Goal: Task Accomplishment & Management: Manage account settings

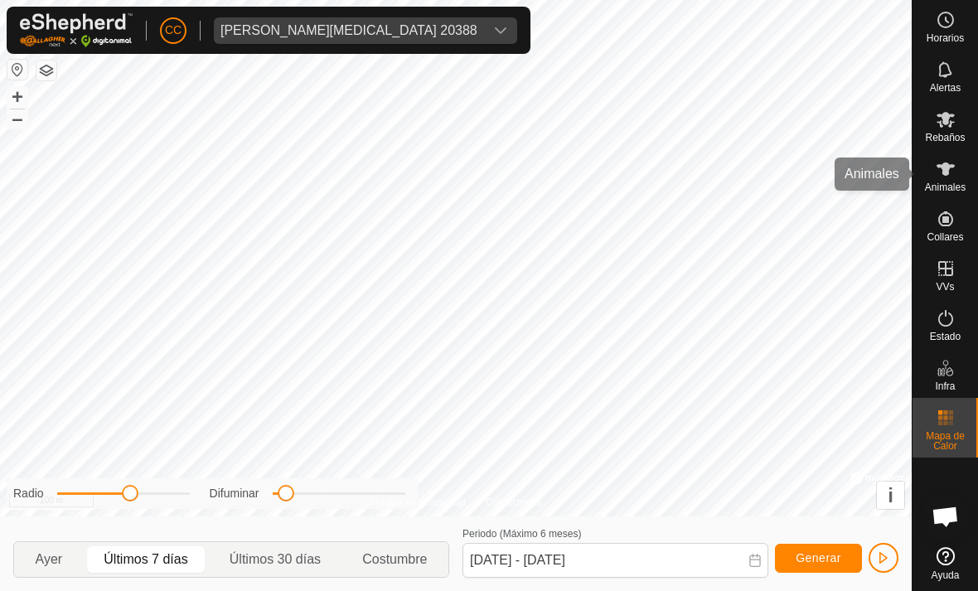
click at [958, 172] on es-animals-svg-icon at bounding box center [946, 169] width 30 height 27
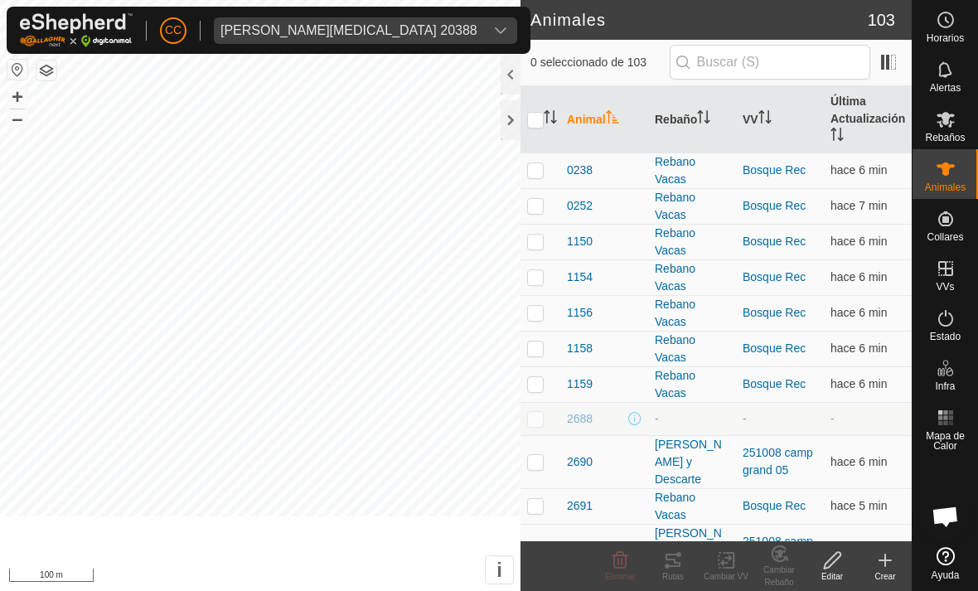
click at [940, 178] on icon at bounding box center [946, 169] width 20 height 20
click at [511, 70] on div at bounding box center [511, 75] width 20 height 40
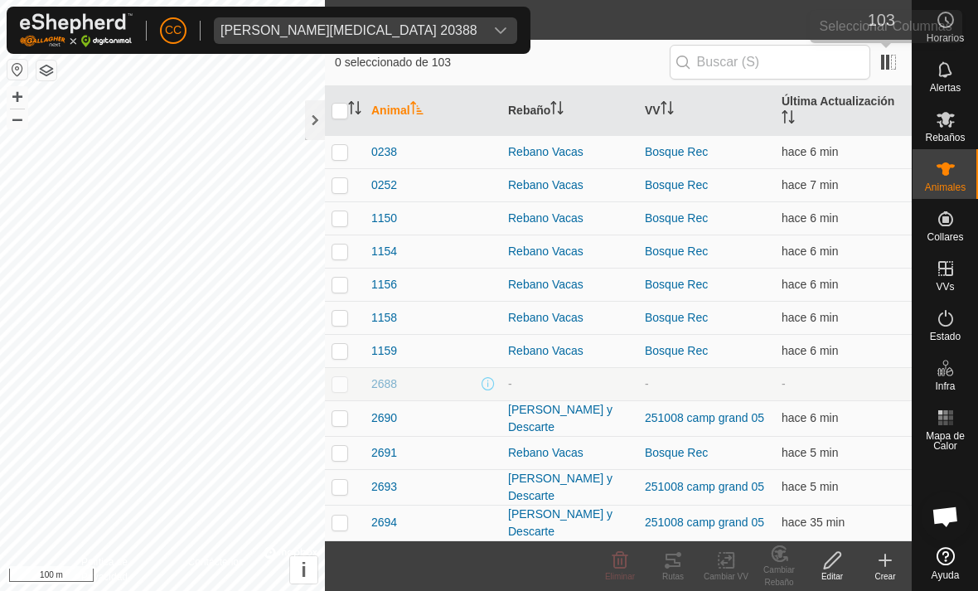
click at [896, 52] on span at bounding box center [888, 62] width 27 height 27
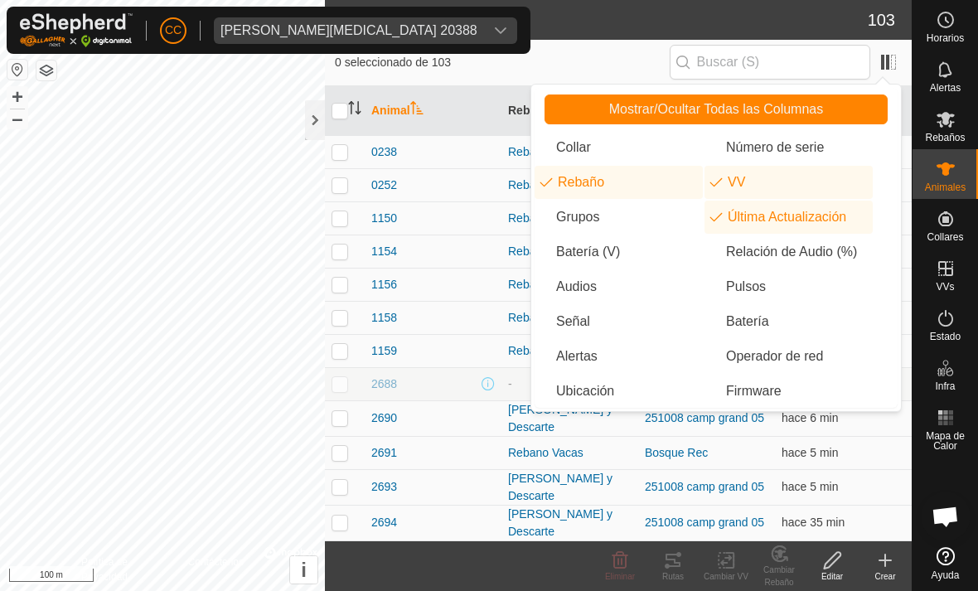
click at [622, 250] on li "Batería (V)" at bounding box center [618, 251] width 168 height 33
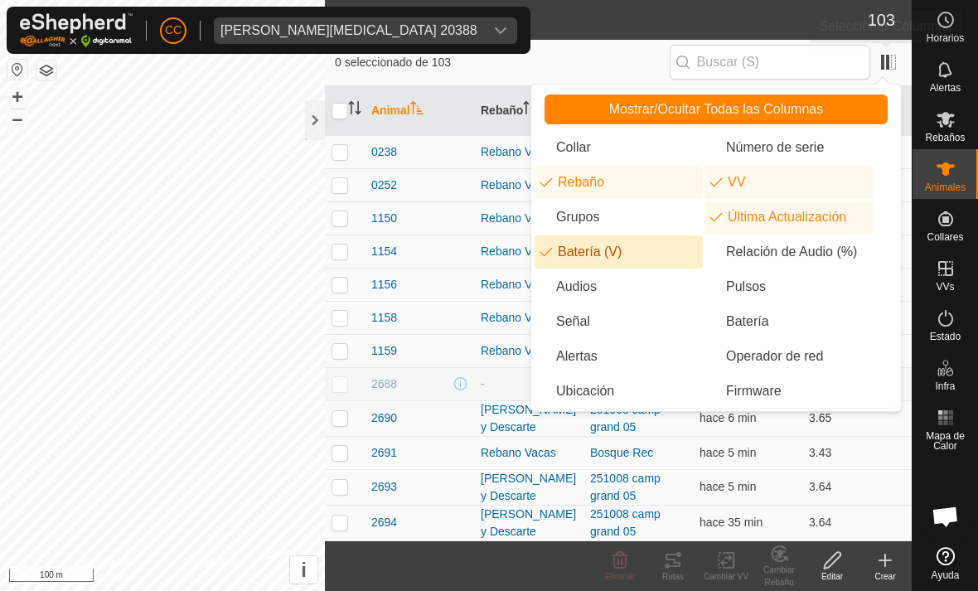
click at [877, 59] on span at bounding box center [888, 62] width 27 height 27
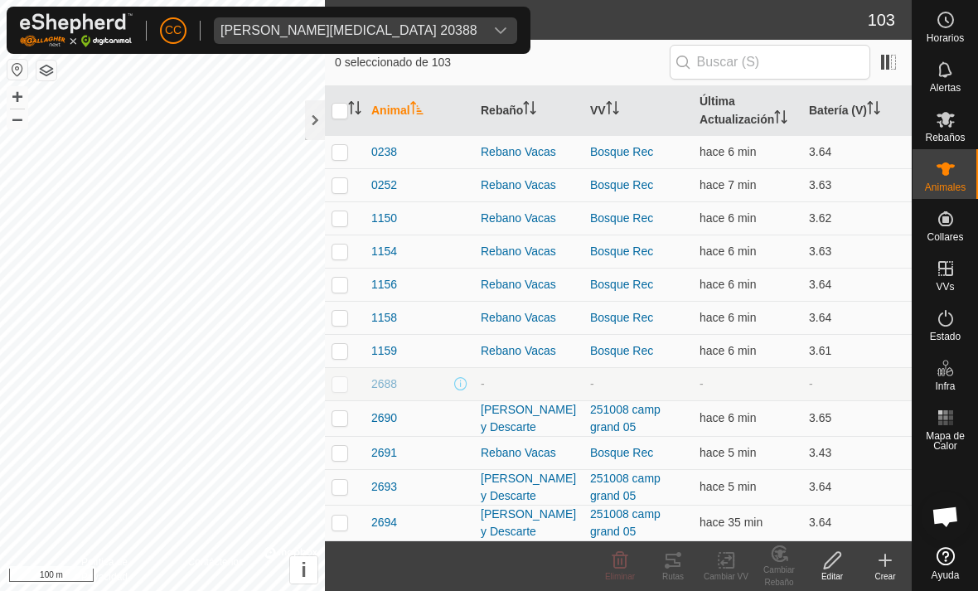
click at [898, 58] on span at bounding box center [888, 62] width 27 height 27
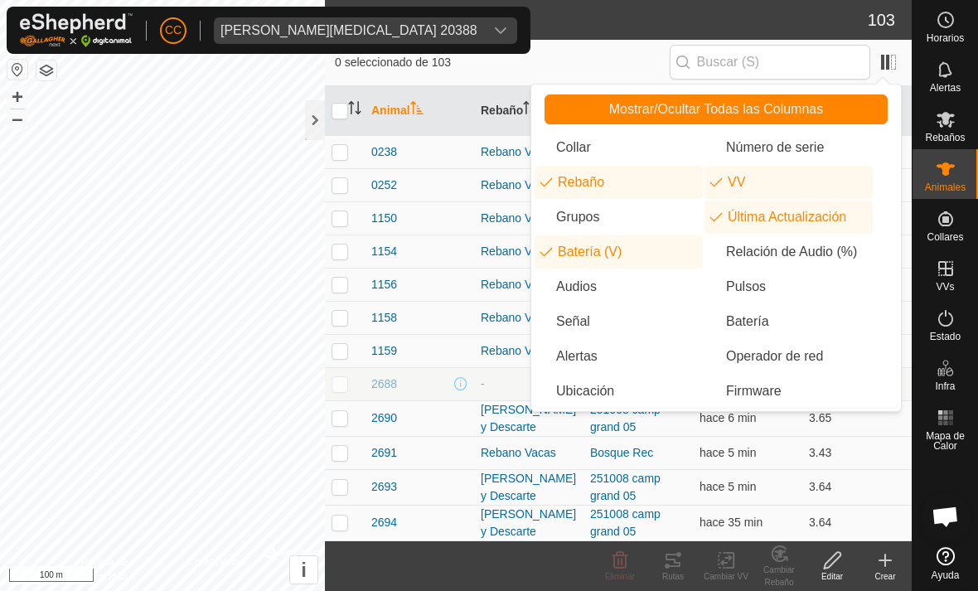
click at [778, 323] on li "Batería" at bounding box center [788, 321] width 168 height 33
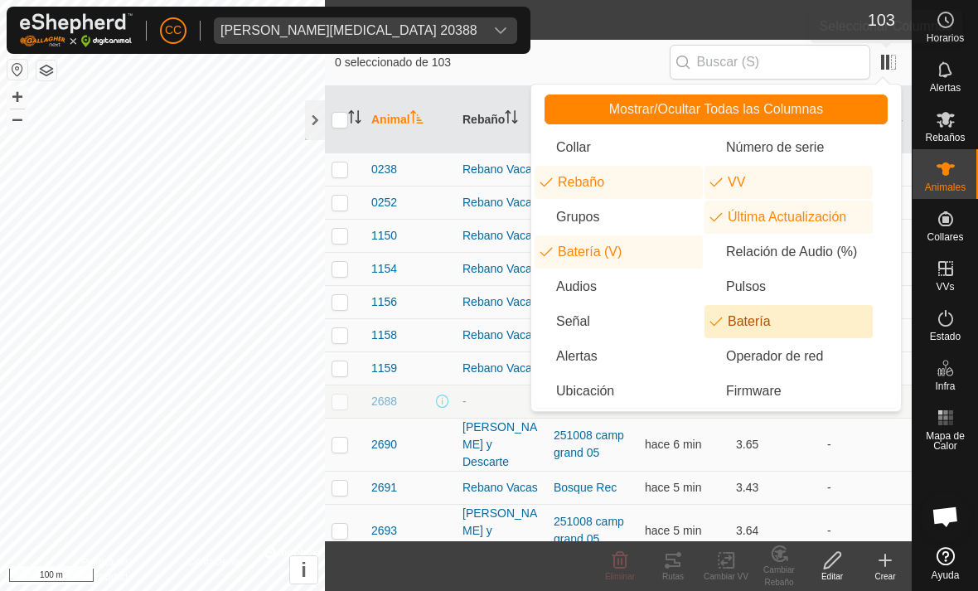
click at [899, 61] on span at bounding box center [888, 62] width 27 height 27
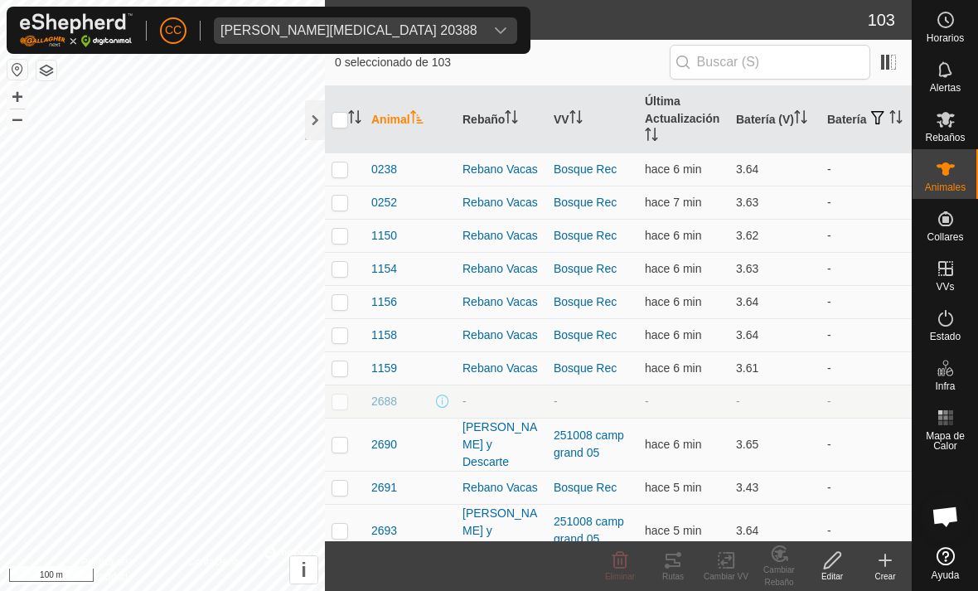
click at [324, 114] on div at bounding box center [315, 120] width 20 height 40
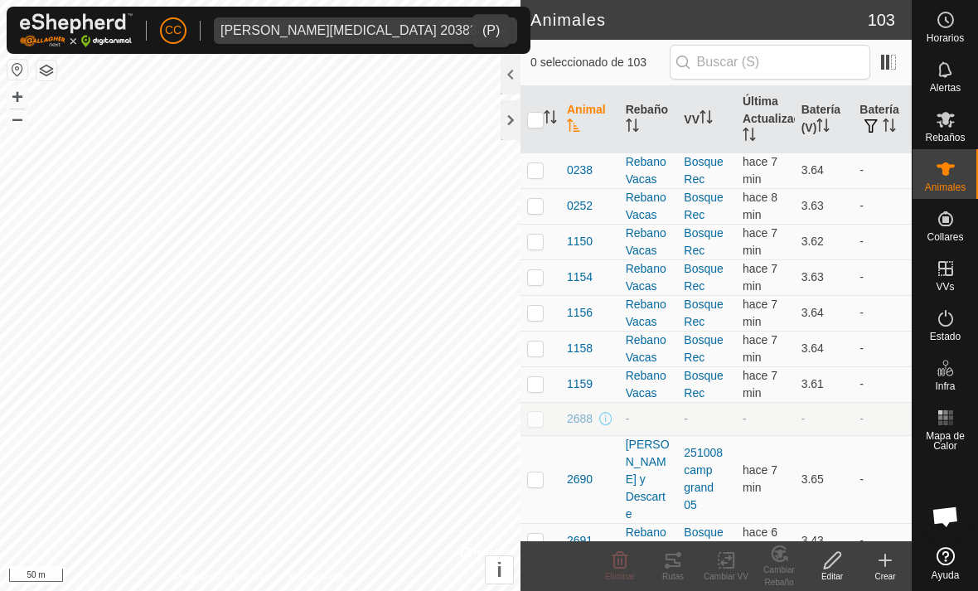
click at [484, 22] on div "dropdown trigger" at bounding box center [500, 30] width 33 height 27
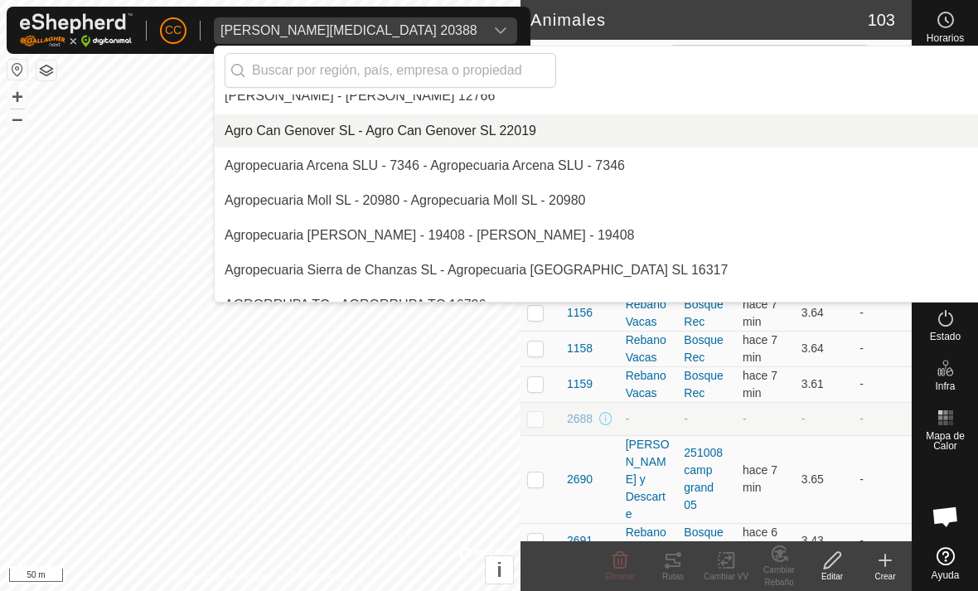
click at [422, 125] on div "Agro Can Genover SL - Agro Can Genover SL 22019" at bounding box center [381, 131] width 312 height 20
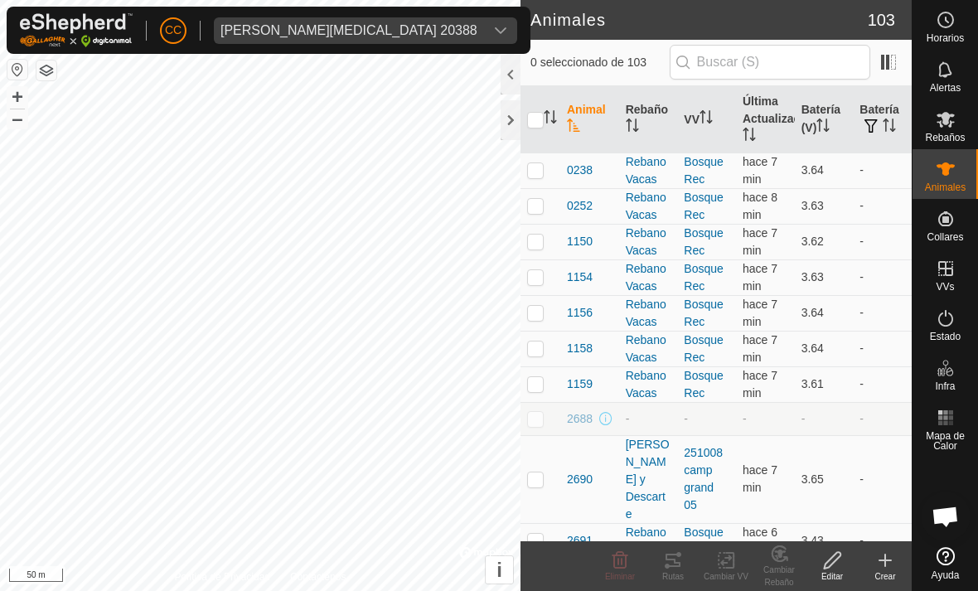
scroll to position [9362, 0]
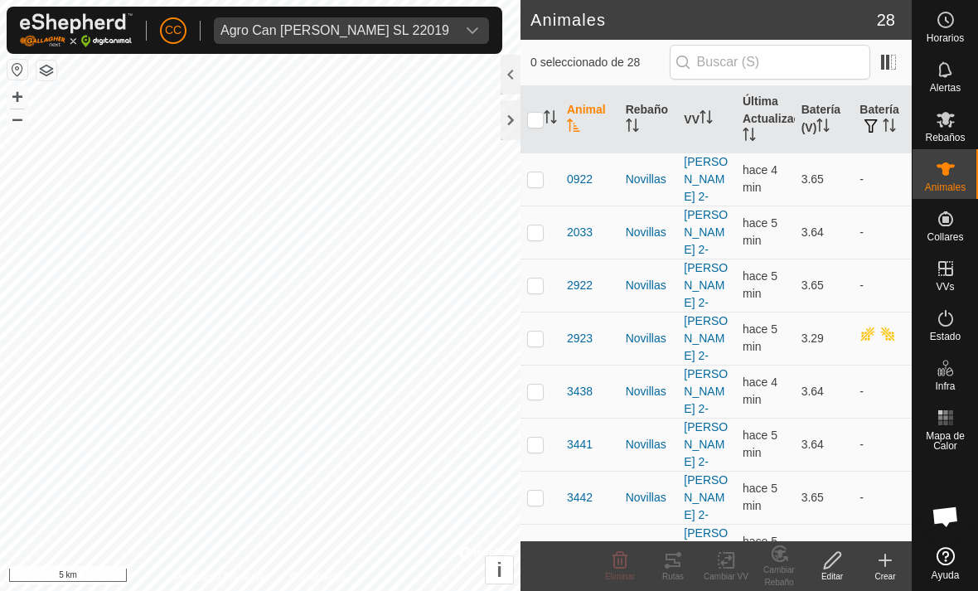
click at [379, 17] on span "Agro Can [PERSON_NAME] SL 22019" at bounding box center [335, 30] width 242 height 27
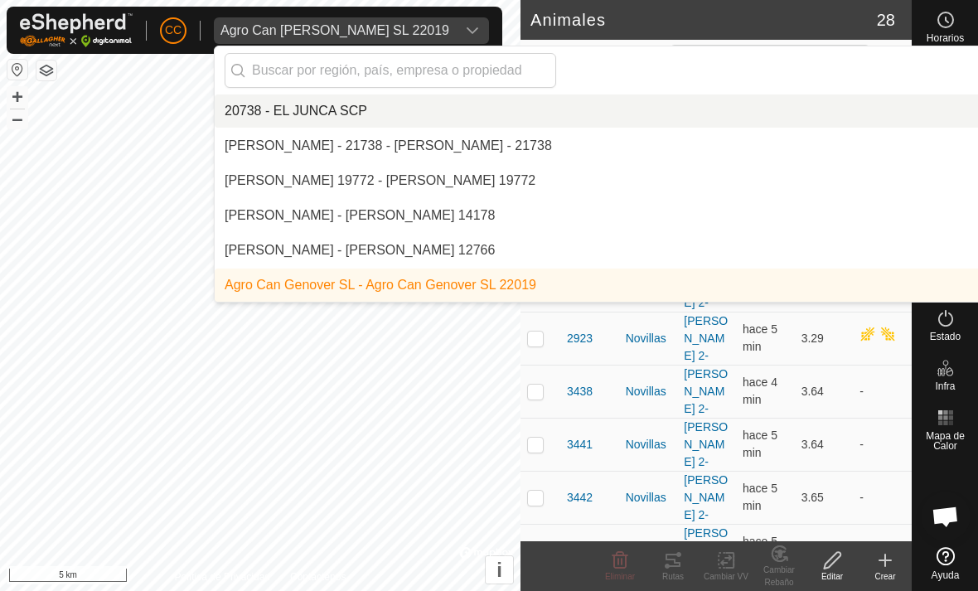
click at [468, 72] on input "text" at bounding box center [390, 70] width 331 height 35
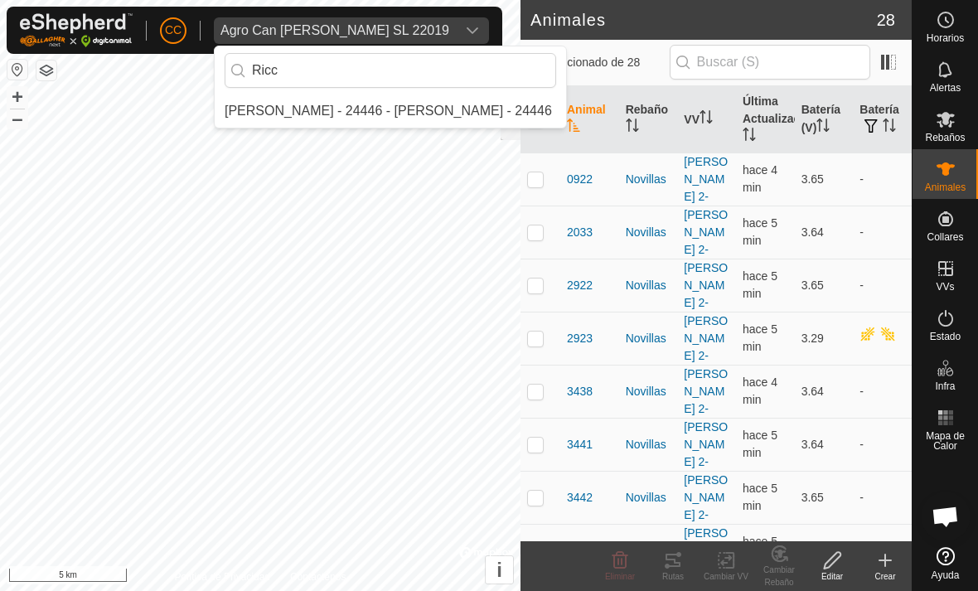
type input "Ricc"
click at [436, 109] on div "[PERSON_NAME] - 24446 - [PERSON_NAME] - 24446" at bounding box center [388, 111] width 327 height 20
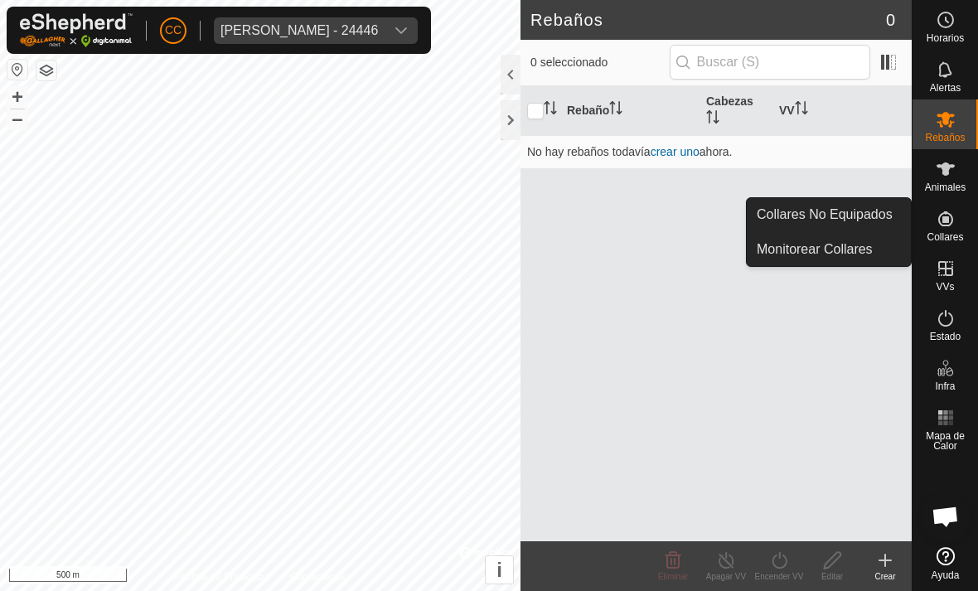
click at [866, 209] on span "Collares No Equipados" at bounding box center [825, 215] width 136 height 20
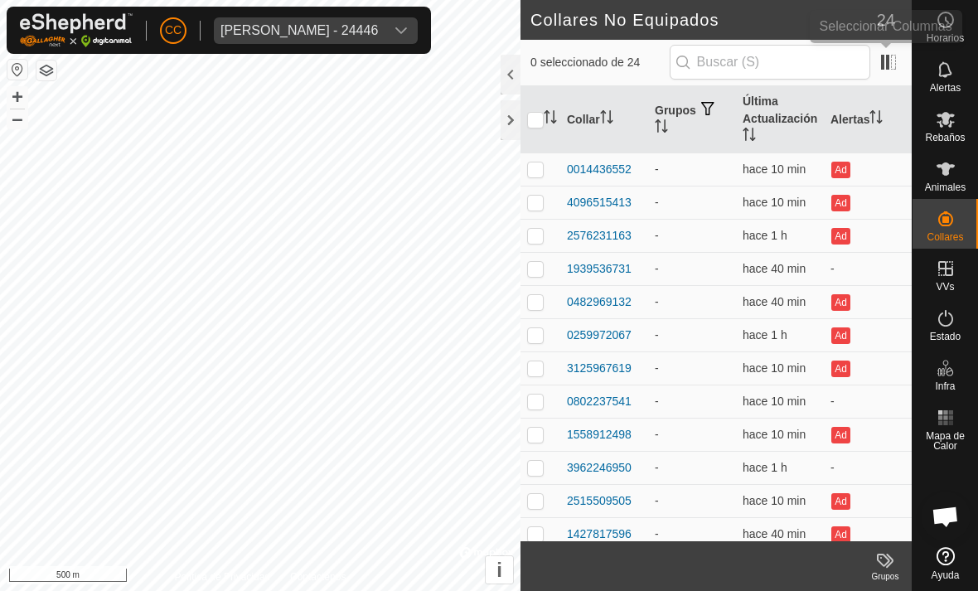
click at [897, 53] on span at bounding box center [888, 62] width 27 height 27
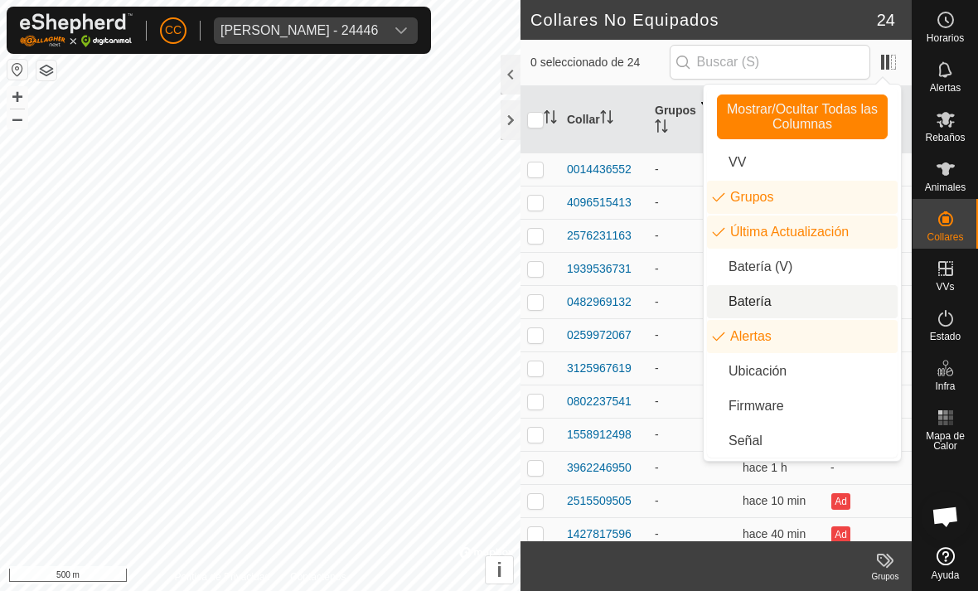
click at [794, 293] on li "Batería" at bounding box center [802, 301] width 191 height 33
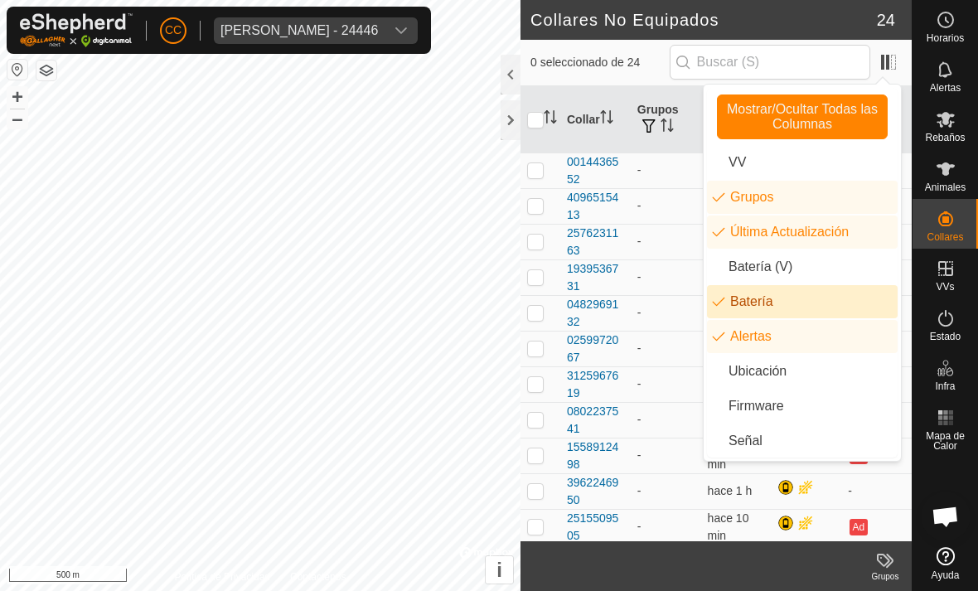
click at [682, 49] on div "0 seleccionado de 24" at bounding box center [715, 62] width 371 height 35
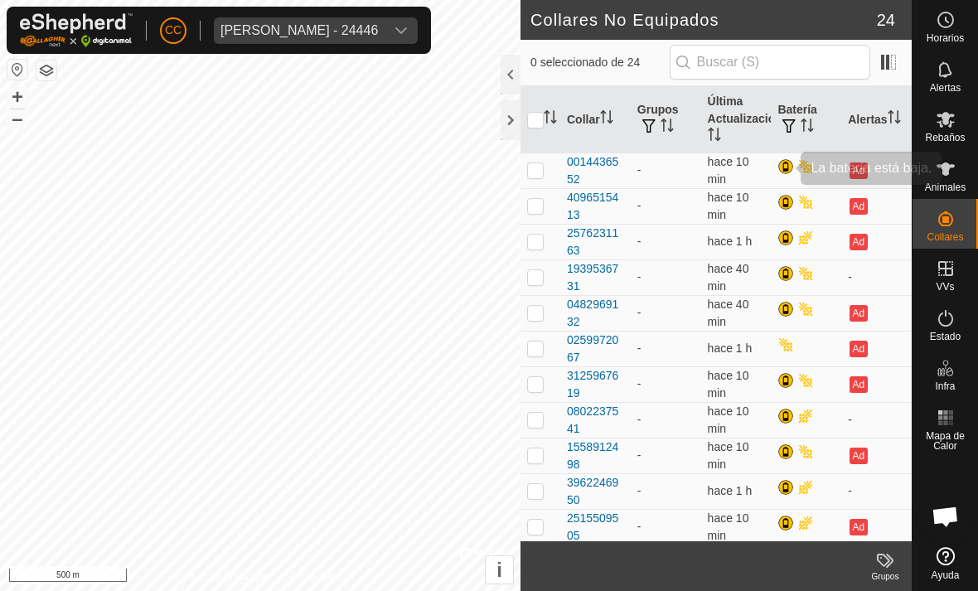
click at [791, 158] on div at bounding box center [787, 168] width 20 height 20
click at [787, 167] on div at bounding box center [787, 168] width 20 height 20
click at [792, 151] on th "Batería" at bounding box center [806, 119] width 70 height 67
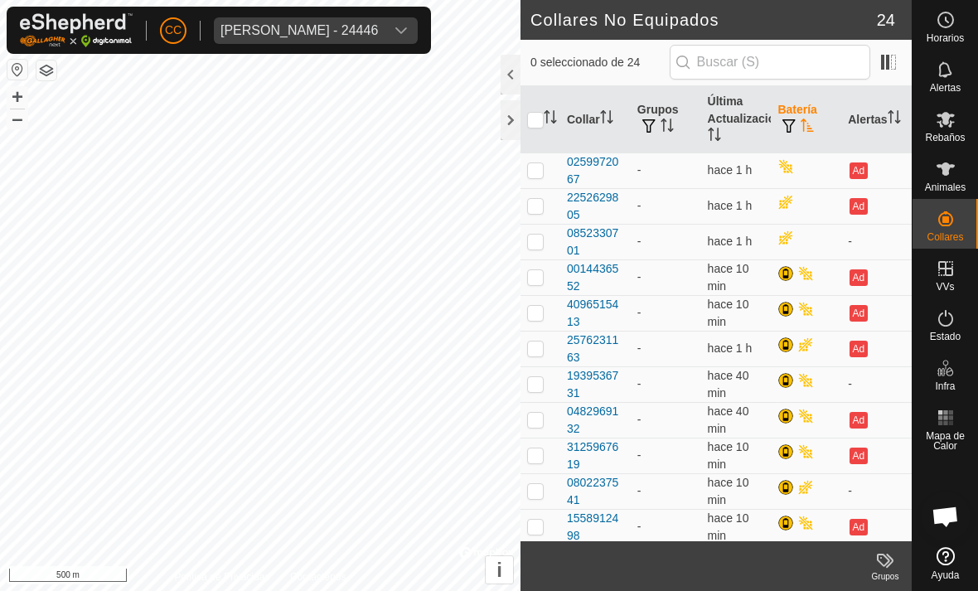
click at [860, 151] on th "Alertas" at bounding box center [876, 119] width 70 height 67
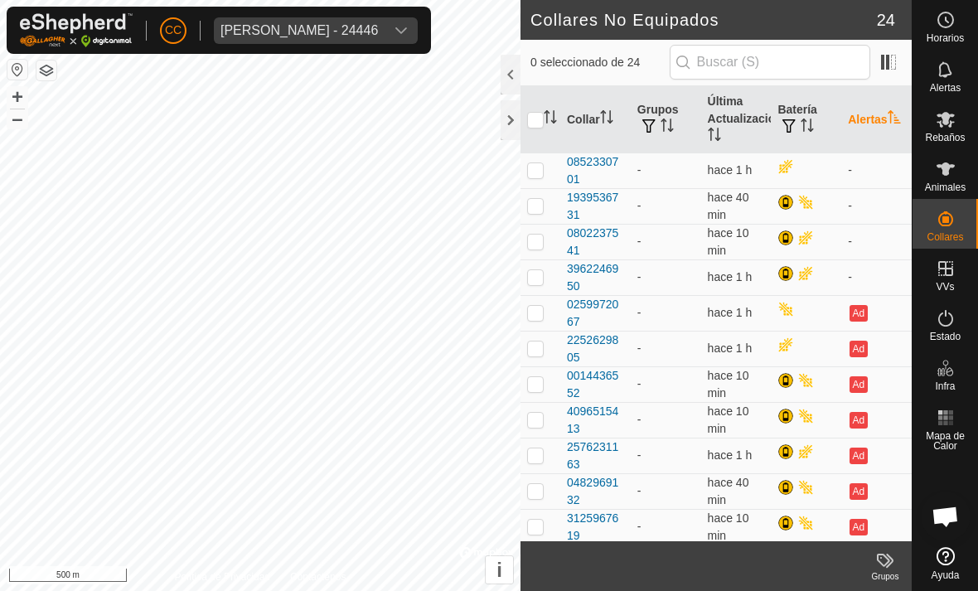
click at [861, 314] on button "Ad" at bounding box center [858, 313] width 18 height 17
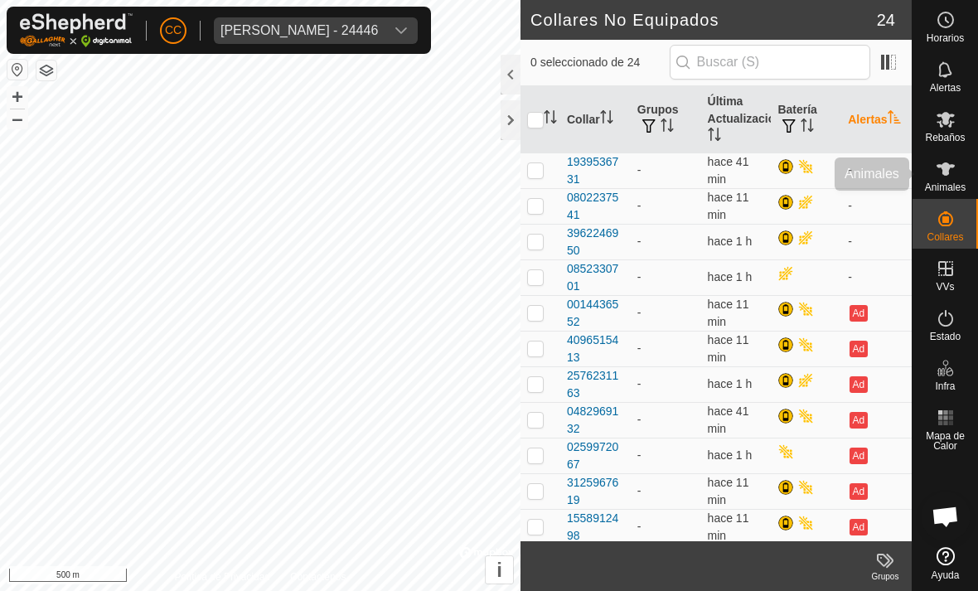
click at [945, 165] on icon at bounding box center [945, 168] width 18 height 13
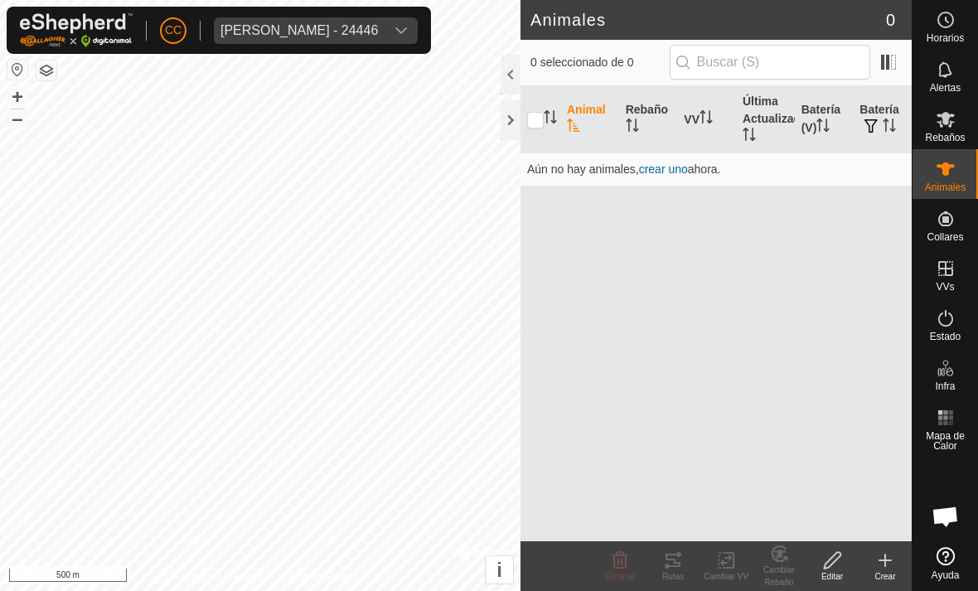
click at [891, 579] on div "Crear" at bounding box center [885, 576] width 53 height 12
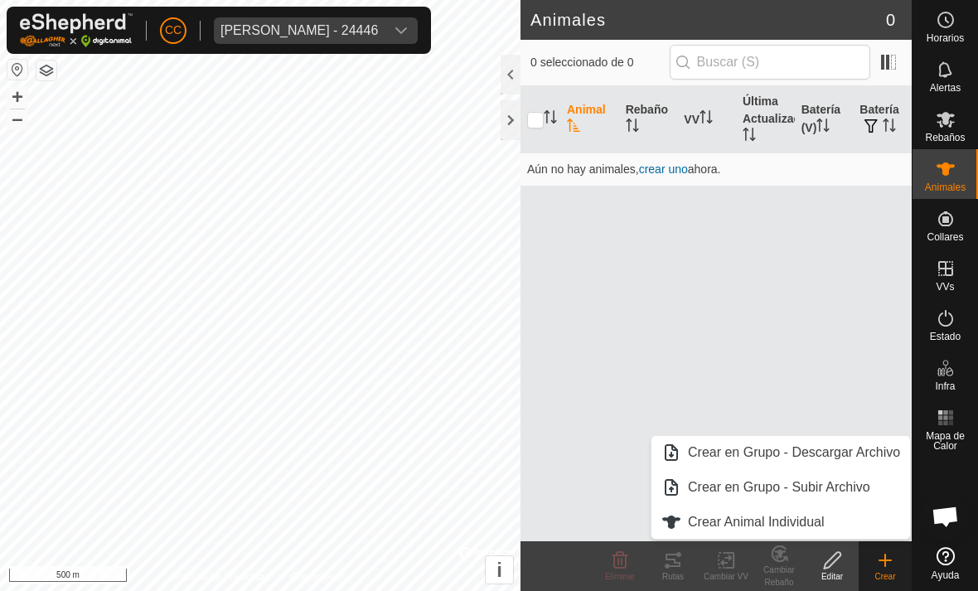
click at [810, 518] on span "Crear Animal Individual" at bounding box center [756, 522] width 137 height 20
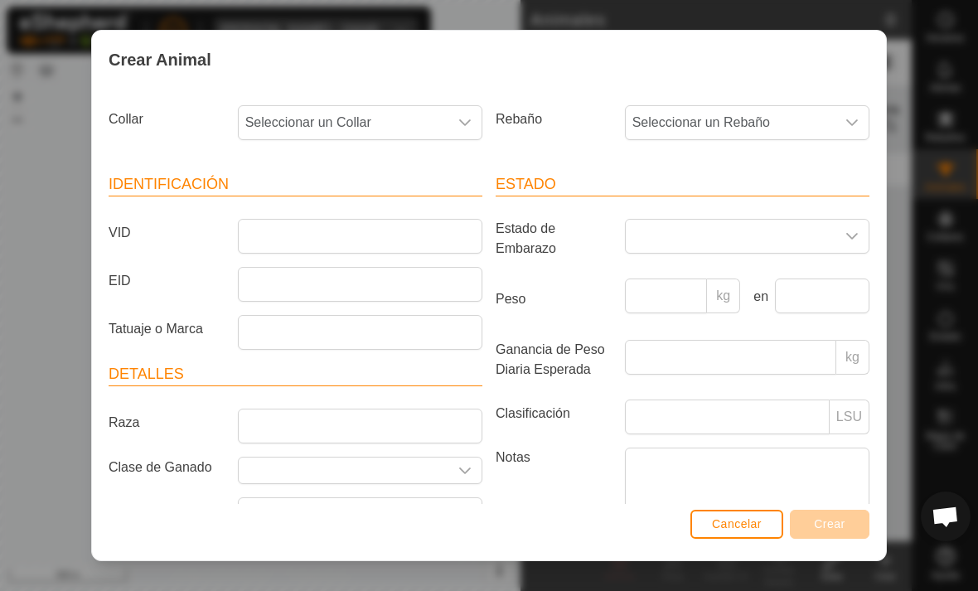
click at [420, 111] on span "Seleccionar un Collar" at bounding box center [344, 122] width 210 height 33
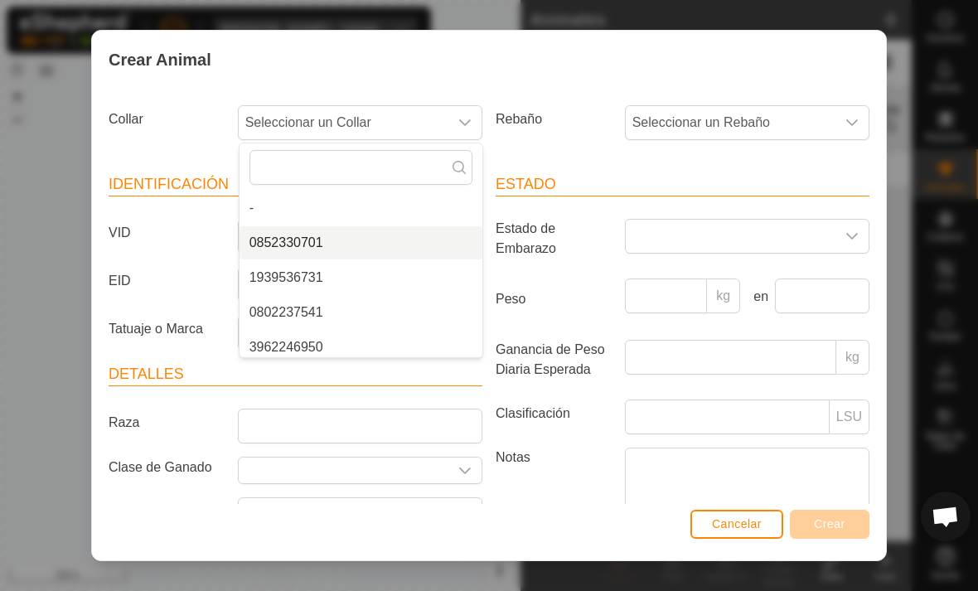
click at [345, 244] on li "0852330701" at bounding box center [360, 242] width 243 height 33
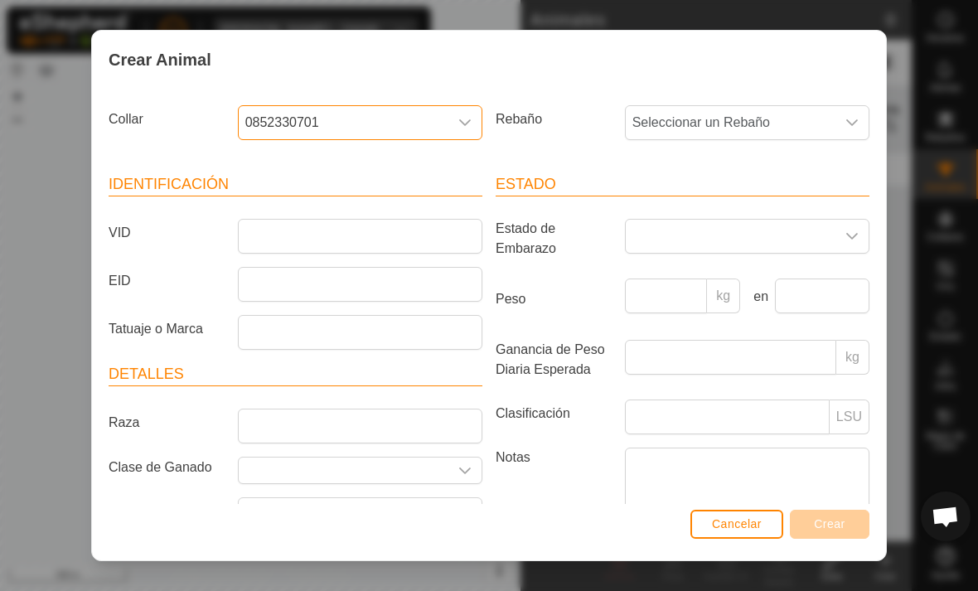
click at [749, 519] on span "Cancelar" at bounding box center [737, 523] width 50 height 13
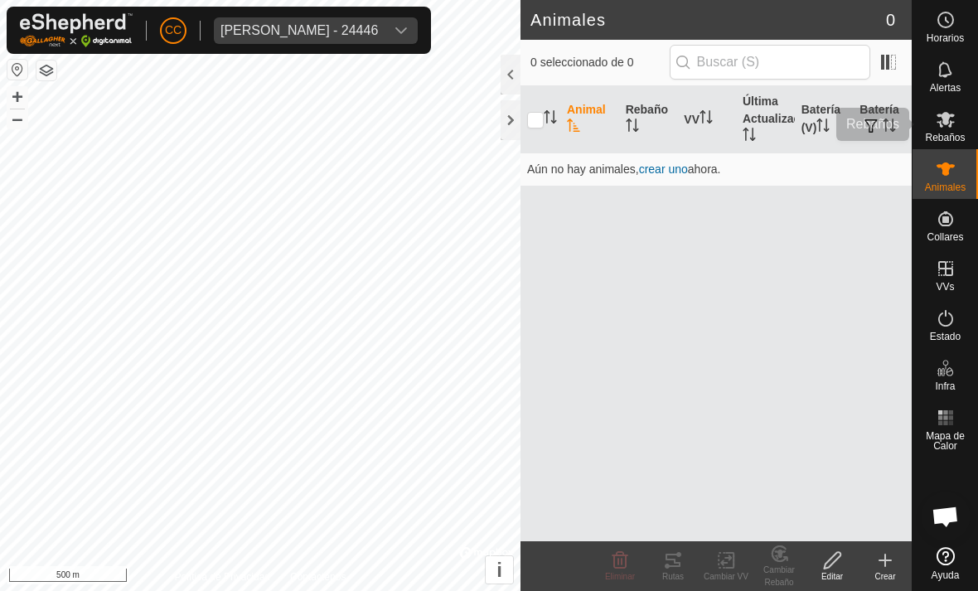
click at [952, 121] on icon at bounding box center [946, 119] width 20 height 20
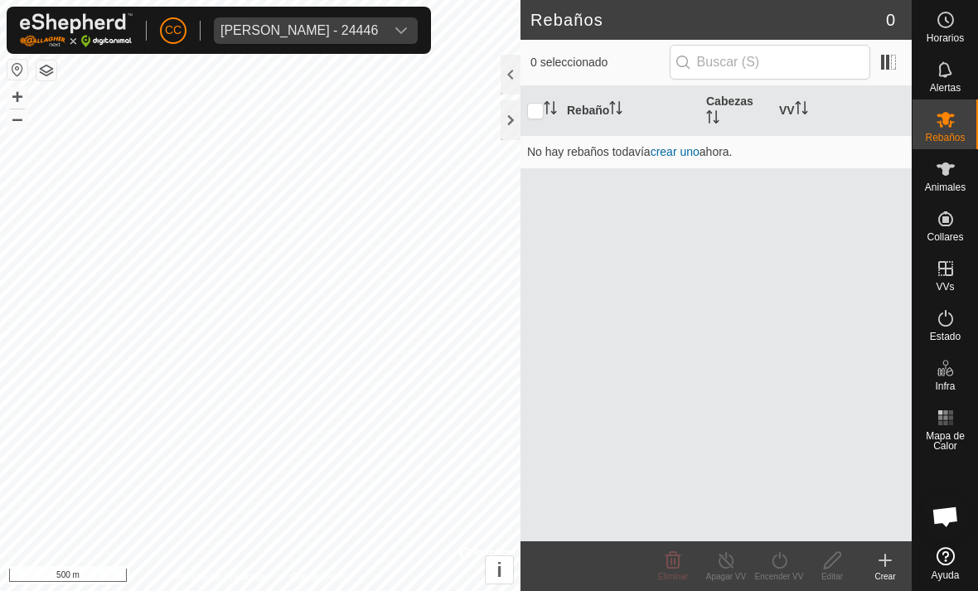
click at [901, 552] on create-svg-icon at bounding box center [885, 560] width 53 height 20
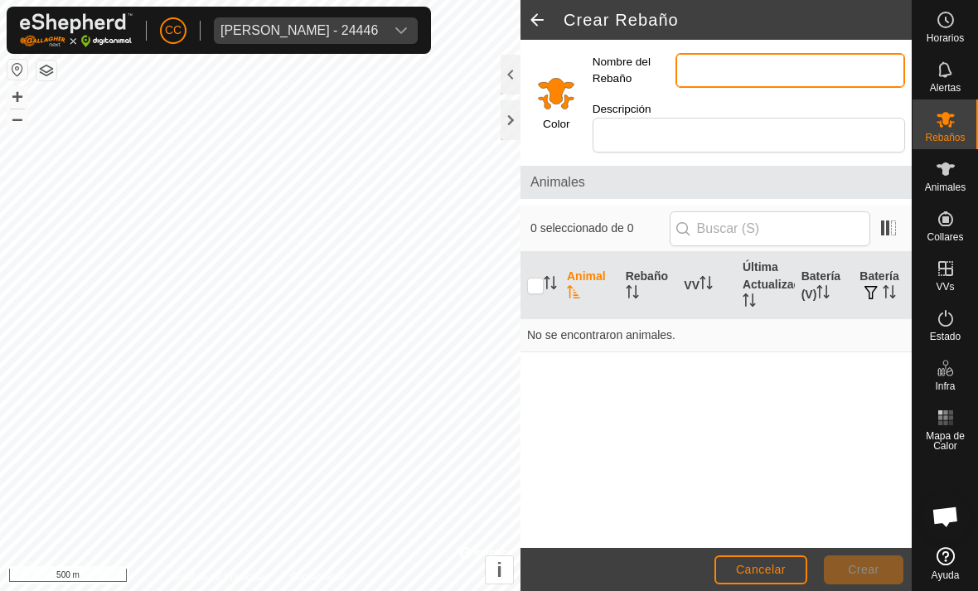
click at [800, 75] on input "Nombre del Rebaño" at bounding box center [790, 70] width 230 height 35
type input "Pru"
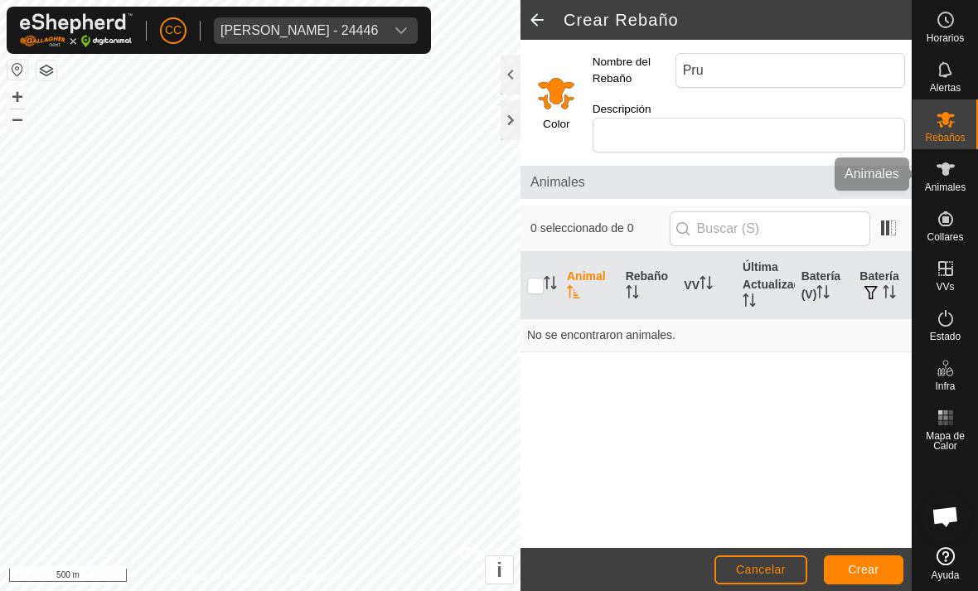
click at [955, 165] on es-animals-svg-icon at bounding box center [946, 169] width 30 height 27
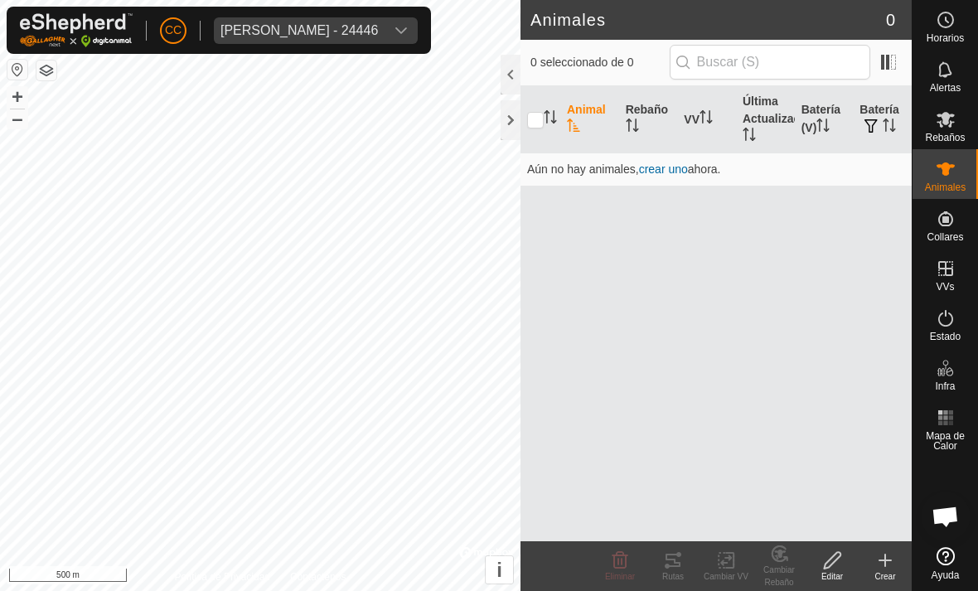
click at [900, 563] on create-svg-icon at bounding box center [885, 560] width 53 height 20
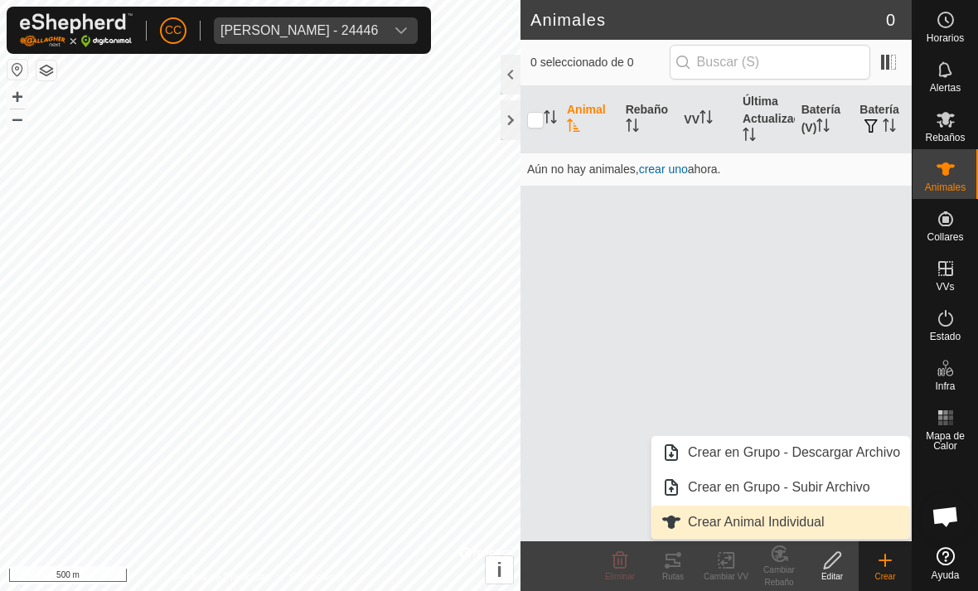
click at [803, 514] on span "Crear Animal Individual" at bounding box center [756, 522] width 137 height 20
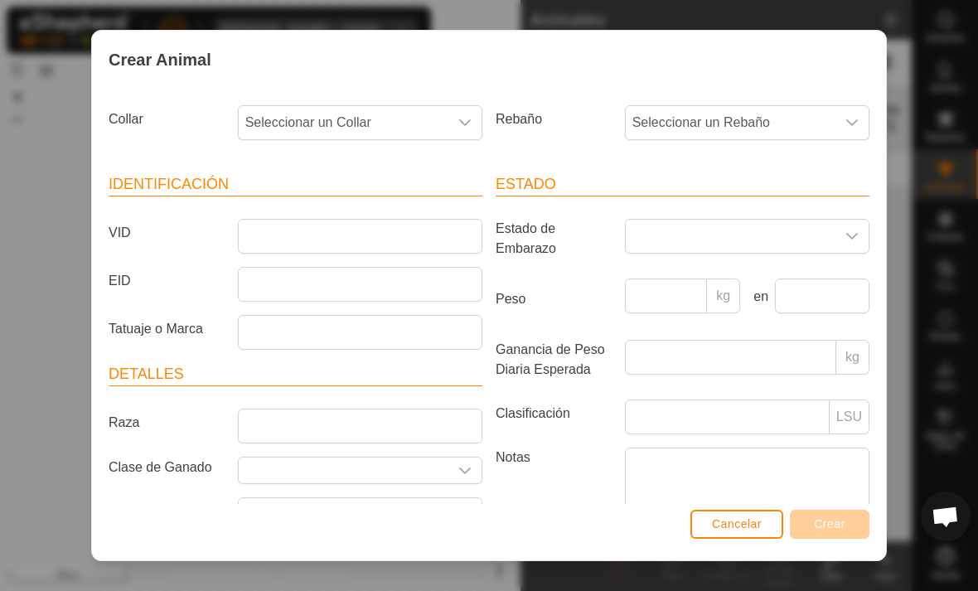
click at [433, 100] on div "Collar Seleccionar un Collar" at bounding box center [295, 129] width 387 height 61
click at [429, 124] on span "Seleccionar un Collar" at bounding box center [344, 122] width 210 height 33
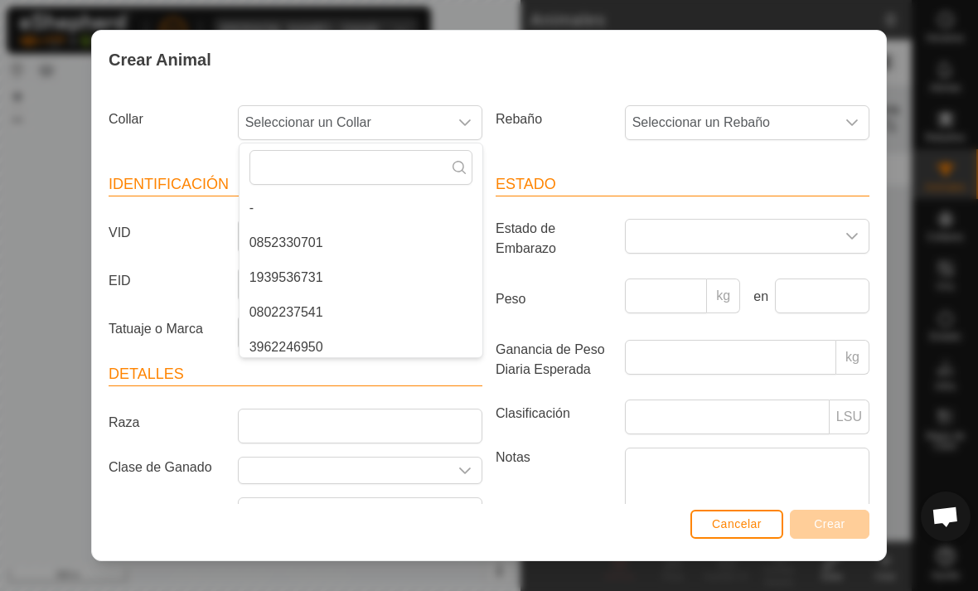
click at [332, 237] on li "0852330701" at bounding box center [360, 242] width 243 height 33
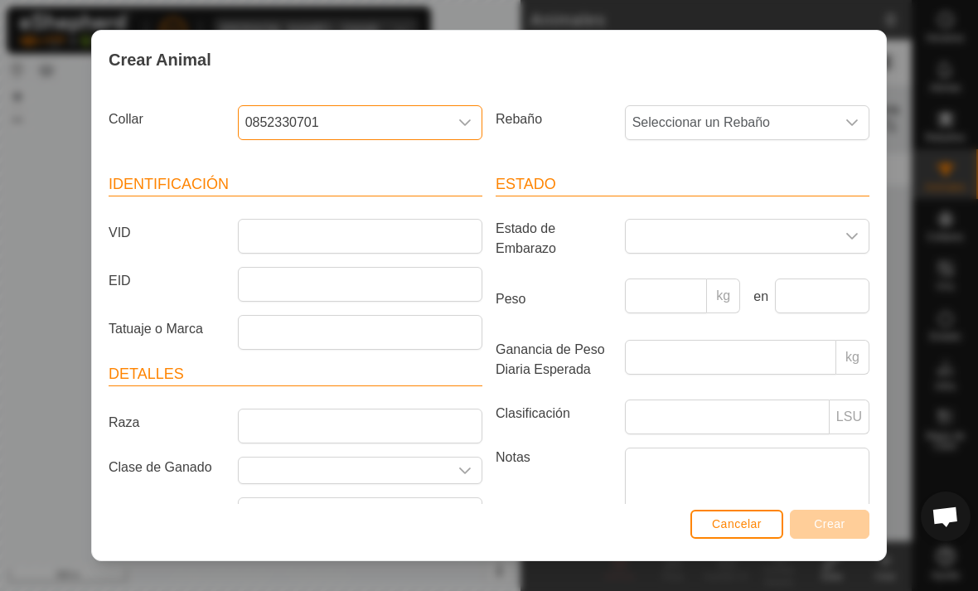
click at [833, 131] on span "Seleccionar un Rebaño" at bounding box center [731, 122] width 210 height 33
click at [598, 71] on div "Crear Animal" at bounding box center [489, 60] width 794 height 58
click at [721, 527] on span "Cancelar" at bounding box center [737, 523] width 50 height 13
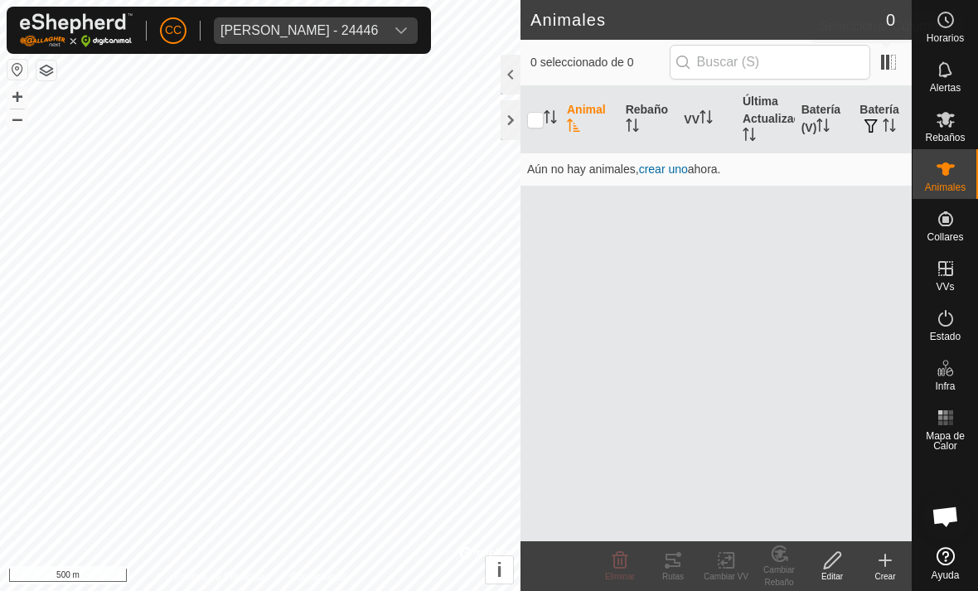
click at [883, 51] on span at bounding box center [888, 62] width 27 height 27
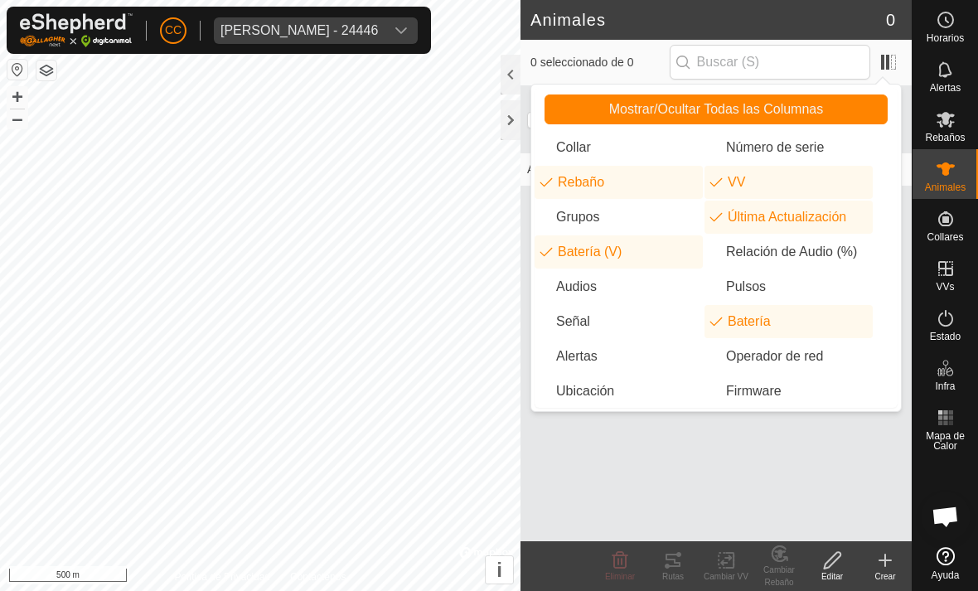
click at [883, 54] on span at bounding box center [888, 62] width 27 height 27
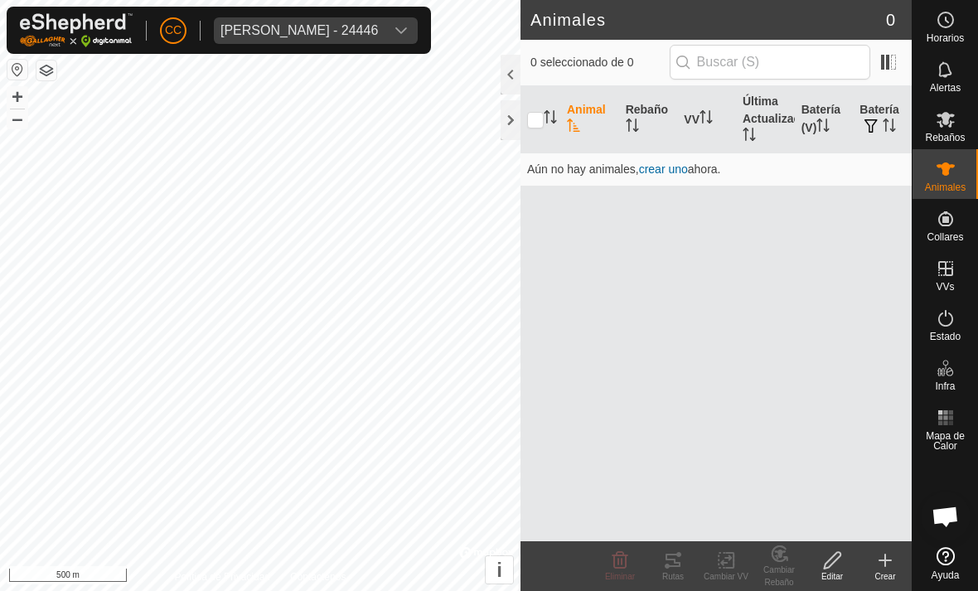
click at [962, 130] on div "Rebaños" at bounding box center [944, 124] width 65 height 50
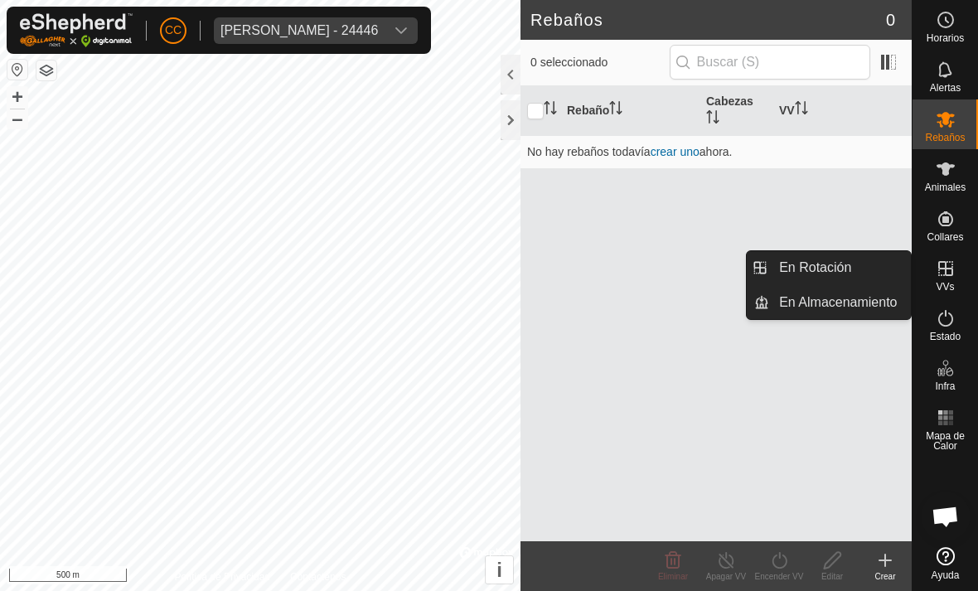
click at [848, 265] on span "En Rotación" at bounding box center [815, 268] width 72 height 20
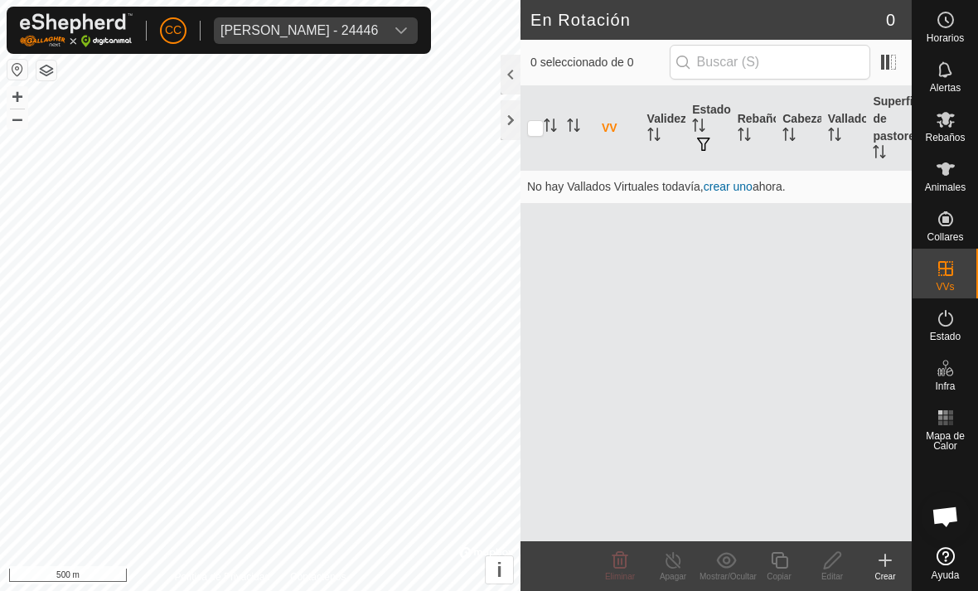
click at [873, 563] on create-svg-icon at bounding box center [885, 560] width 53 height 20
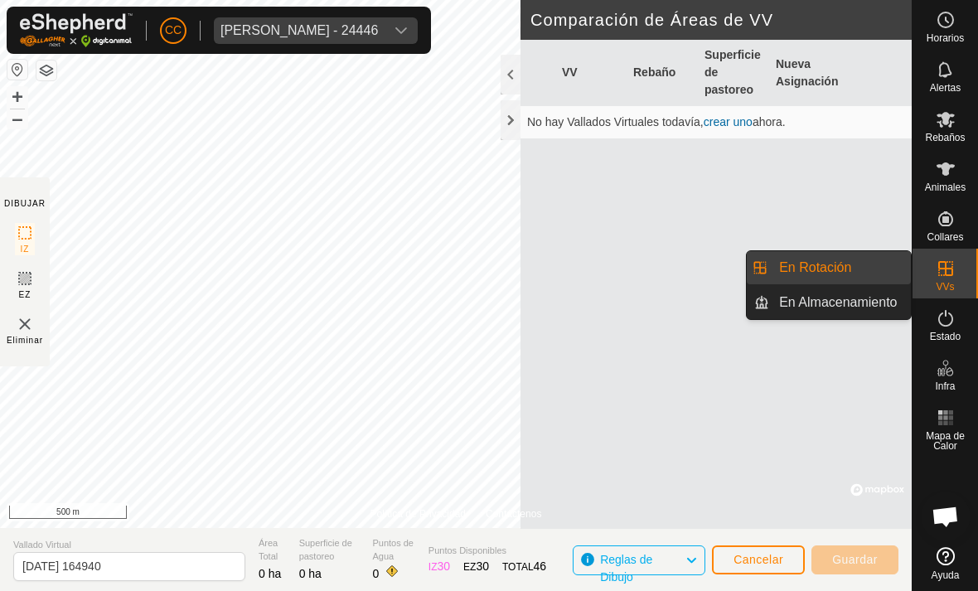
click at [848, 259] on span "En Rotación" at bounding box center [815, 268] width 72 height 20
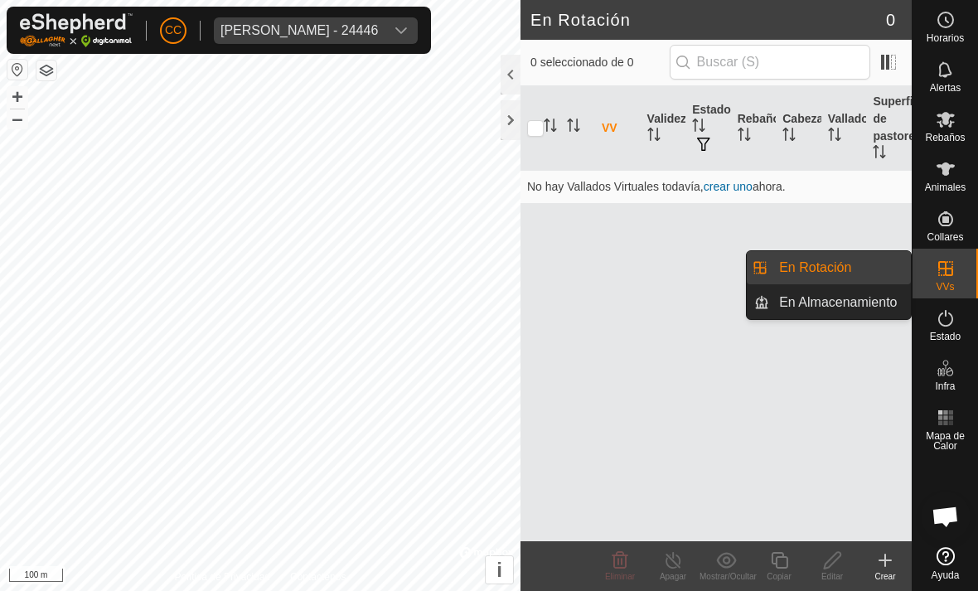
click at [899, 567] on create-svg-icon at bounding box center [885, 560] width 53 height 20
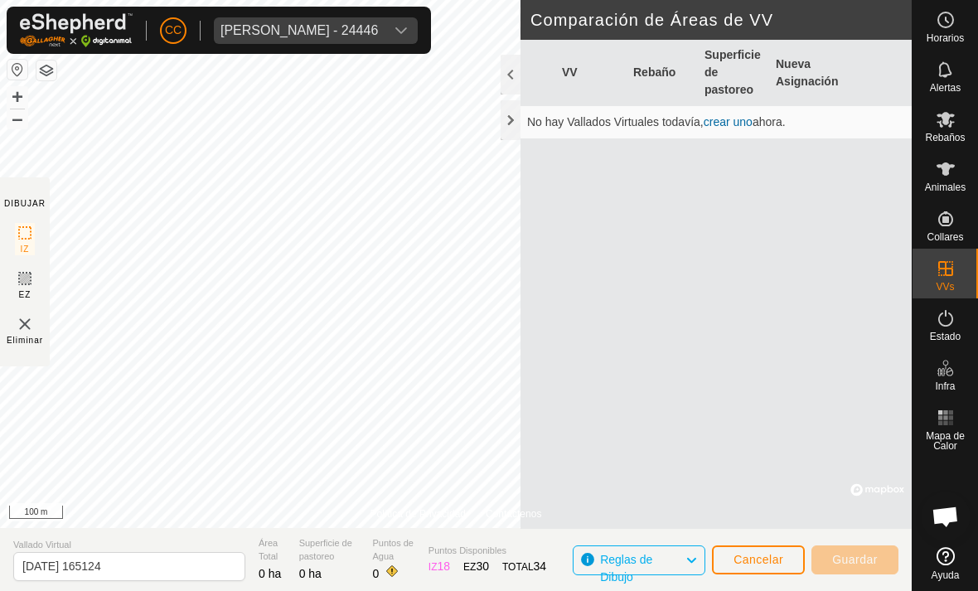
click at [766, 559] on span "Cancelar" at bounding box center [758, 559] width 50 height 13
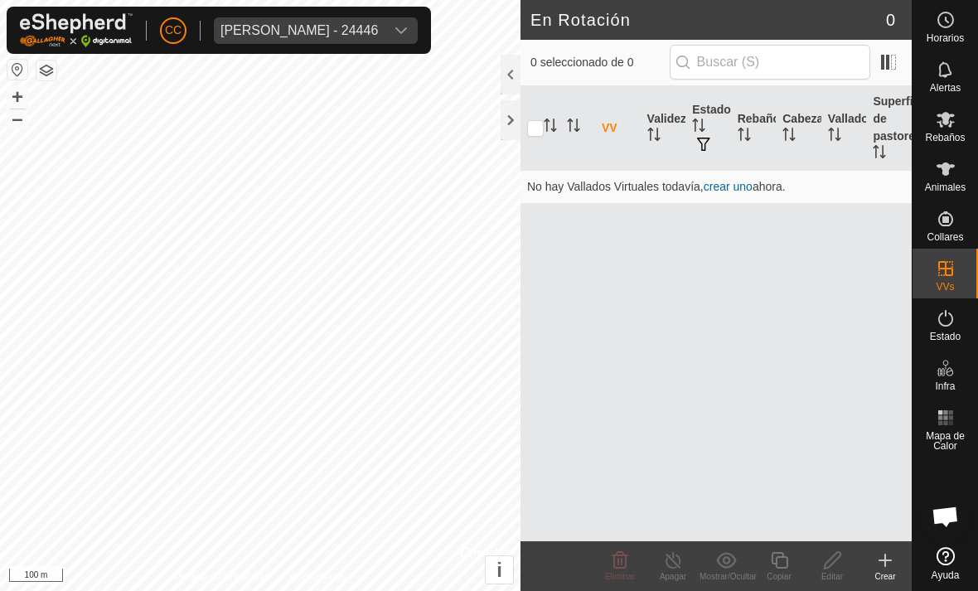
click at [891, 586] on div "Crear" at bounding box center [885, 566] width 53 height 50
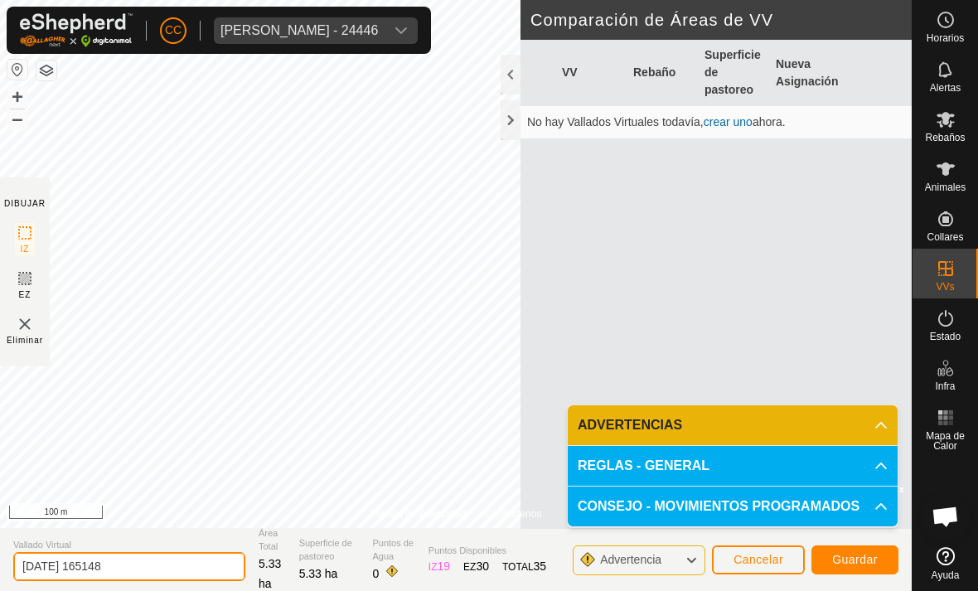
click at [106, 561] on input "[DATE] 165148" at bounding box center [129, 566] width 232 height 29
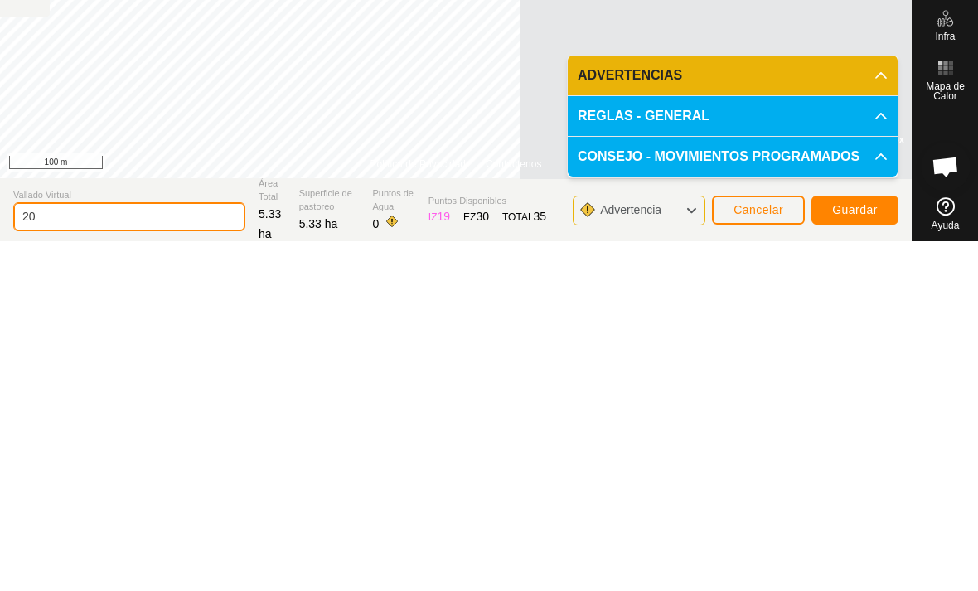
type input "2"
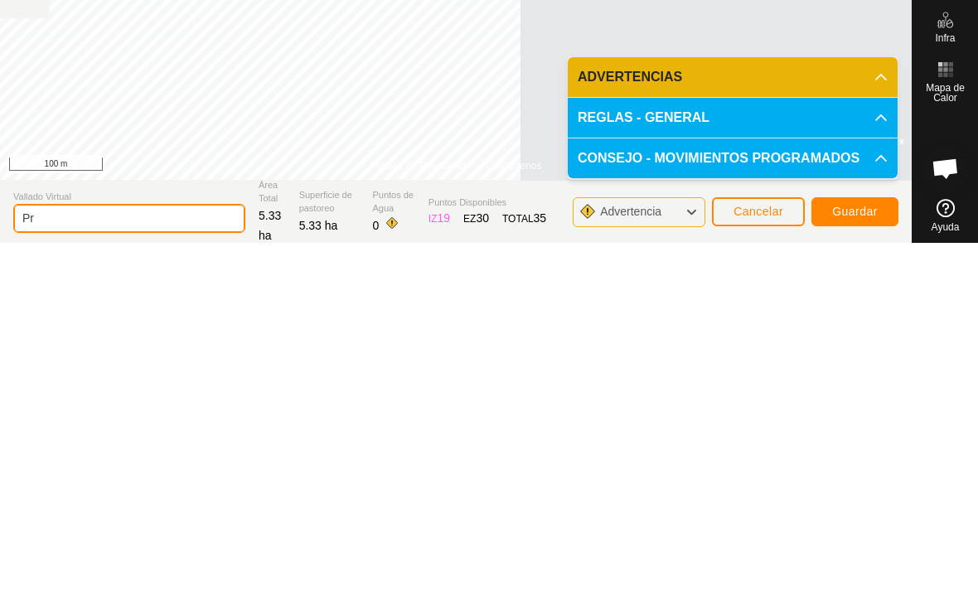
type input "P"
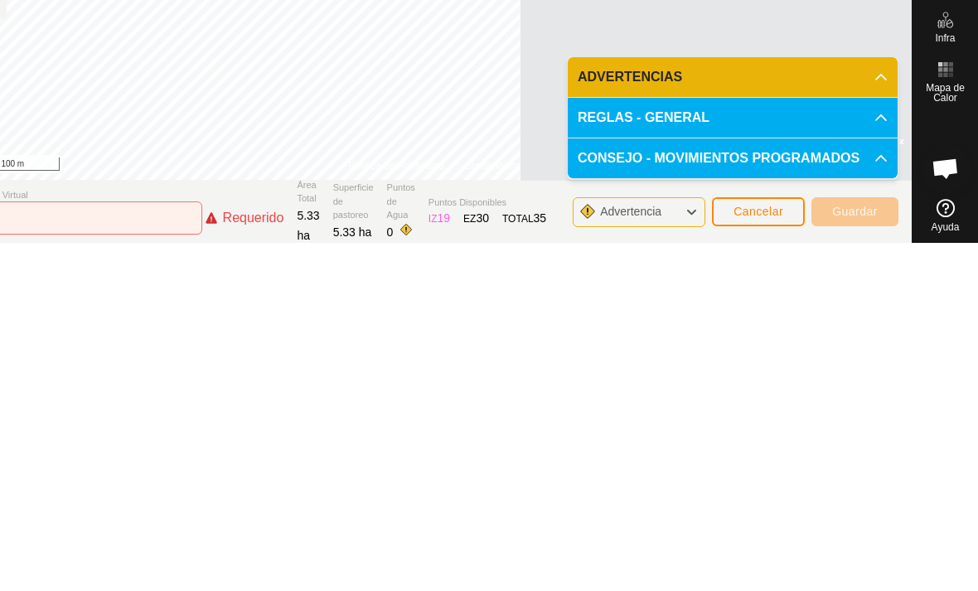
scroll to position [2, 0]
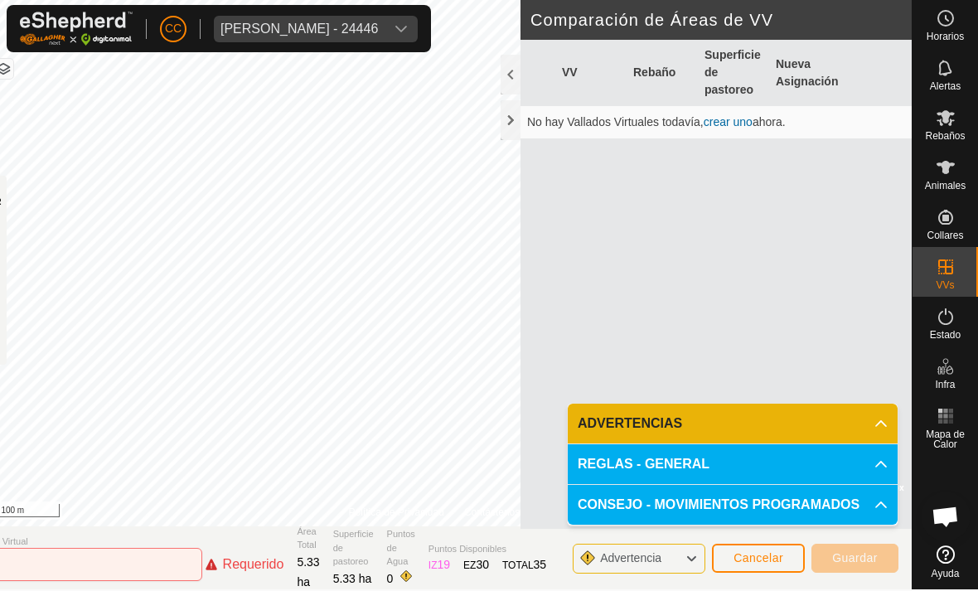
click at [776, 551] on span "Cancelar" at bounding box center [758, 557] width 50 height 13
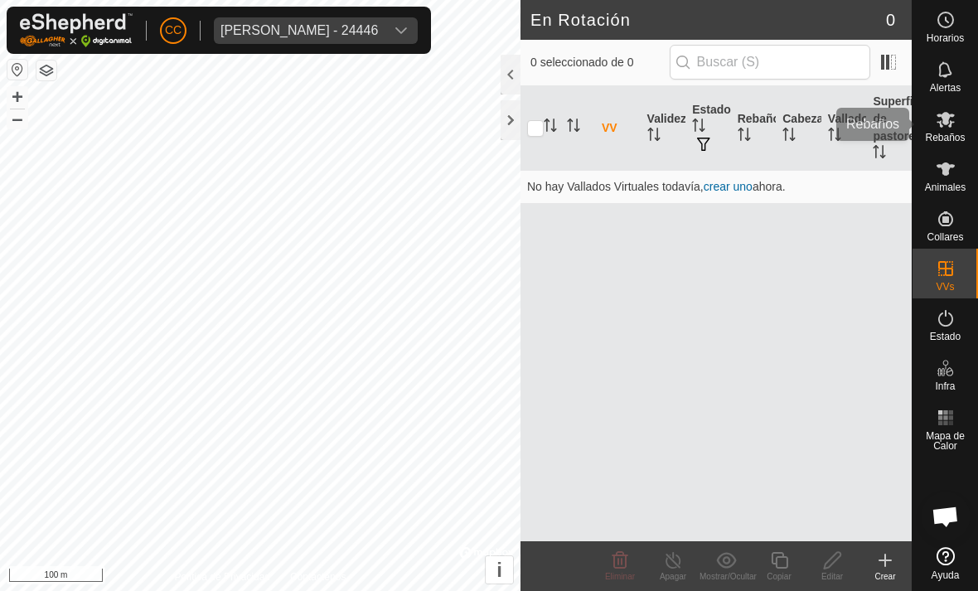
click at [956, 109] on es-mob-svg-icon at bounding box center [946, 119] width 30 height 27
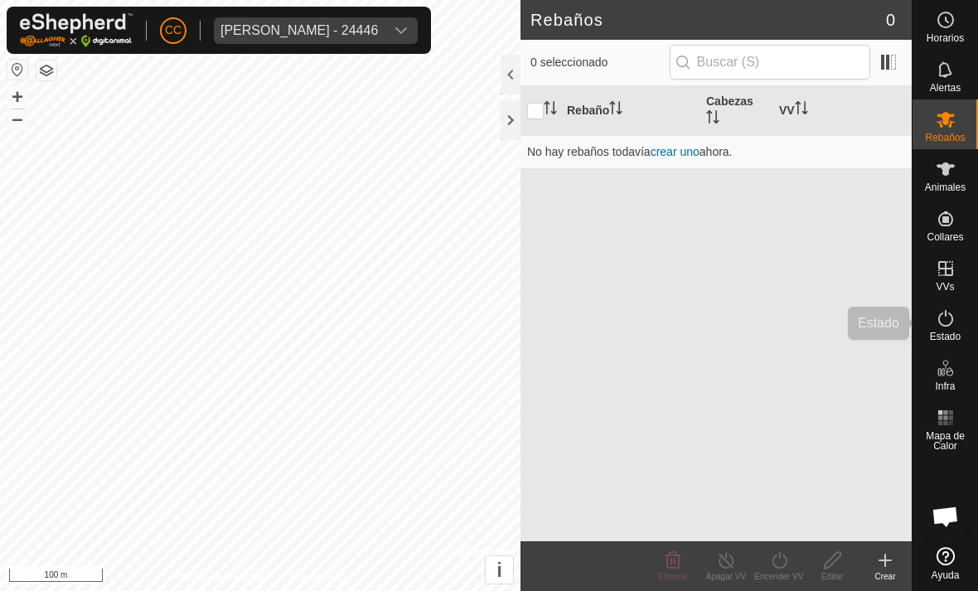
click at [951, 328] on es-activation-svg-icon at bounding box center [946, 318] width 30 height 27
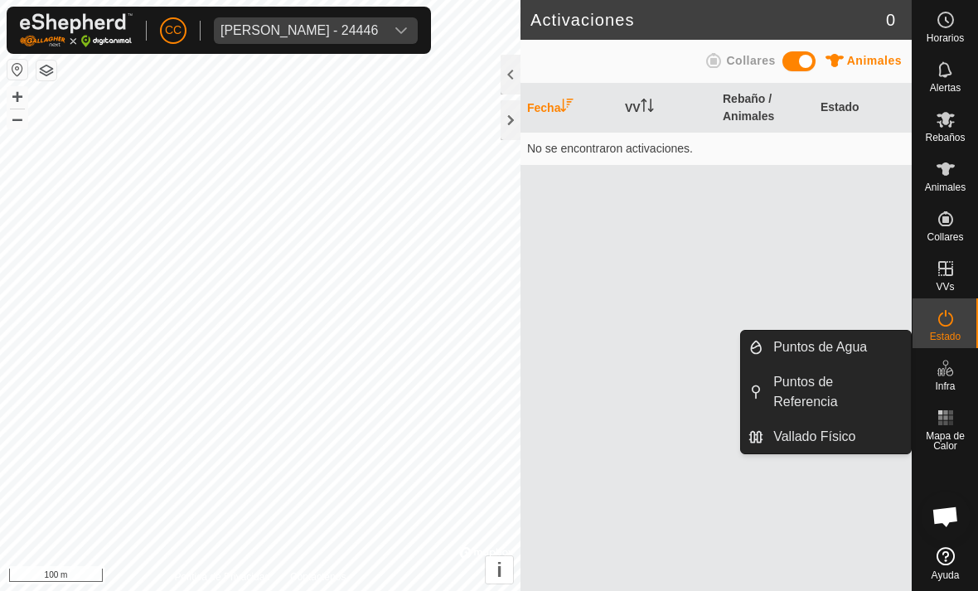
click at [823, 391] on span "Puntos de Referencia" at bounding box center [837, 392] width 128 height 40
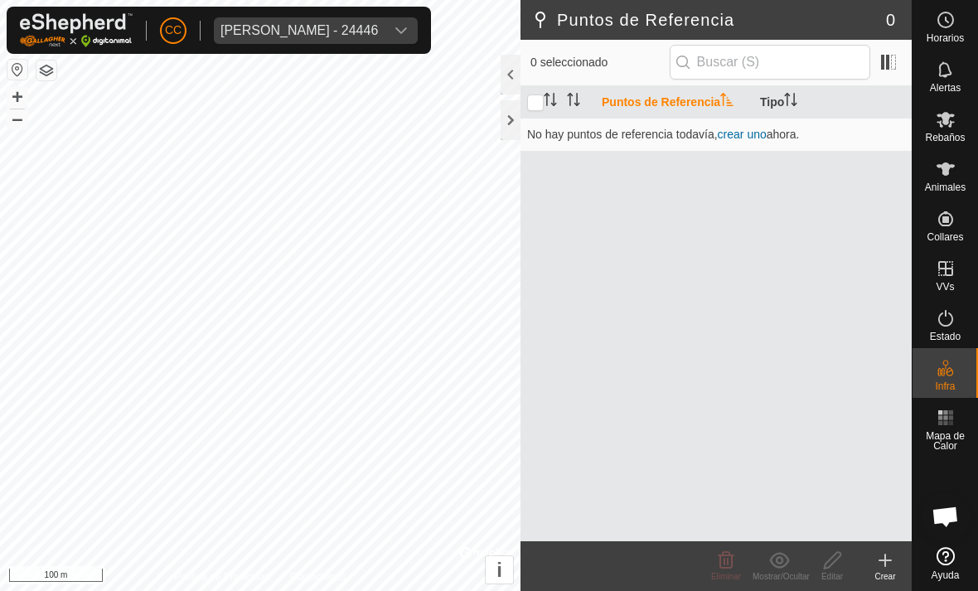
click at [882, 563] on icon at bounding box center [885, 560] width 20 height 20
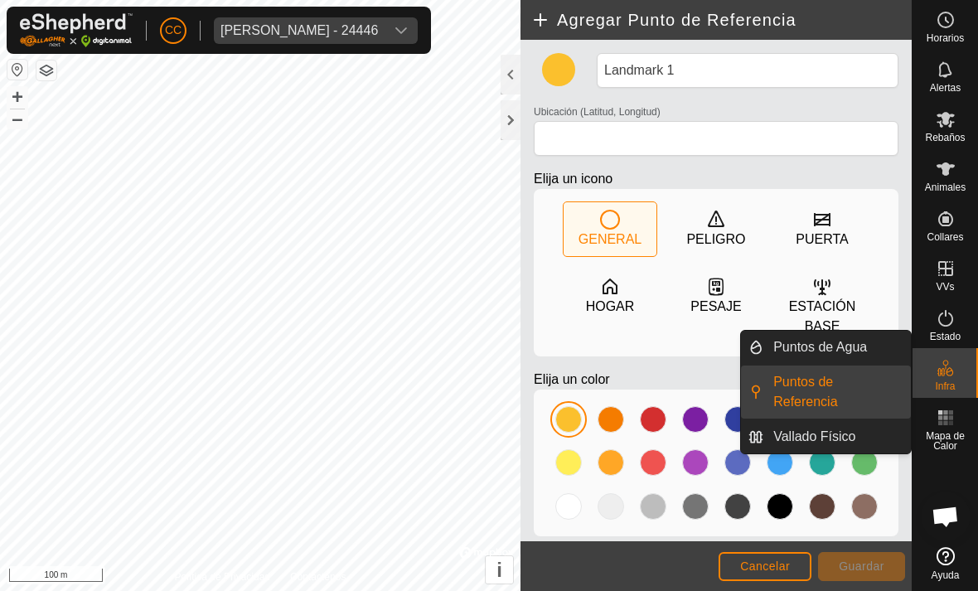
click at [853, 433] on span "Vallado Físico" at bounding box center [814, 437] width 82 height 20
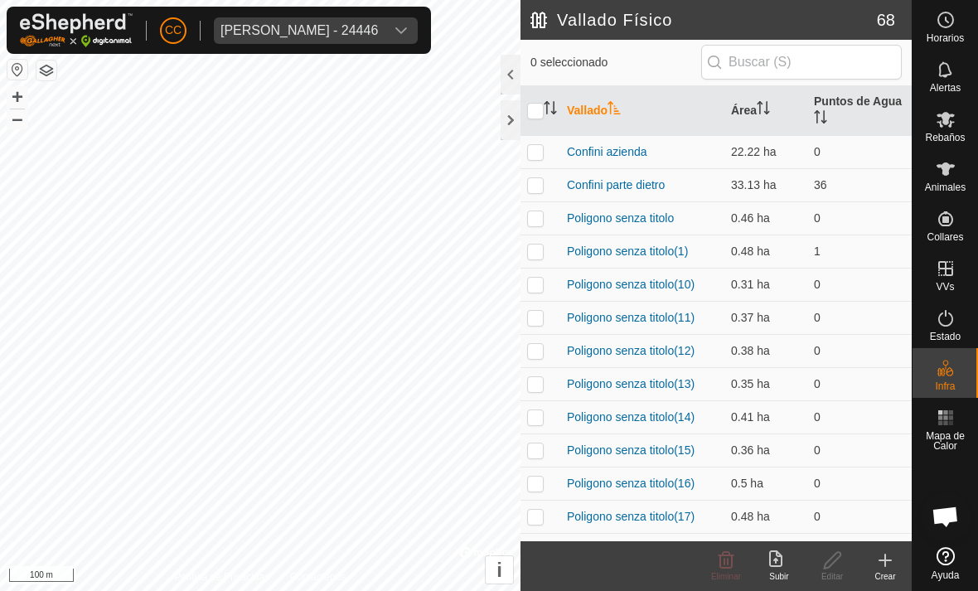
click at [355, 34] on div "[PERSON_NAME] - 24446" at bounding box center [298, 30] width 157 height 13
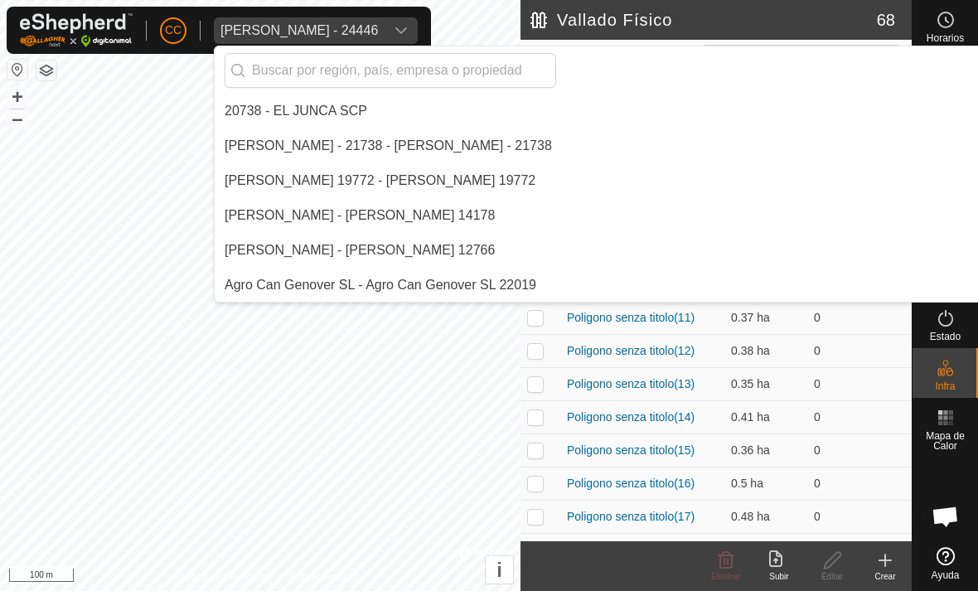
scroll to position [12634, 0]
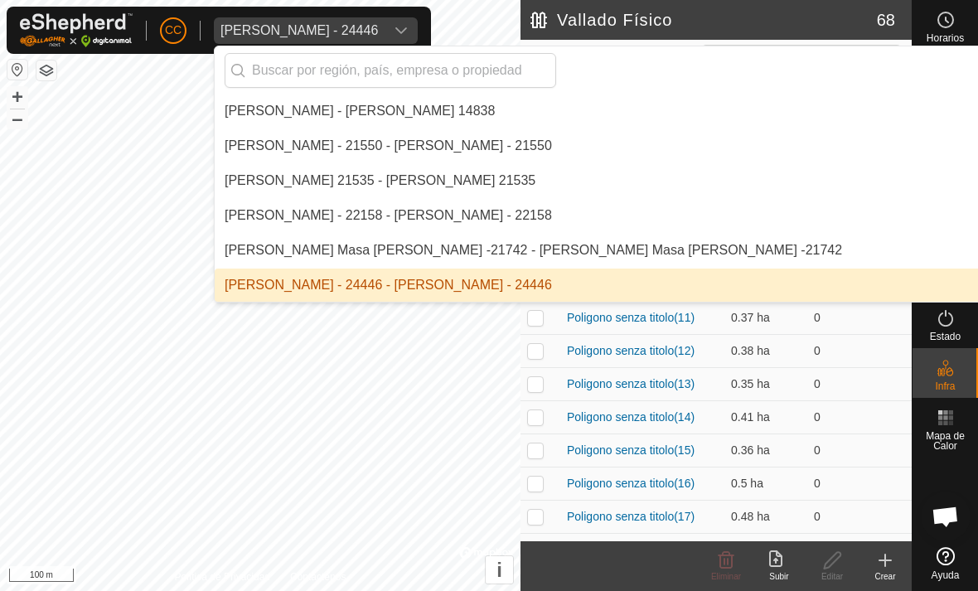
click at [502, 65] on input "text" at bounding box center [390, 70] width 331 height 35
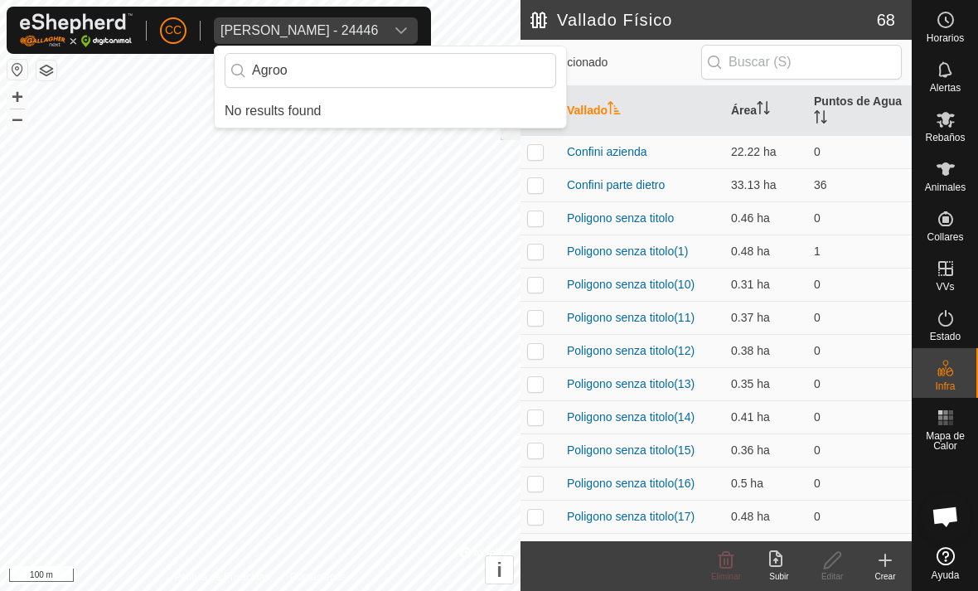
scroll to position [0, 0]
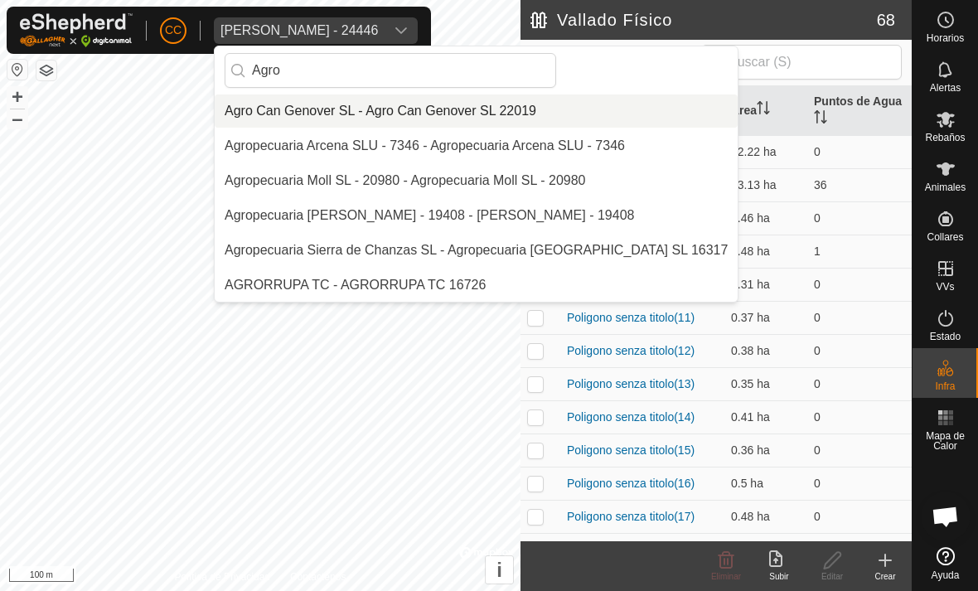
type input "Agro"
click at [501, 115] on div "Agro Can Genover SL - Agro Can Genover SL 22019" at bounding box center [381, 111] width 312 height 20
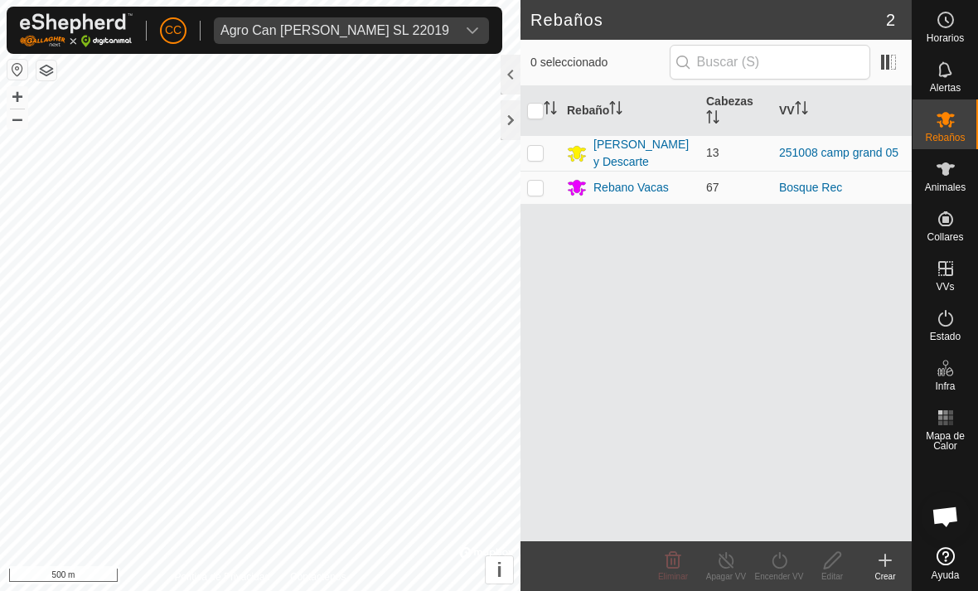
click at [519, 116] on div at bounding box center [511, 120] width 20 height 40
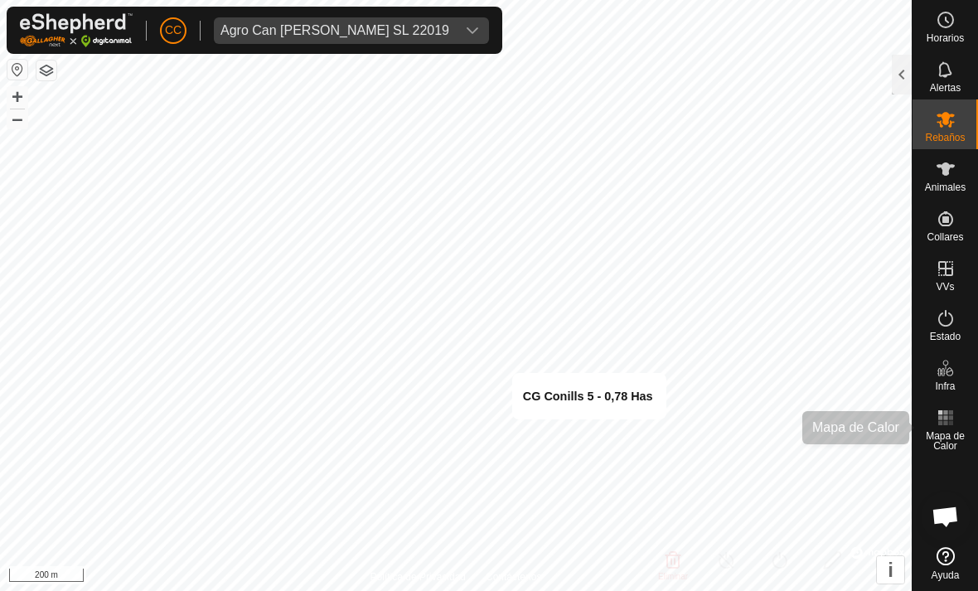
click at [955, 431] on span "Mapa de Calor" at bounding box center [945, 441] width 57 height 20
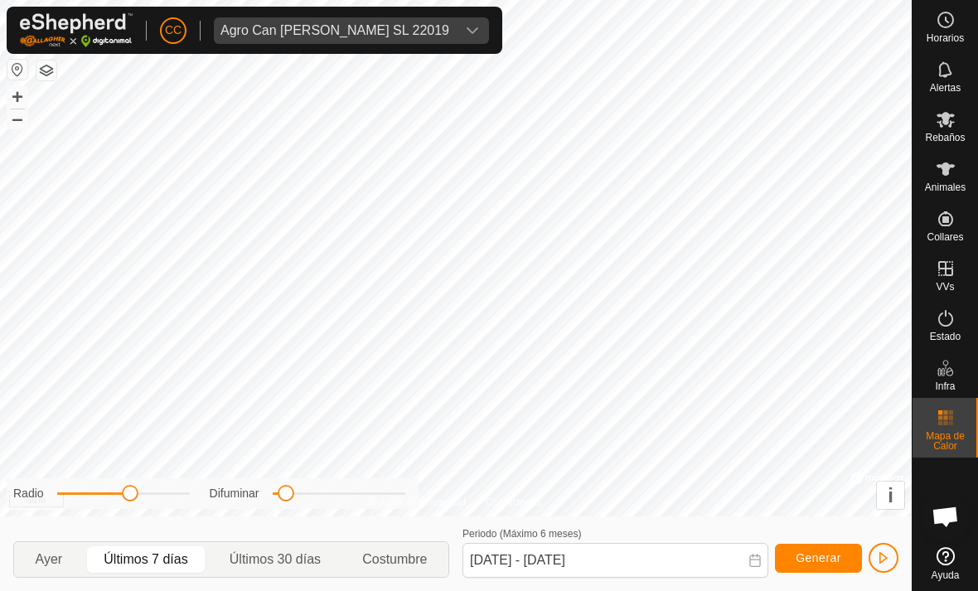
click at [42, 559] on span "Ayer" at bounding box center [49, 559] width 27 height 20
click at [160, 563] on span "Últimos 7 días" at bounding box center [146, 559] width 84 height 20
click at [277, 576] on p-togglebutton "Últimos 30 días" at bounding box center [275, 559] width 133 height 35
type input "[DATE] - [DATE]"
click at [953, 72] on icon at bounding box center [946, 70] width 20 height 20
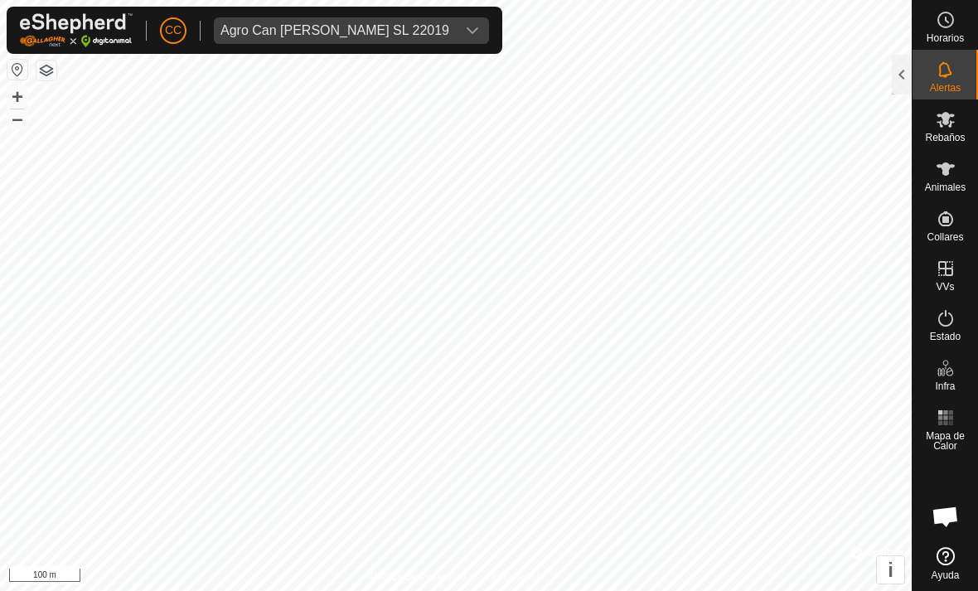
click at [909, 63] on div at bounding box center [902, 75] width 20 height 40
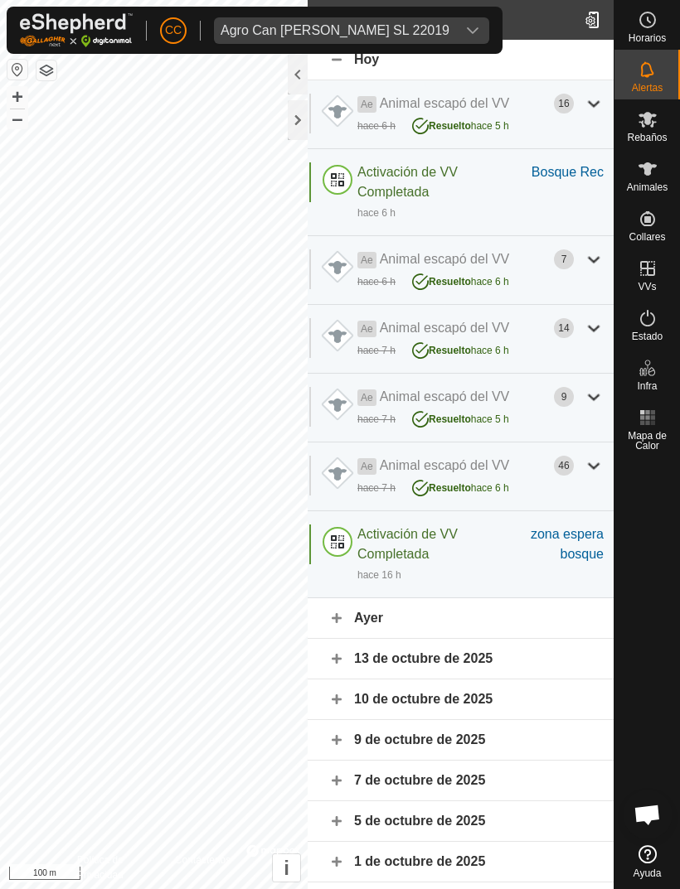
click at [302, 120] on div at bounding box center [298, 120] width 20 height 40
click at [649, 188] on span "Animales" at bounding box center [646, 187] width 41 height 10
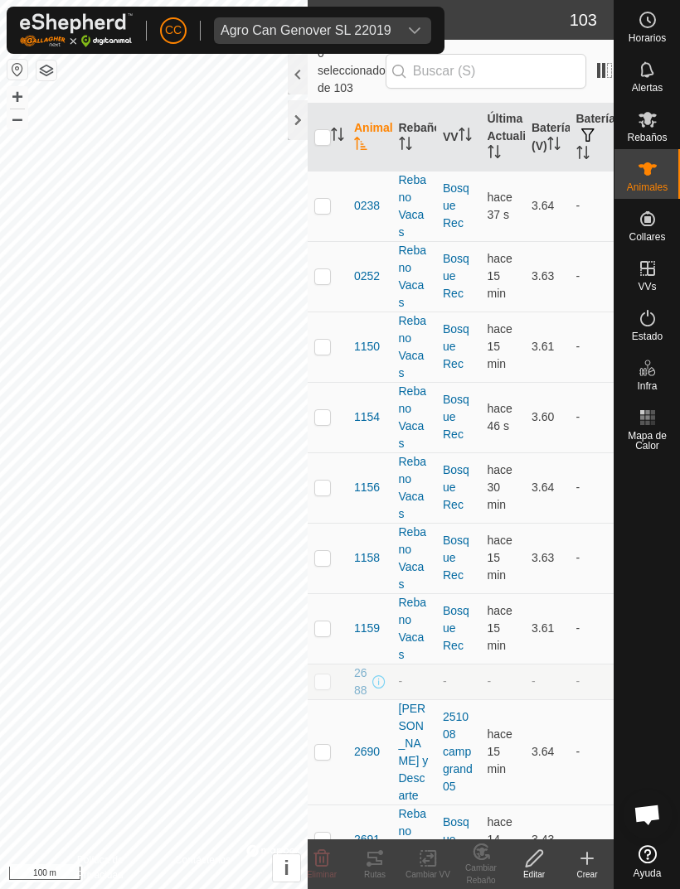
click at [326, 199] on p-checkbox at bounding box center [322, 205] width 17 height 13
checkbox input "true"
click at [384, 864] on icon at bounding box center [375, 859] width 20 height 20
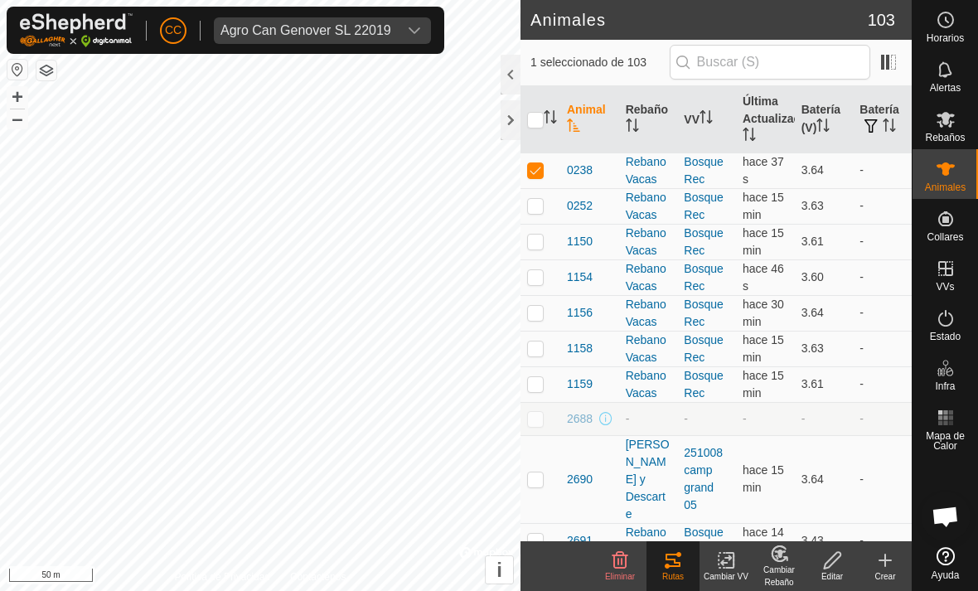
click at [559, 194] on td at bounding box center [540, 206] width 40 height 36
checkbox input "true"
click at [543, 245] on p-checkbox at bounding box center [535, 241] width 17 height 13
checkbox input "true"
click at [544, 278] on td at bounding box center [540, 277] width 40 height 36
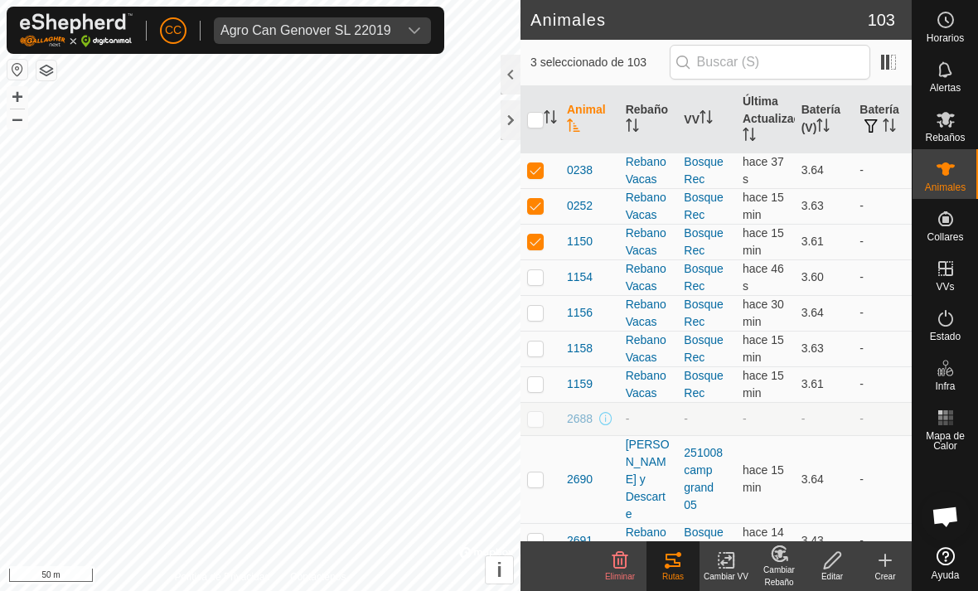
checkbox input "true"
click at [539, 307] on p-checkbox at bounding box center [535, 312] width 17 height 13
checkbox input "true"
click at [542, 337] on td at bounding box center [540, 349] width 40 height 36
checkbox input "true"
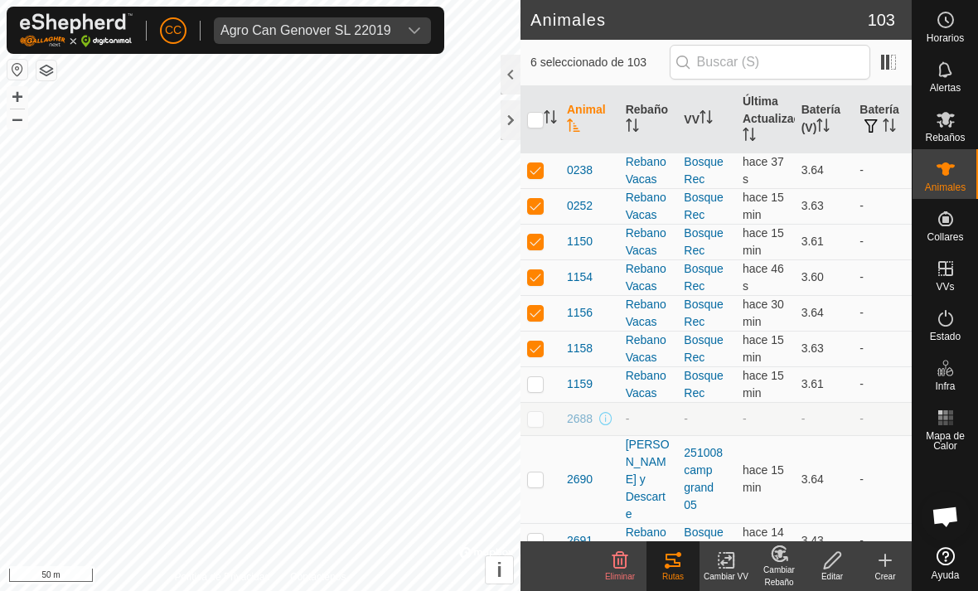
click at [548, 378] on td at bounding box center [540, 384] width 40 height 36
checkbox input "true"
click at [665, 565] on icon at bounding box center [673, 560] width 20 height 20
click at [679, 130] on es-mob-svg-icon at bounding box center [946, 119] width 30 height 27
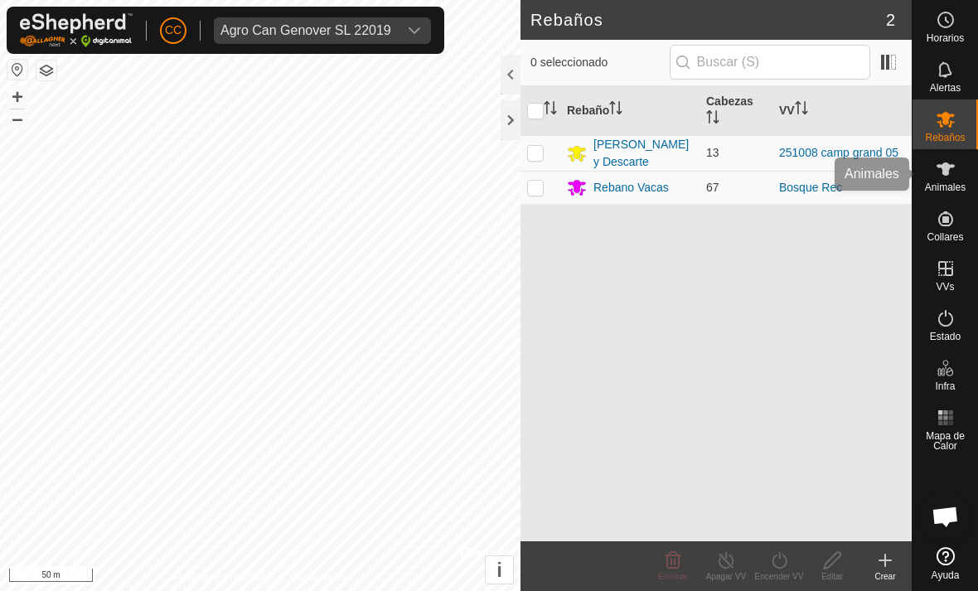
click at [679, 172] on es-animals-svg-icon at bounding box center [946, 169] width 30 height 27
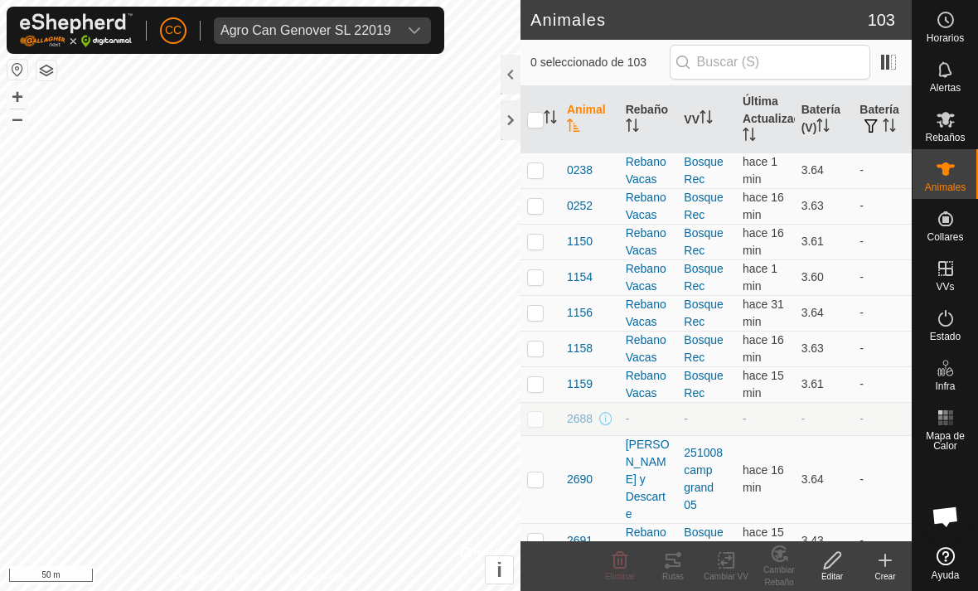
click at [545, 171] on td at bounding box center [540, 170] width 40 height 36
checkbox input "true"
click at [546, 208] on td at bounding box center [540, 206] width 40 height 36
checkbox input "true"
click at [542, 237] on p-checkbox at bounding box center [535, 241] width 17 height 13
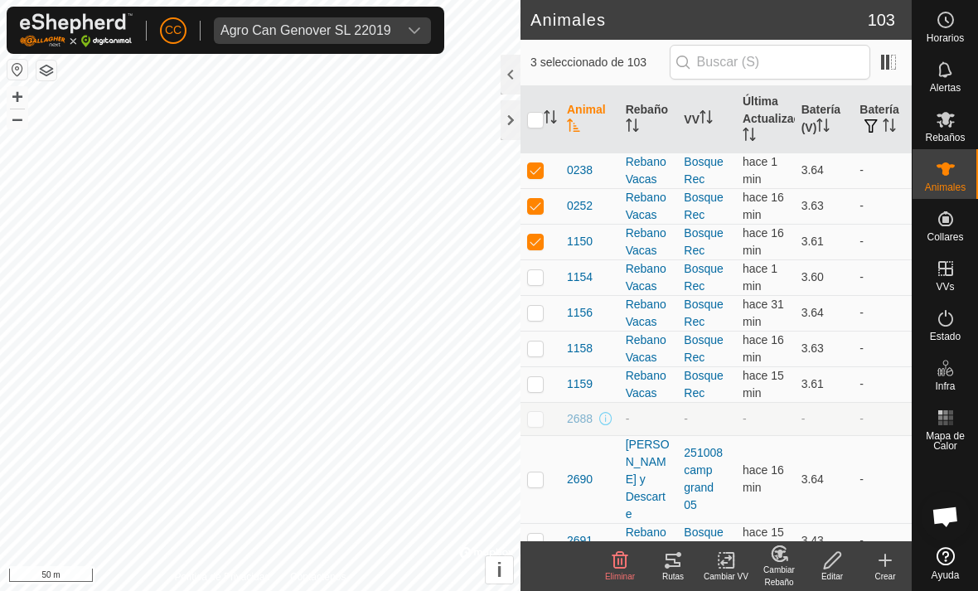
checkbox input "true"
click at [541, 278] on p-checkbox at bounding box center [535, 276] width 17 height 13
checkbox input "true"
click at [546, 310] on td at bounding box center [540, 313] width 40 height 36
checkbox input "true"
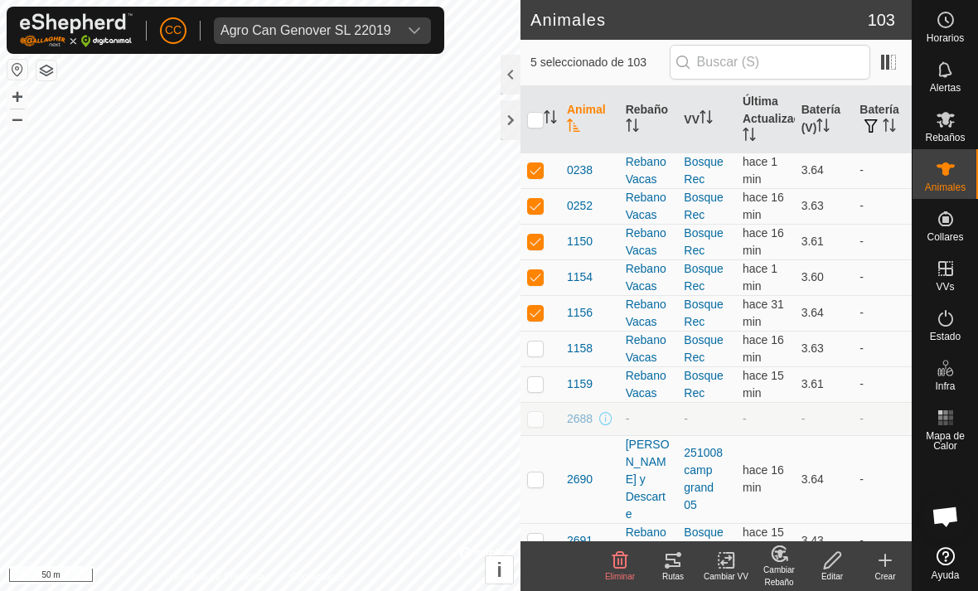
click at [544, 351] on td at bounding box center [540, 349] width 40 height 36
checkbox input "true"
click at [543, 375] on td at bounding box center [540, 384] width 40 height 36
checkbox input "true"
click at [676, 562] on icon at bounding box center [672, 560] width 15 height 13
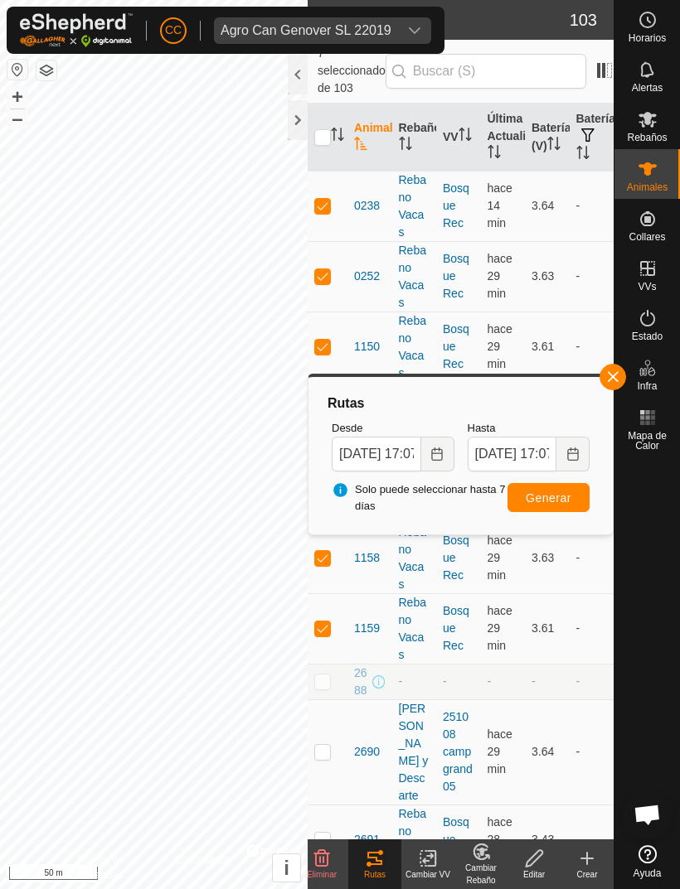
click at [404, 9] on div "CC Agro Can Genover SL 22019" at bounding box center [226, 30] width 438 height 47
click at [390, 41] on span "Agro Can [PERSON_NAME] SL 22019" at bounding box center [306, 30] width 184 height 27
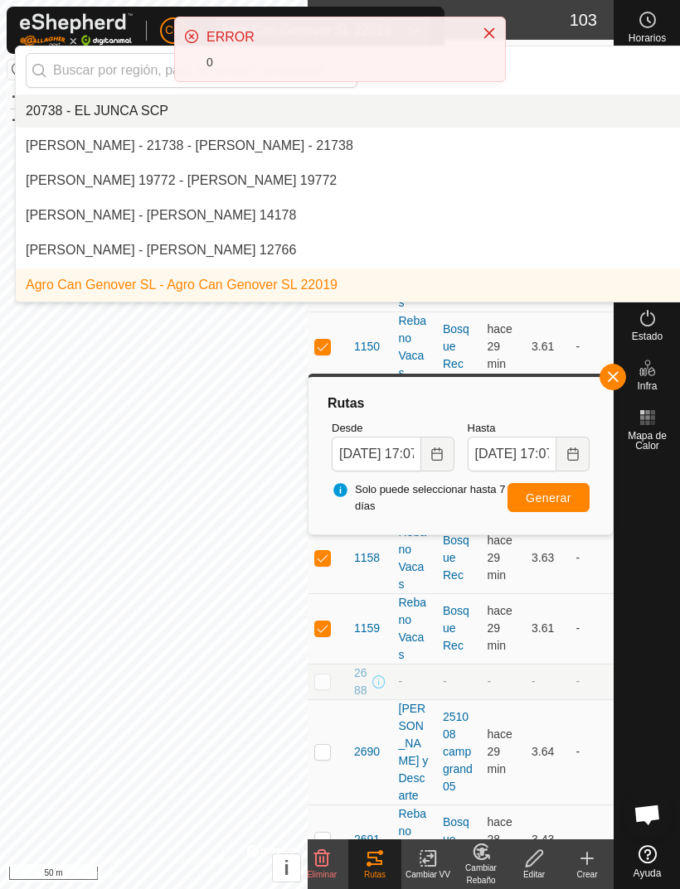
click at [490, 31] on icon "Close" at bounding box center [489, 33] width 11 height 11
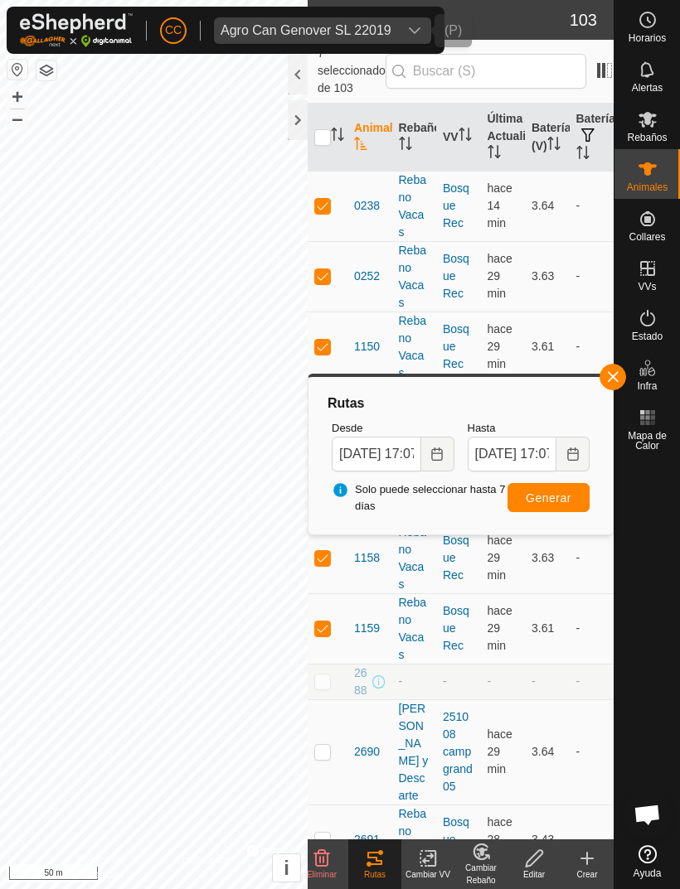
click at [414, 26] on icon "dropdown trigger" at bounding box center [414, 30] width 13 height 13
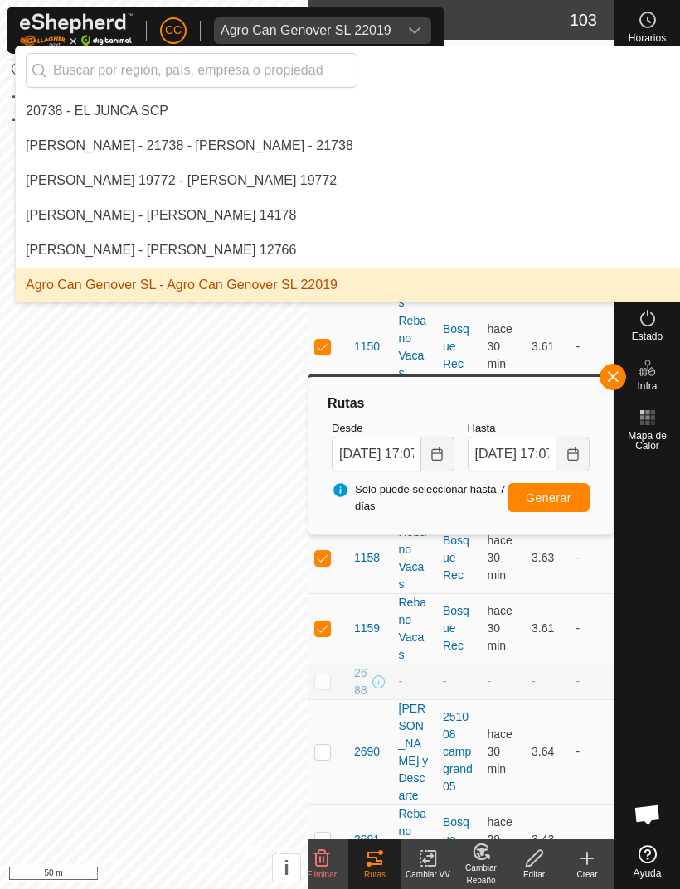
click at [274, 71] on input "text" at bounding box center [191, 70] width 331 height 35
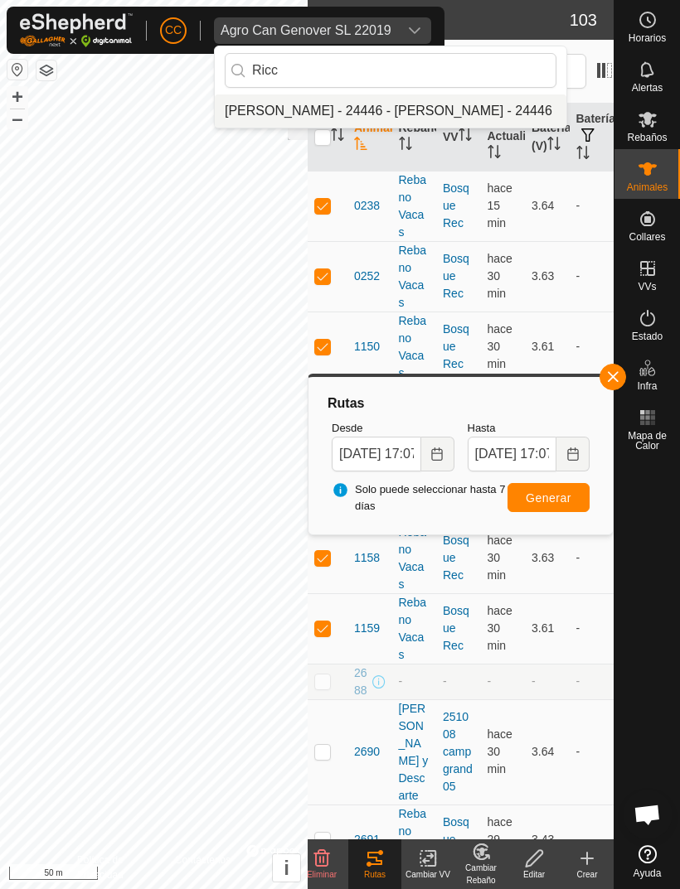
type input "Ricc"
click at [395, 116] on div "[PERSON_NAME] - 24446 - [PERSON_NAME] - 24446" at bounding box center [388, 111] width 327 height 20
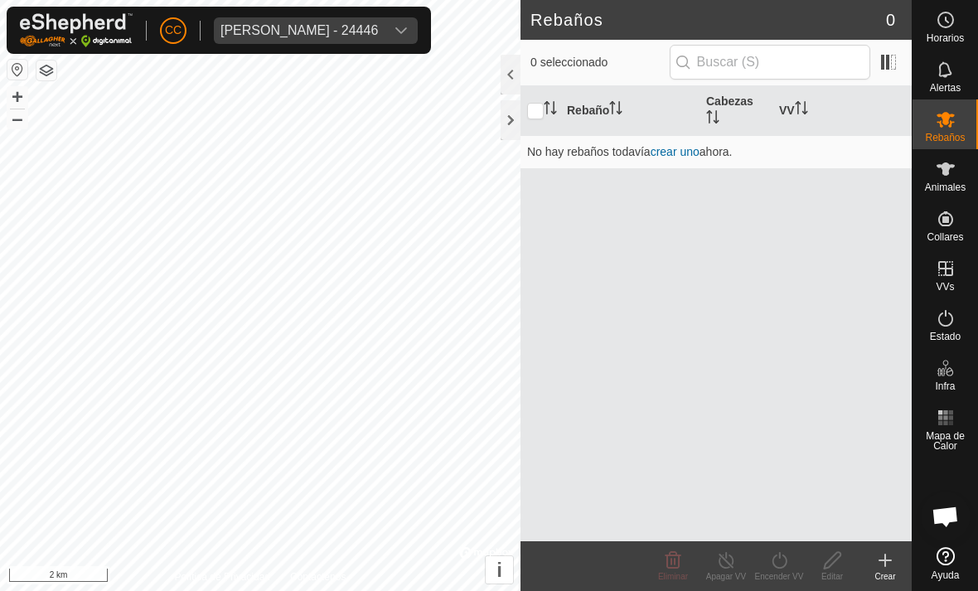
click at [514, 114] on div at bounding box center [511, 120] width 20 height 40
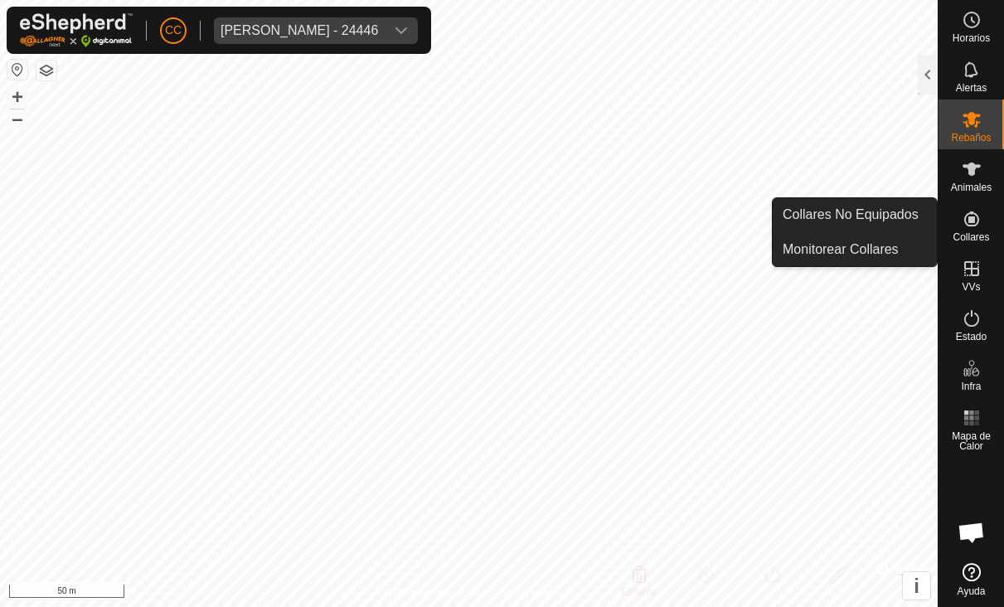
click at [679, 215] on span "Collares No Equipados" at bounding box center [850, 215] width 136 height 20
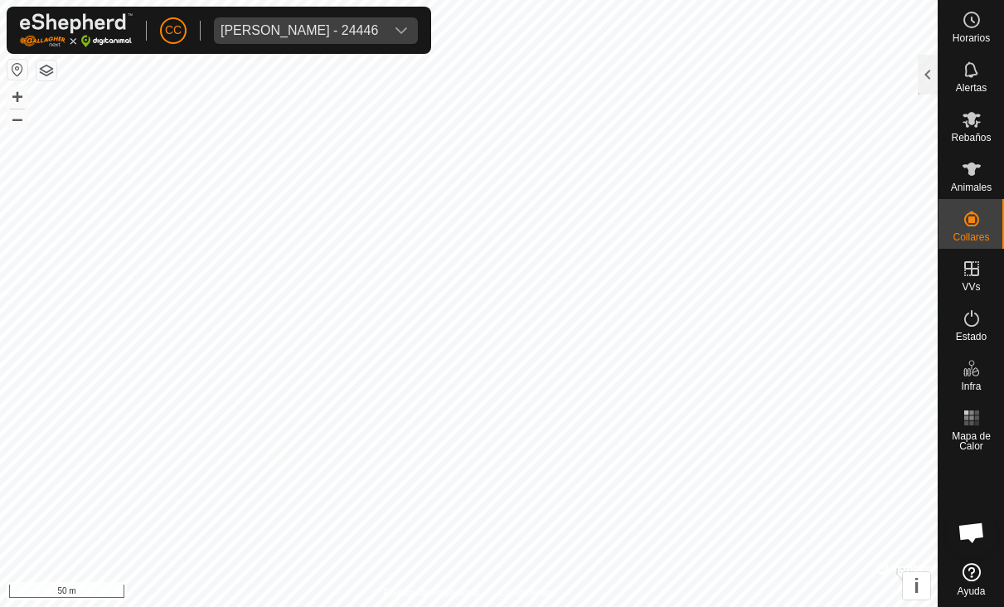
click at [679, 74] on div at bounding box center [927, 75] width 20 height 40
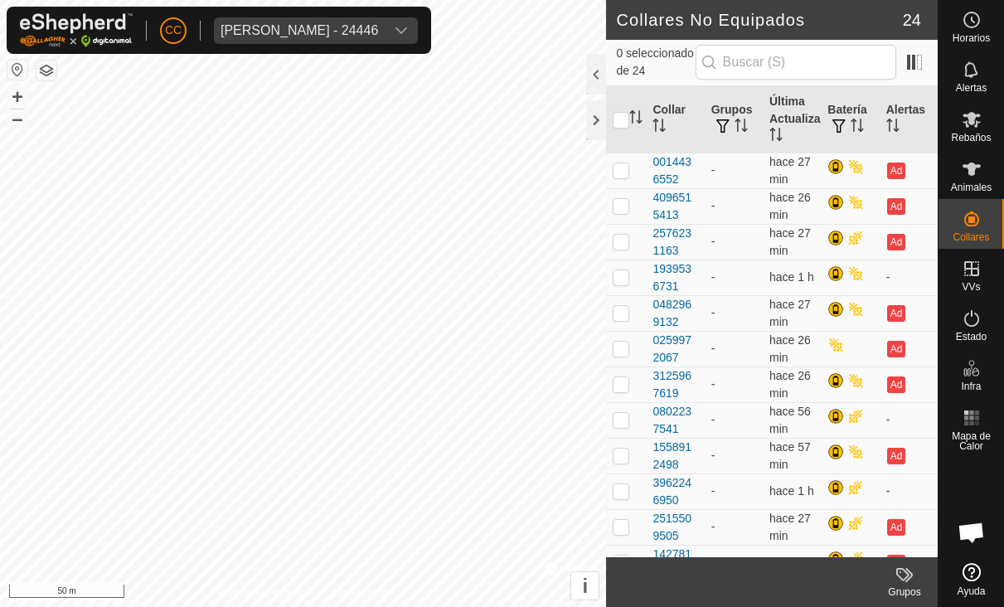
click at [604, 71] on div at bounding box center [596, 75] width 20 height 40
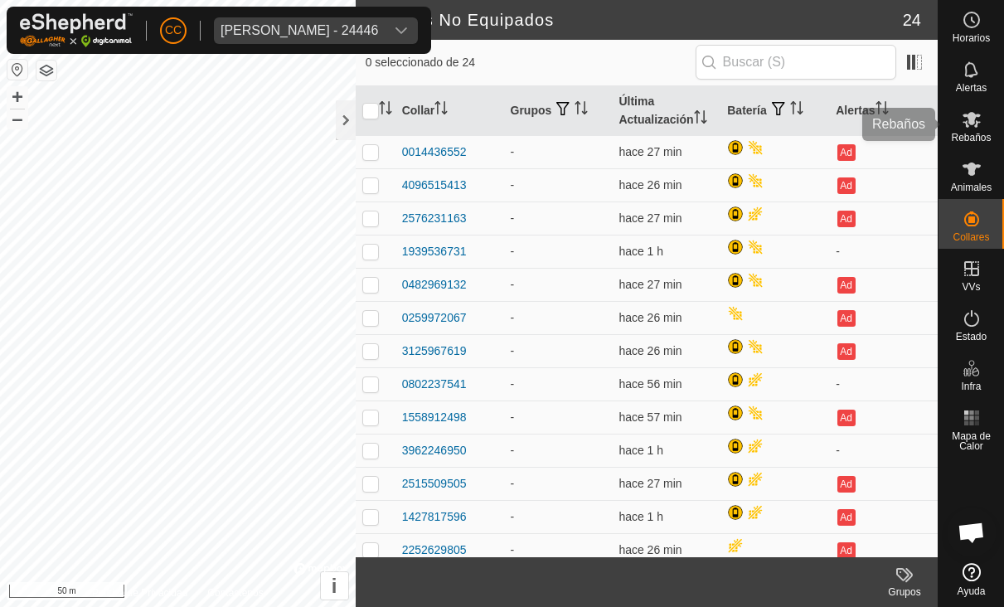
click at [679, 122] on icon at bounding box center [971, 120] width 18 height 16
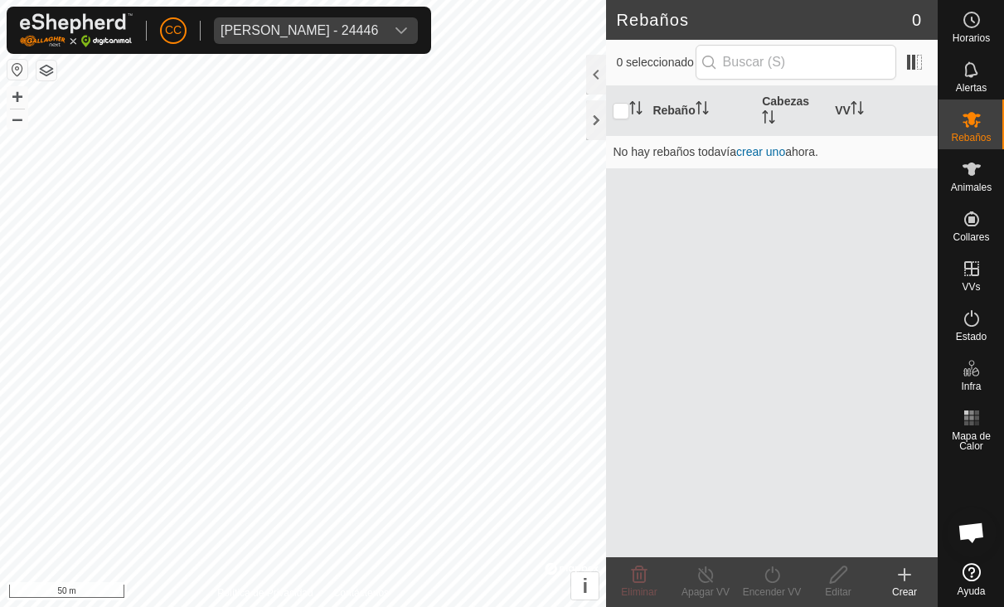
click at [679, 581] on icon at bounding box center [904, 574] width 20 height 20
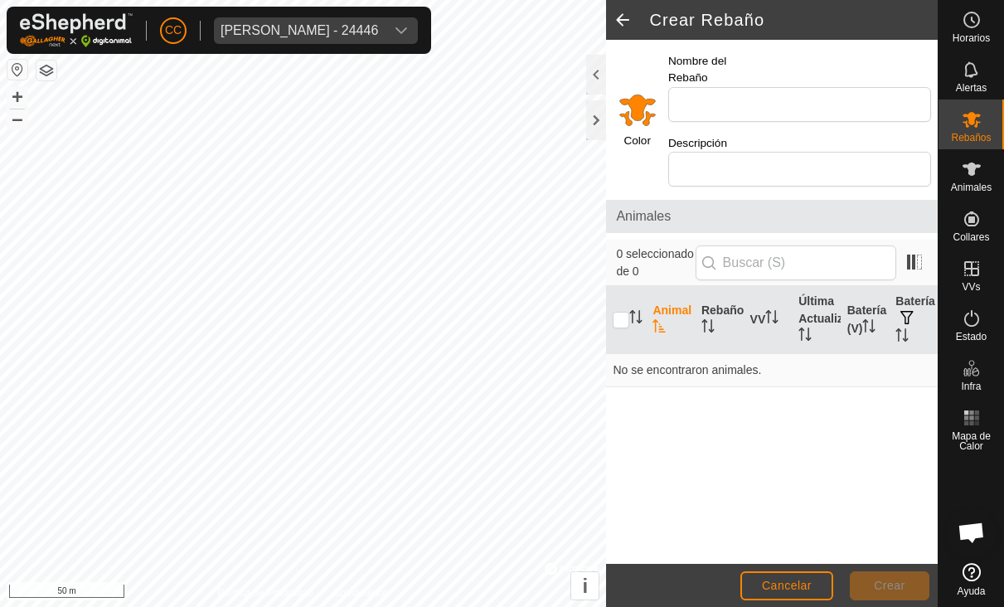
click at [634, 94] on input "Select a color" at bounding box center [637, 109] width 40 height 40
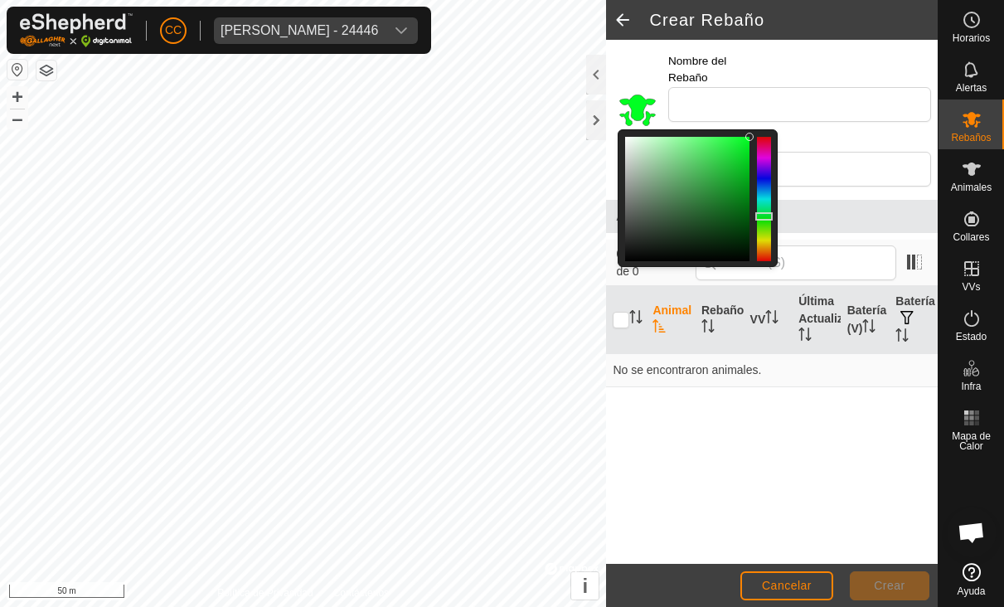
click at [679, 212] on div at bounding box center [763, 216] width 17 height 8
click at [679, 87] on input "Nombre del Rebaño" at bounding box center [799, 104] width 263 height 35
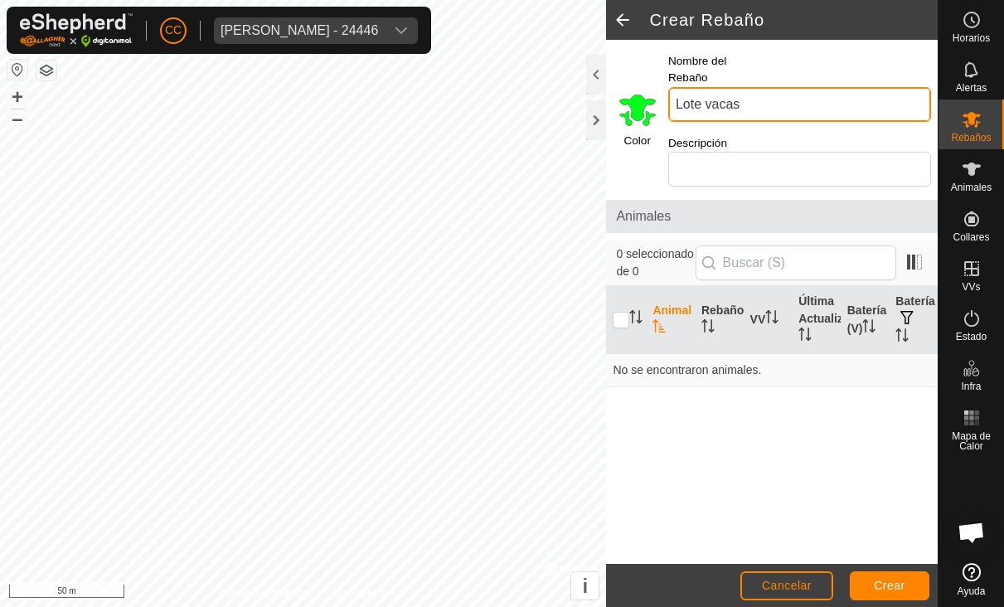
type input "Lote vacas"
click at [679, 597] on button "Crear" at bounding box center [889, 585] width 80 height 29
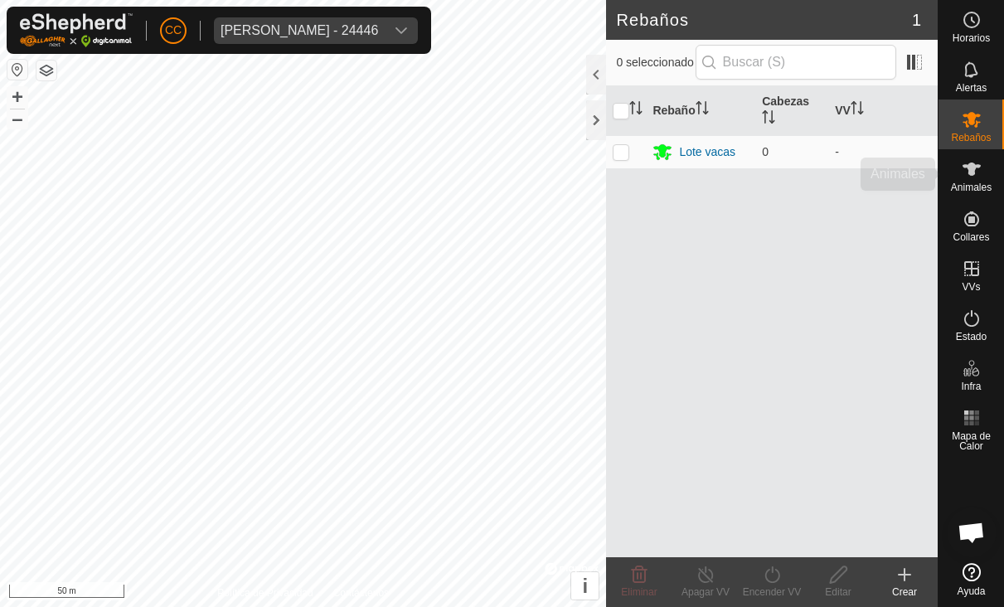
click at [679, 177] on icon at bounding box center [971, 169] width 20 height 20
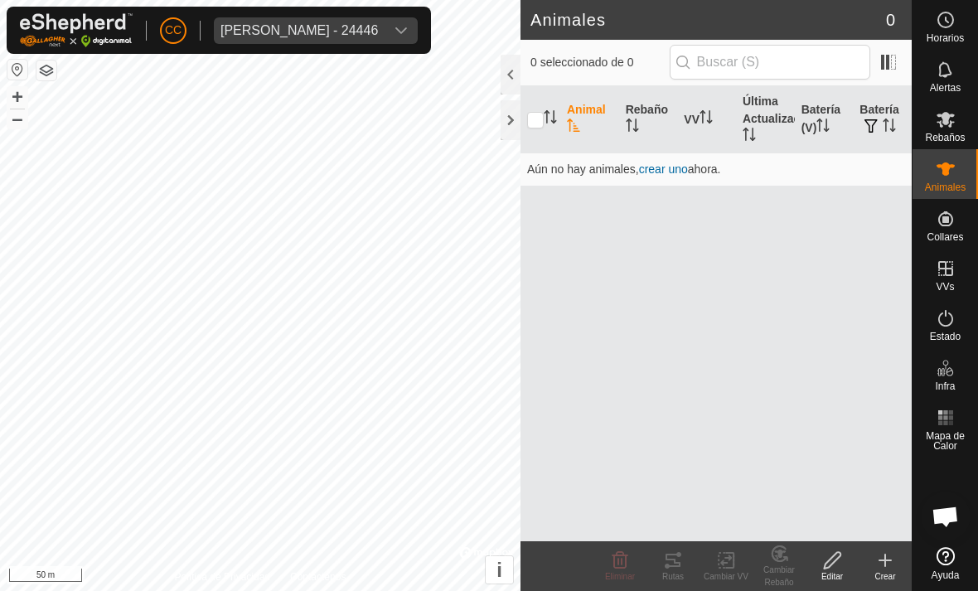
click at [679, 563] on icon at bounding box center [885, 560] width 20 height 20
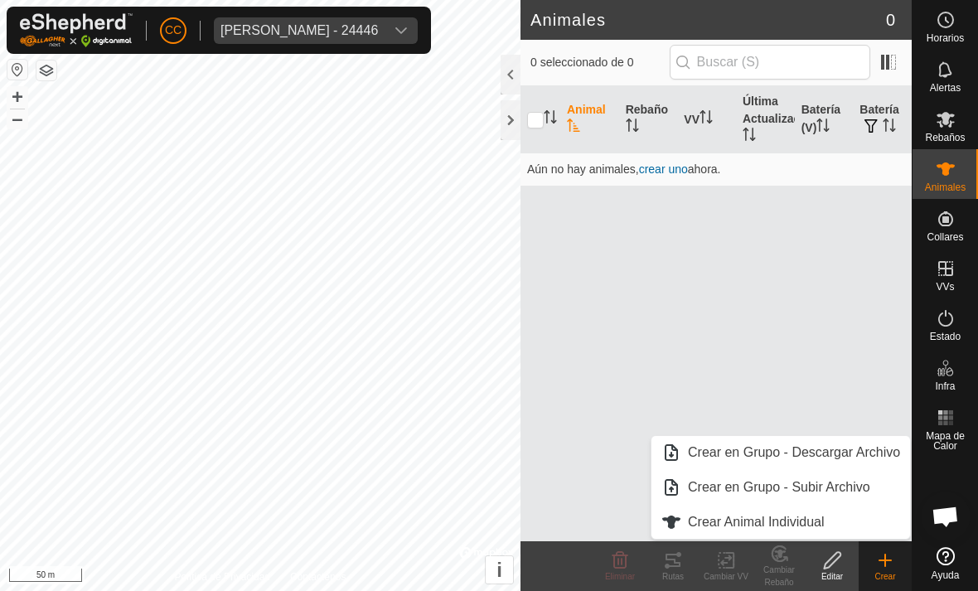
click at [679, 520] on span "Crear Animal Individual" at bounding box center [756, 522] width 137 height 20
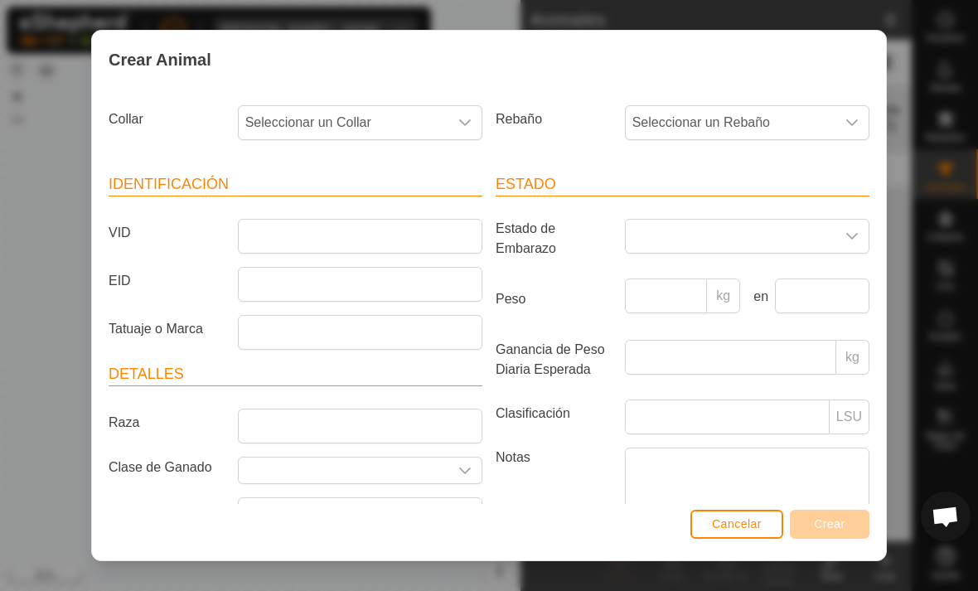
click at [307, 132] on span "Seleccionar un Collar" at bounding box center [344, 122] width 210 height 33
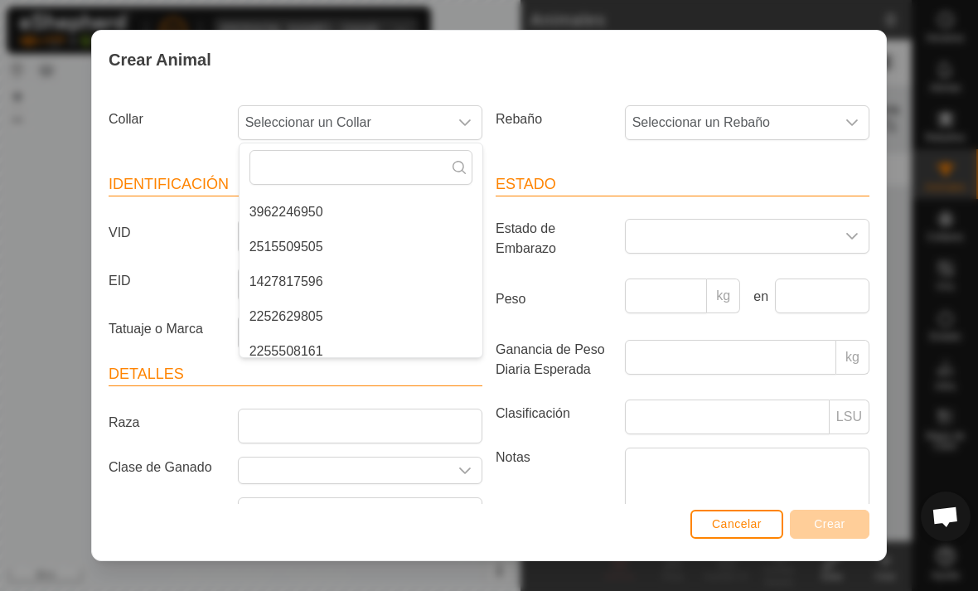
scroll to position [346, 0]
click at [277, 243] on span "2515509505" at bounding box center [286, 245] width 74 height 20
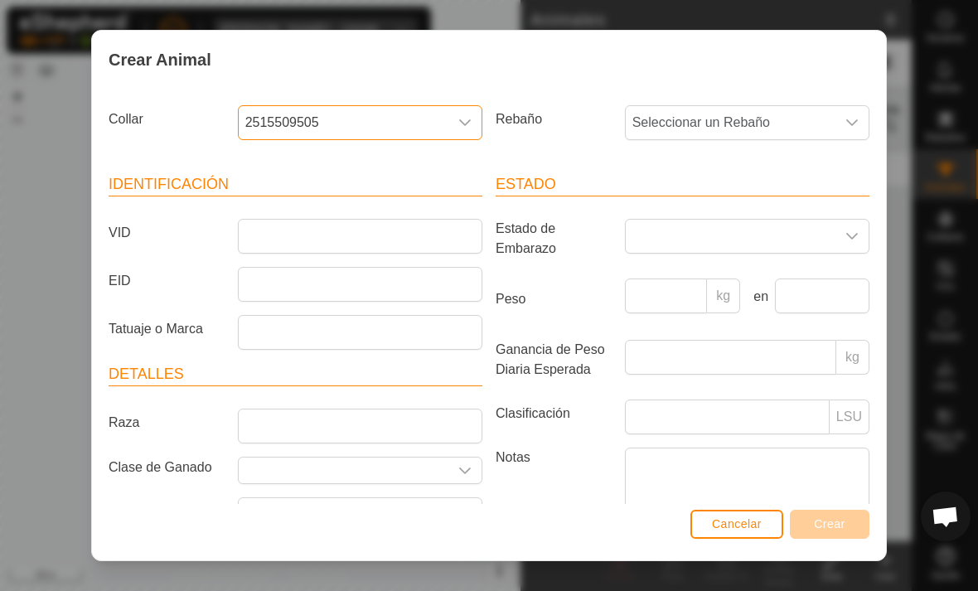
click at [679, 130] on span "Seleccionar un Rebaño" at bounding box center [731, 122] width 210 height 33
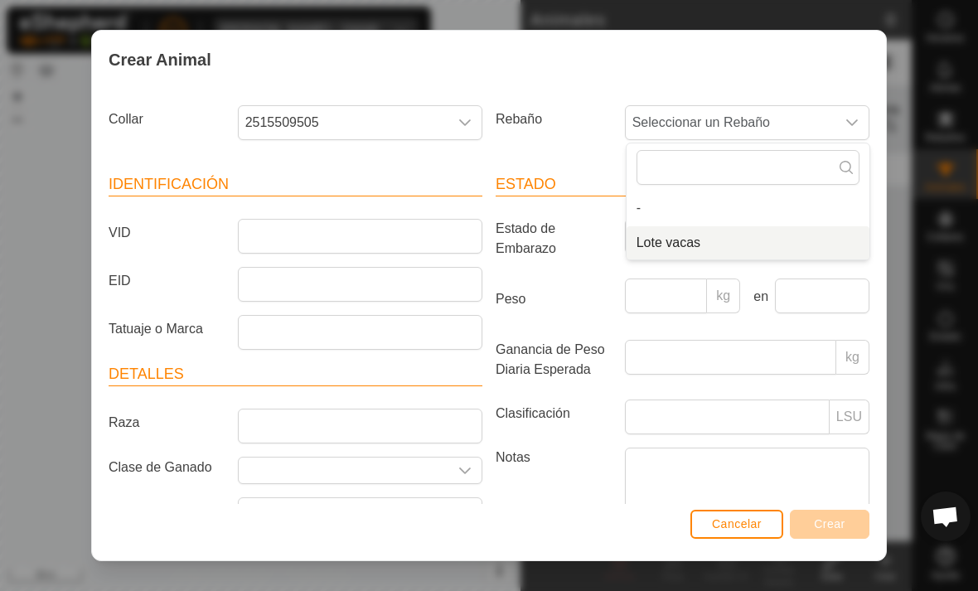
click at [676, 247] on span "Lote vacas" at bounding box center [668, 243] width 64 height 20
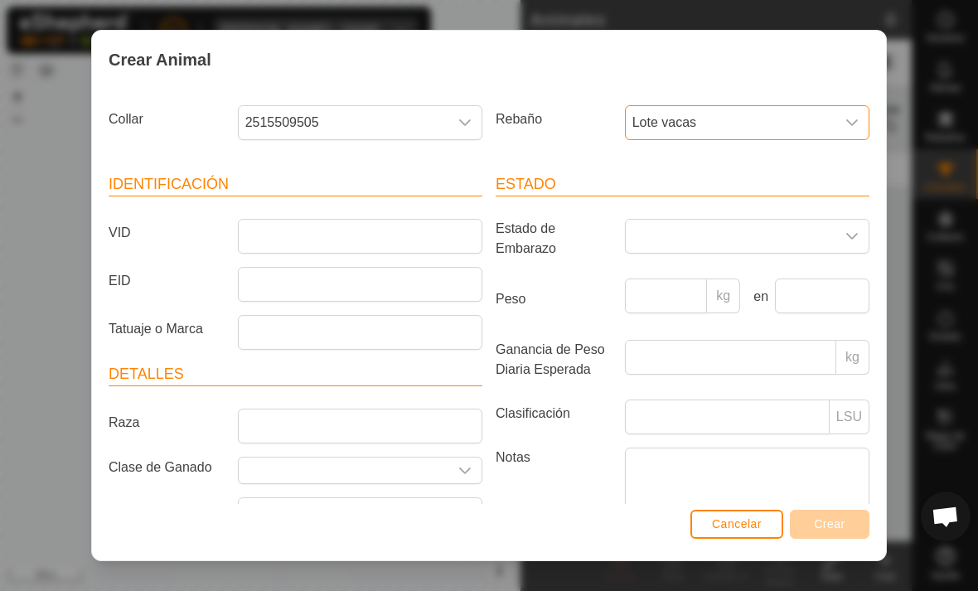
scroll to position [0, 0]
click at [679, 517] on span "Cancelar" at bounding box center [737, 523] width 50 height 13
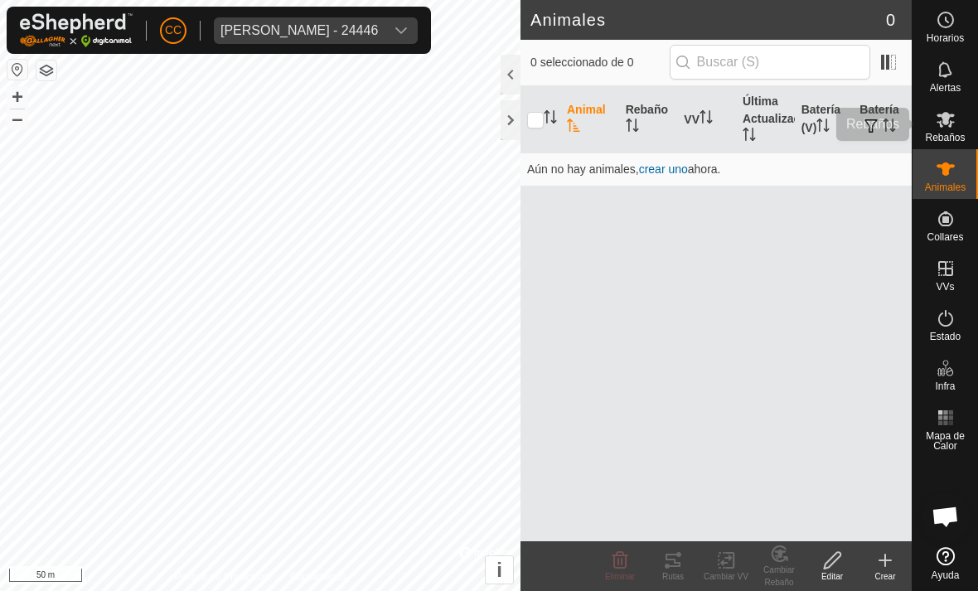
click at [679, 122] on icon at bounding box center [945, 120] width 18 height 16
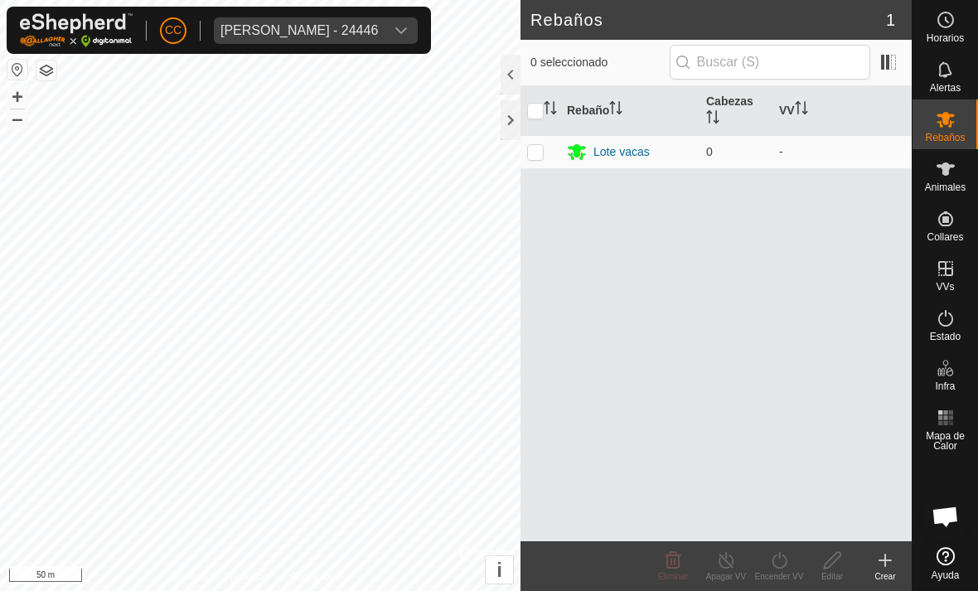
click at [525, 154] on td at bounding box center [540, 151] width 40 height 33
checkbox input "true"
click at [679, 169] on icon at bounding box center [945, 168] width 18 height 13
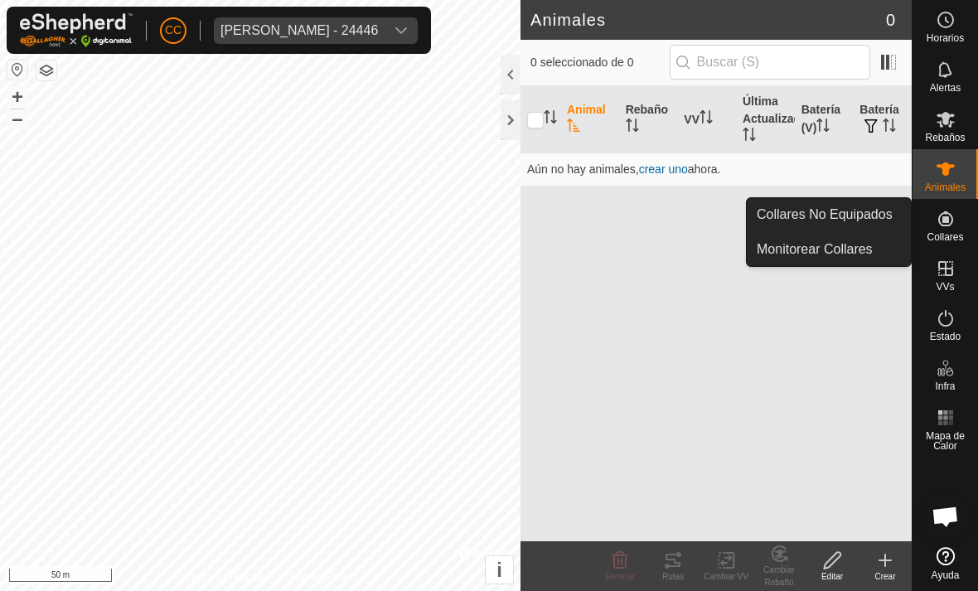
click at [679, 207] on span "Collares No Equipados" at bounding box center [825, 215] width 136 height 20
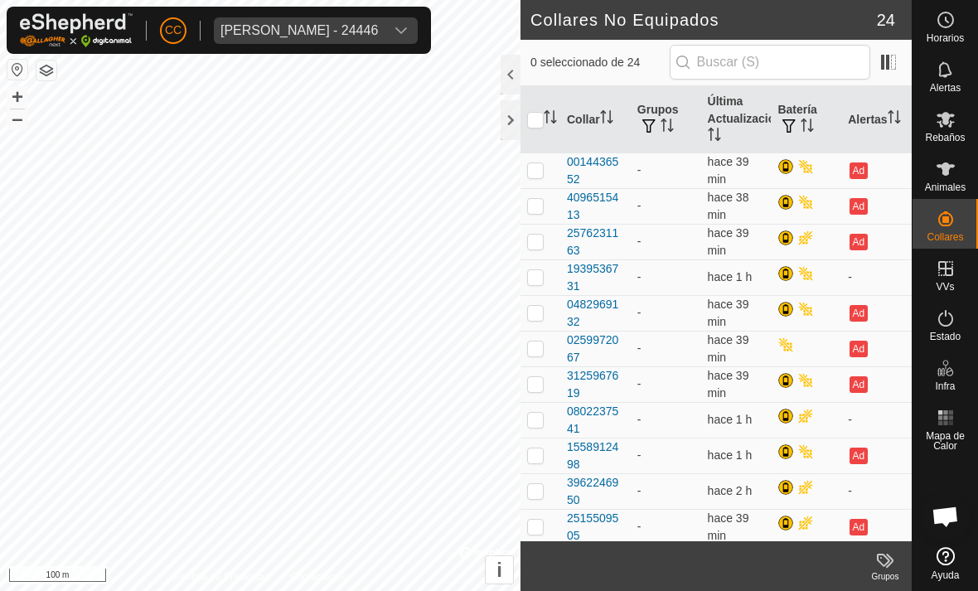
click at [505, 83] on div at bounding box center [511, 75] width 20 height 40
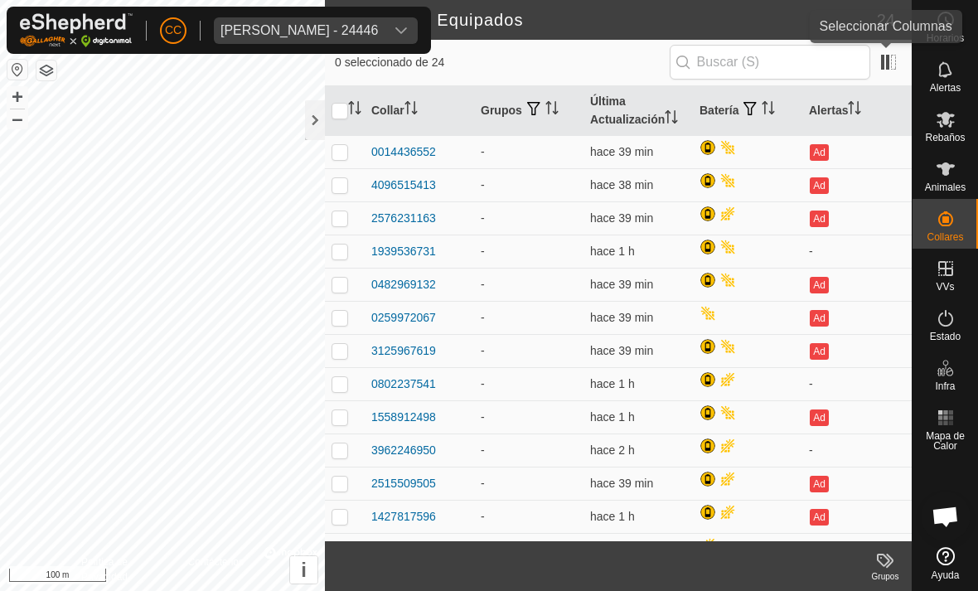
click at [679, 58] on span at bounding box center [888, 62] width 27 height 27
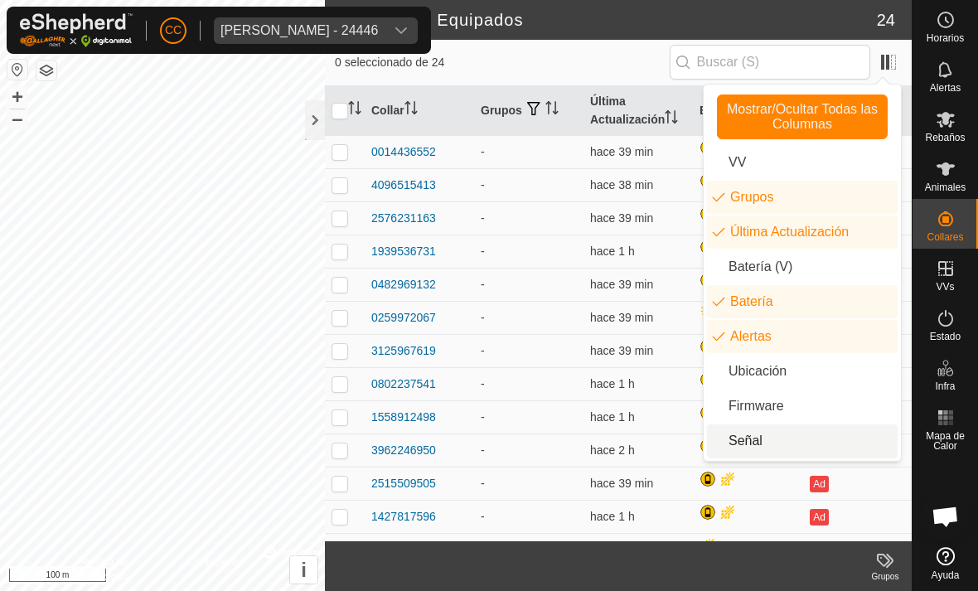
click at [679, 448] on li "Señal" at bounding box center [802, 440] width 191 height 33
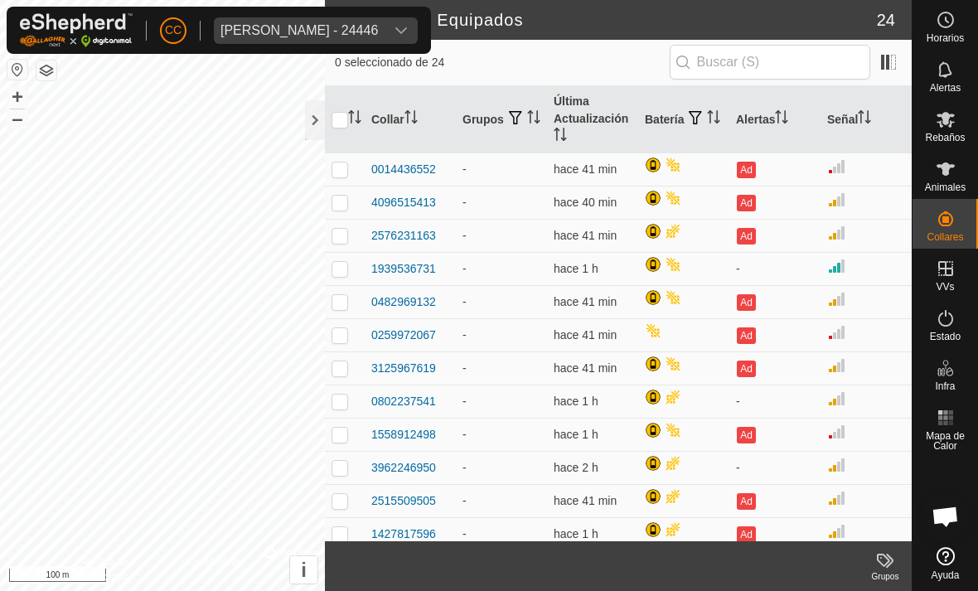
click at [309, 125] on div at bounding box center [315, 120] width 20 height 40
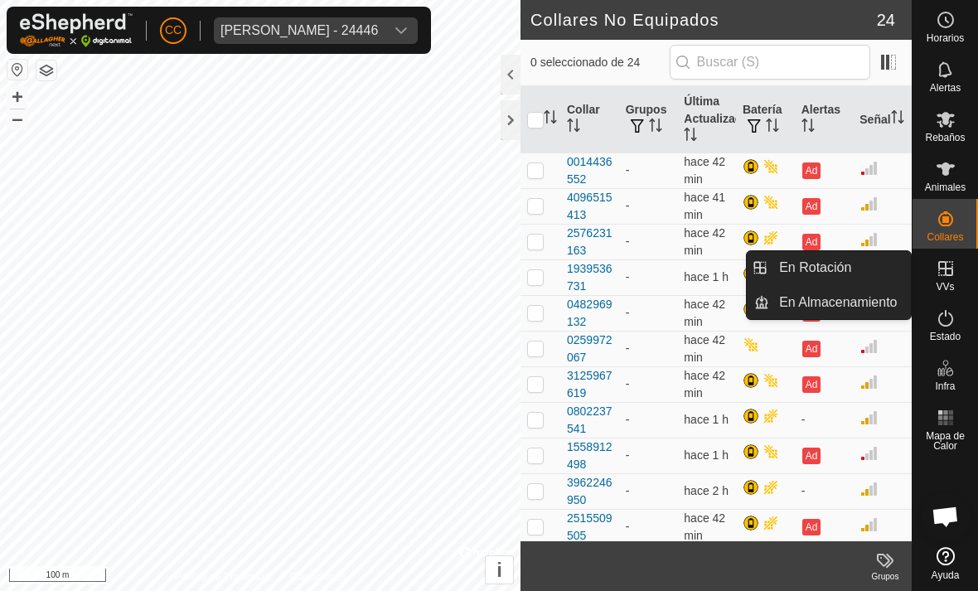
click at [679, 307] on span "En Almacenamiento" at bounding box center [838, 303] width 118 height 20
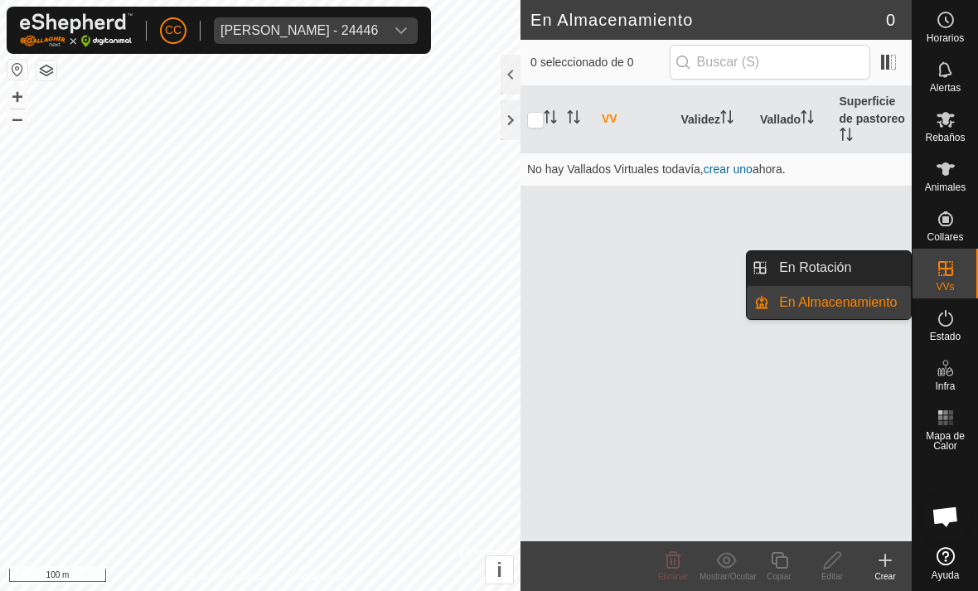
click at [679, 287] on link "En Almacenamiento" at bounding box center [840, 302] width 142 height 33
click at [679, 261] on span "En Rotación" at bounding box center [815, 268] width 72 height 20
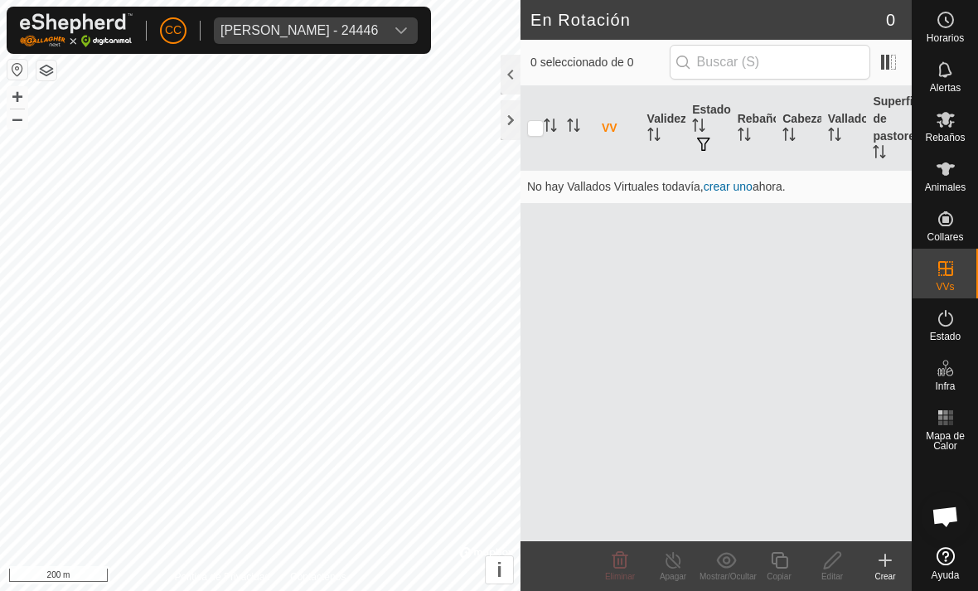
click at [679, 566] on icon at bounding box center [885, 560] width 20 height 20
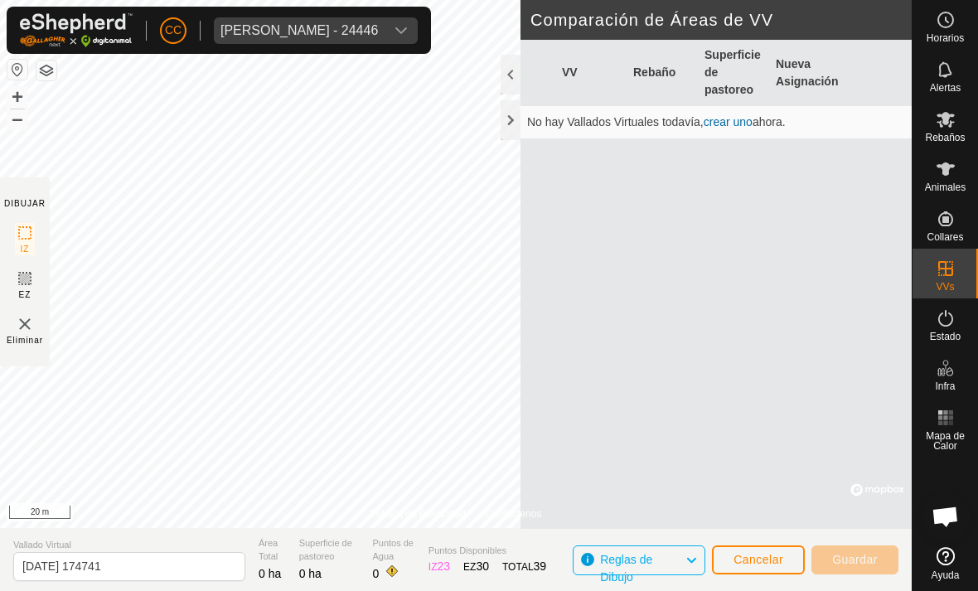
click at [43, 323] on div "Eliminar" at bounding box center [25, 330] width 36 height 32
click at [29, 322] on img at bounding box center [25, 324] width 20 height 20
click at [31, 324] on img at bounding box center [25, 324] width 20 height 20
click at [17, 332] on img at bounding box center [25, 324] width 20 height 20
click at [31, 316] on img at bounding box center [25, 324] width 20 height 20
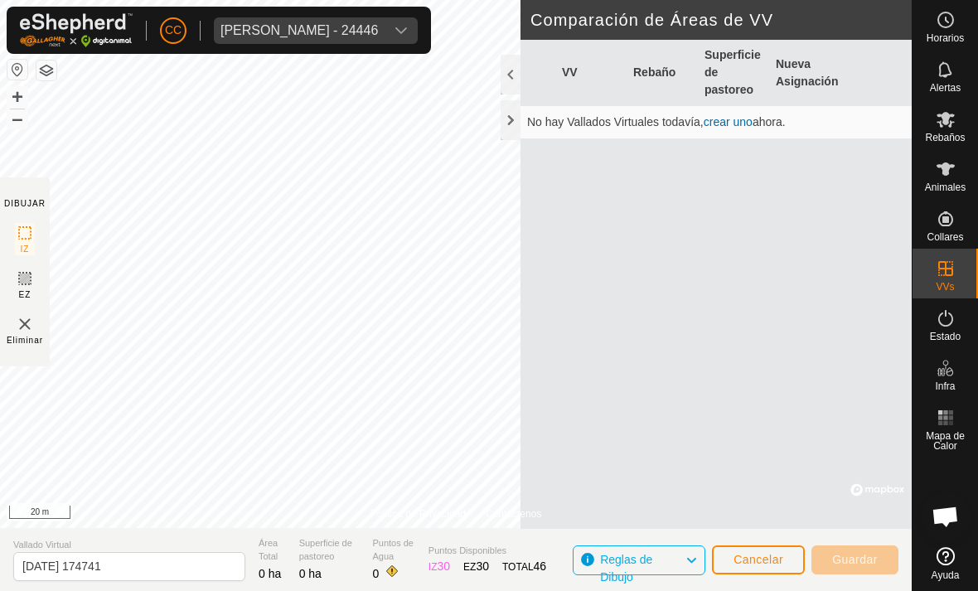
click at [31, 327] on img at bounding box center [25, 324] width 20 height 20
click at [679, 553] on span "Cancelar" at bounding box center [758, 559] width 50 height 13
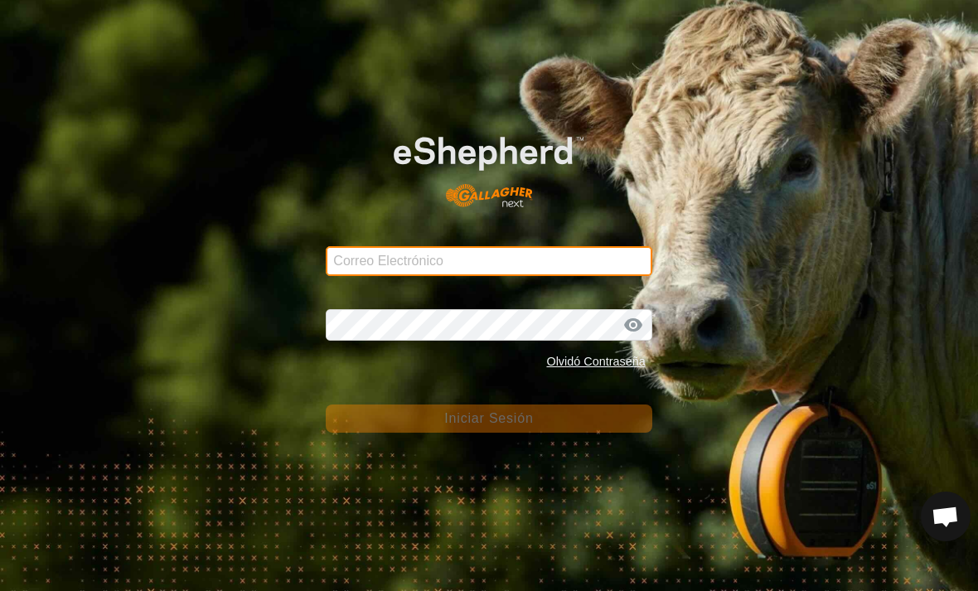
click at [528, 274] on input "Correo Electrónico" at bounding box center [489, 261] width 326 height 30
type input "ccallejero@digitanimal.com"
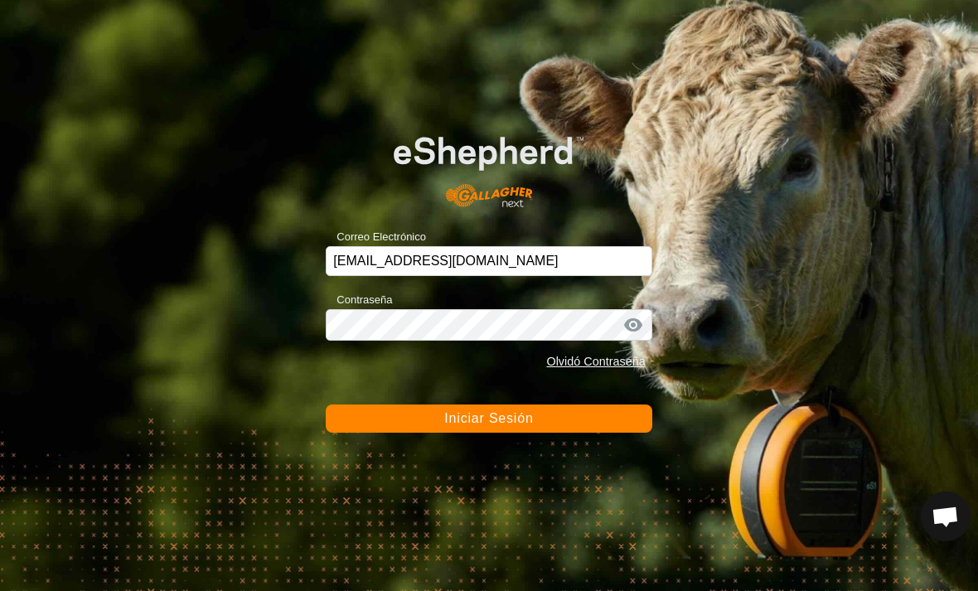
click at [488, 418] on button "Iniciar Sesión" at bounding box center [489, 418] width 326 height 28
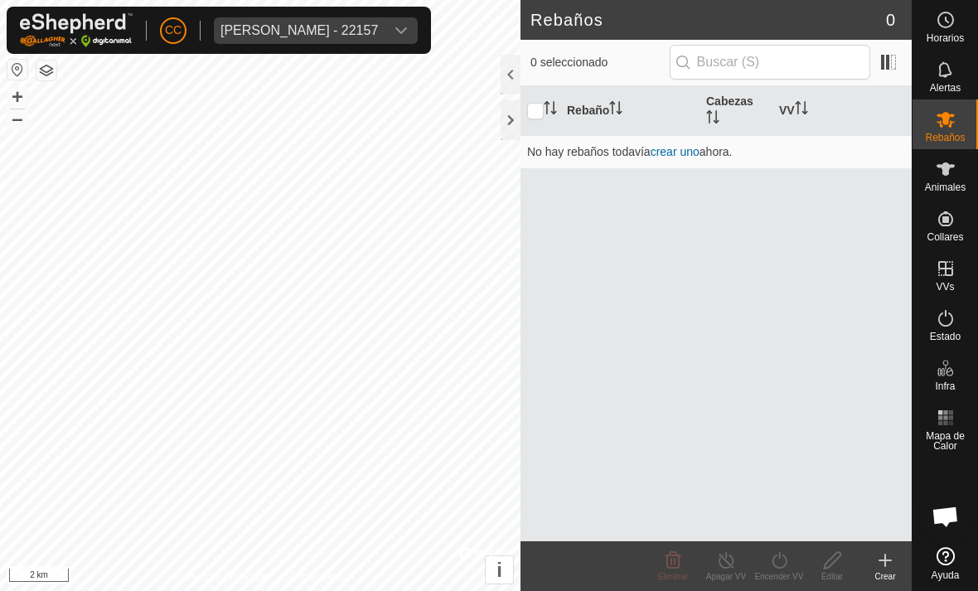
click at [385, 21] on span "Javier Medrano Rodriguez - 22157" at bounding box center [299, 30] width 171 height 27
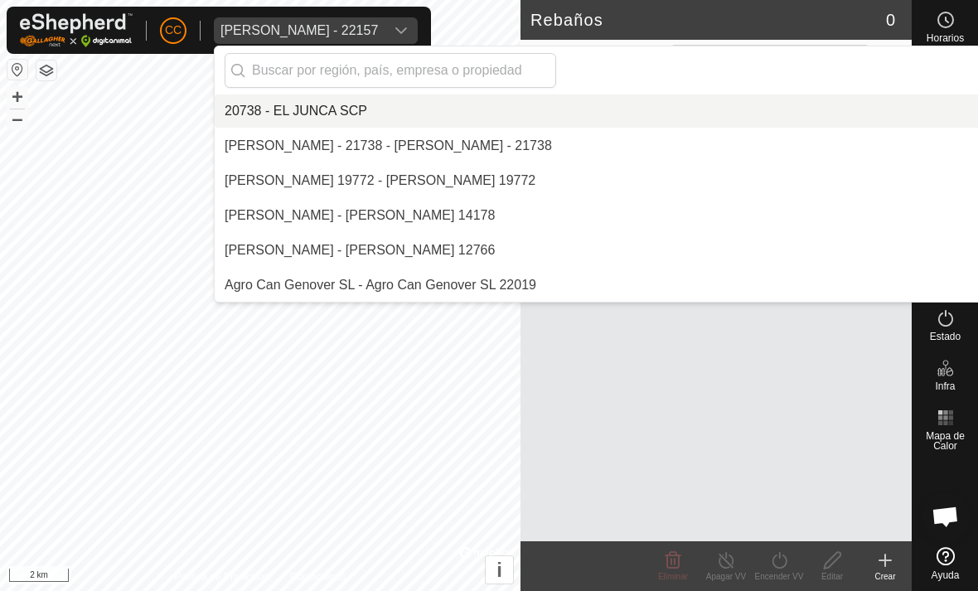
scroll to position [6543, 0]
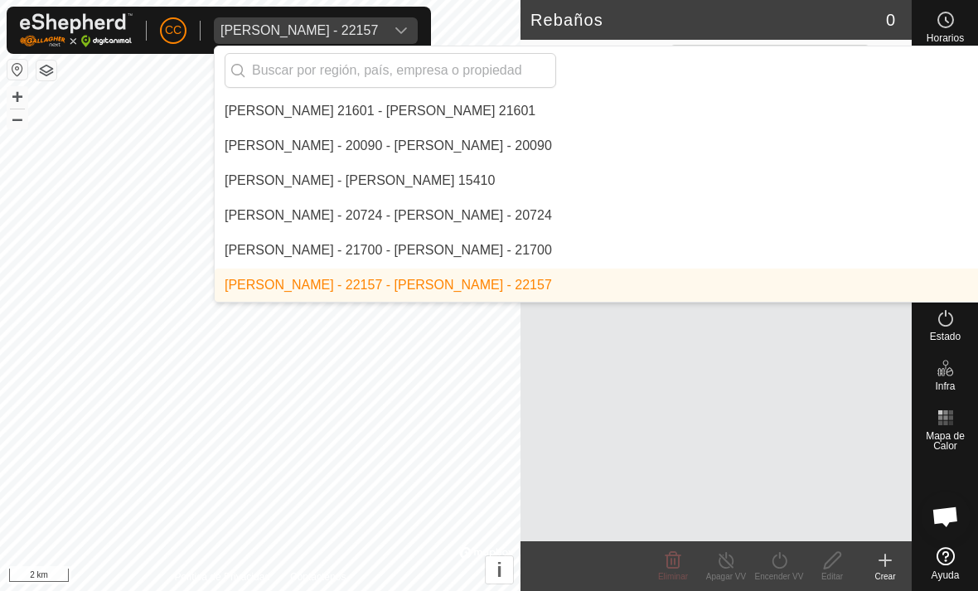
click at [405, 64] on input "text" at bounding box center [390, 70] width 331 height 35
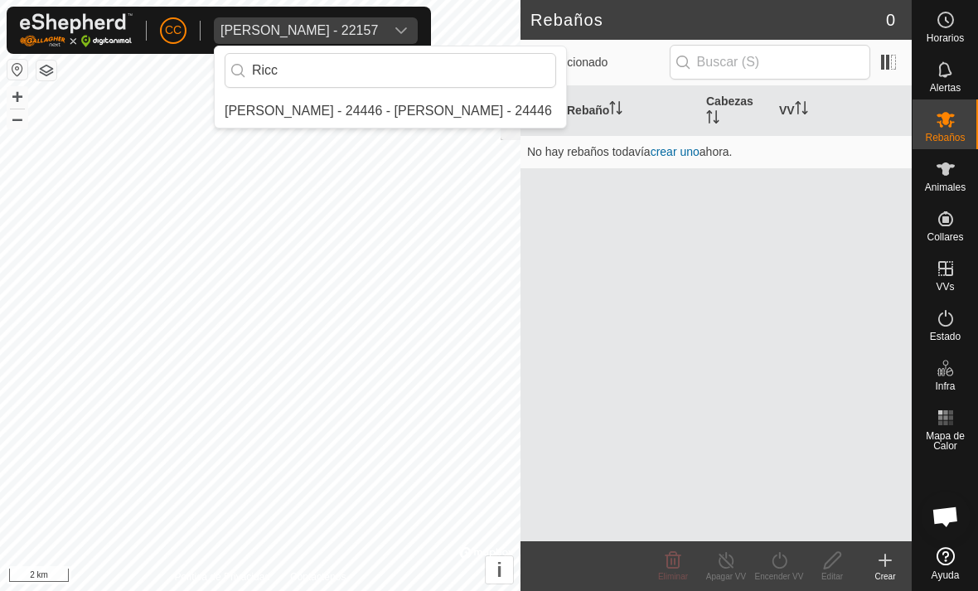
scroll to position [0, 0]
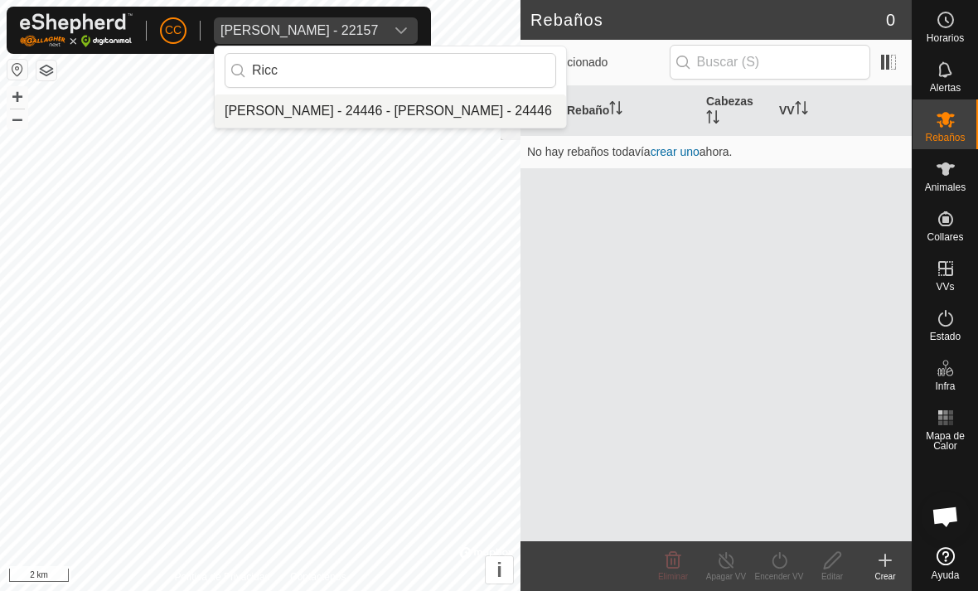
type input "Ricc"
click at [439, 109] on div "[PERSON_NAME] - 24446 - [PERSON_NAME] - 24446" at bounding box center [388, 111] width 327 height 20
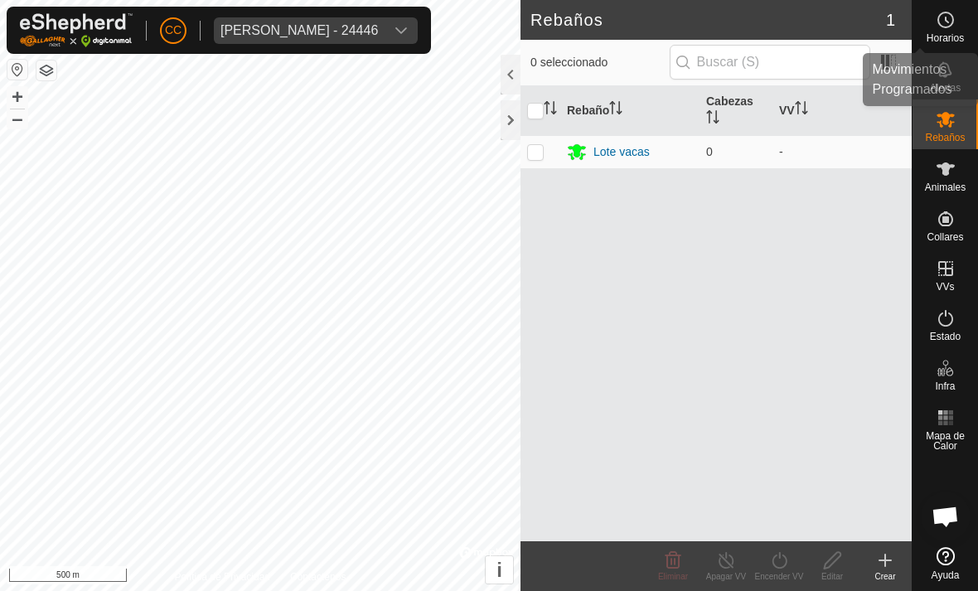
click at [679, 16] on icon at bounding box center [946, 20] width 20 height 20
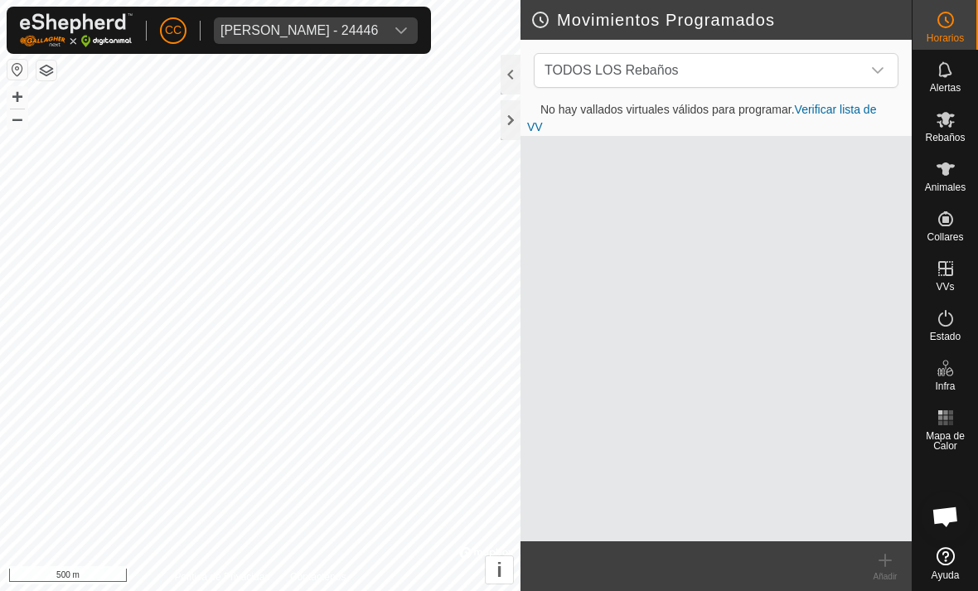
click at [679, 67] on span "TODOS LOS Rebaños" at bounding box center [699, 70] width 323 height 33
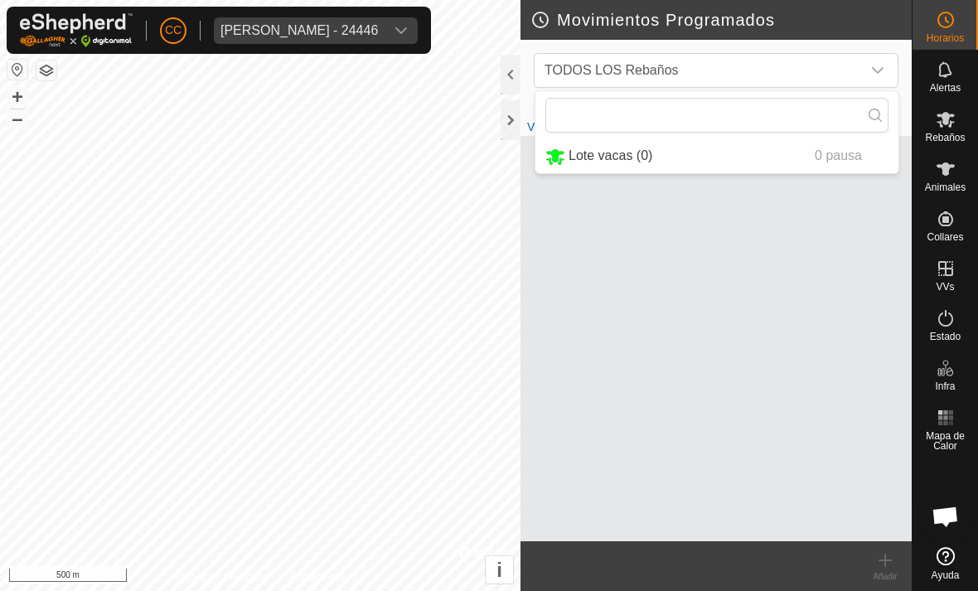
click at [679, 202] on div "No hay vallados virtuales válidos para programar. Verificar lista de VV" at bounding box center [715, 321] width 391 height 440
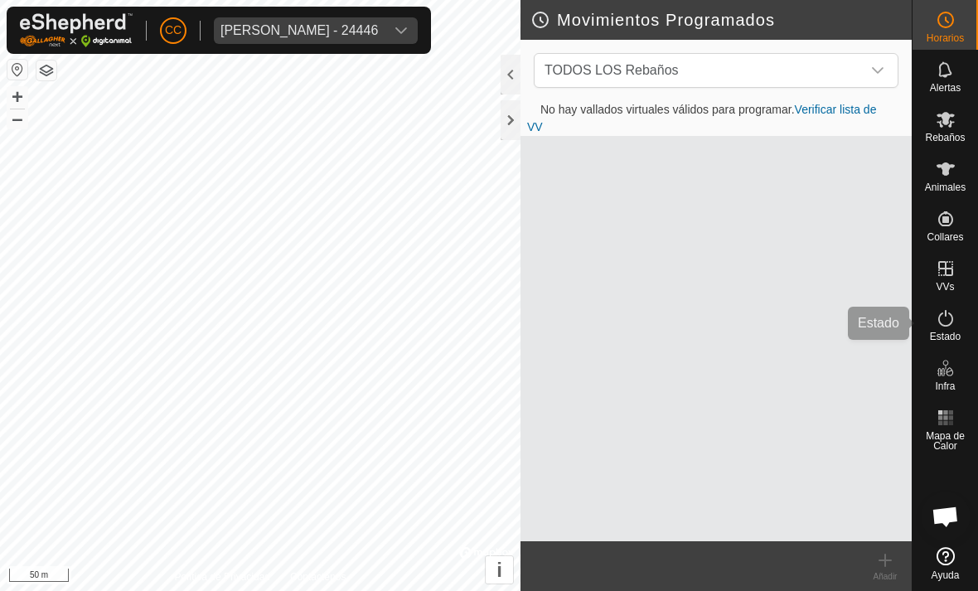
click at [679, 331] on span "Estado" at bounding box center [945, 336] width 31 height 10
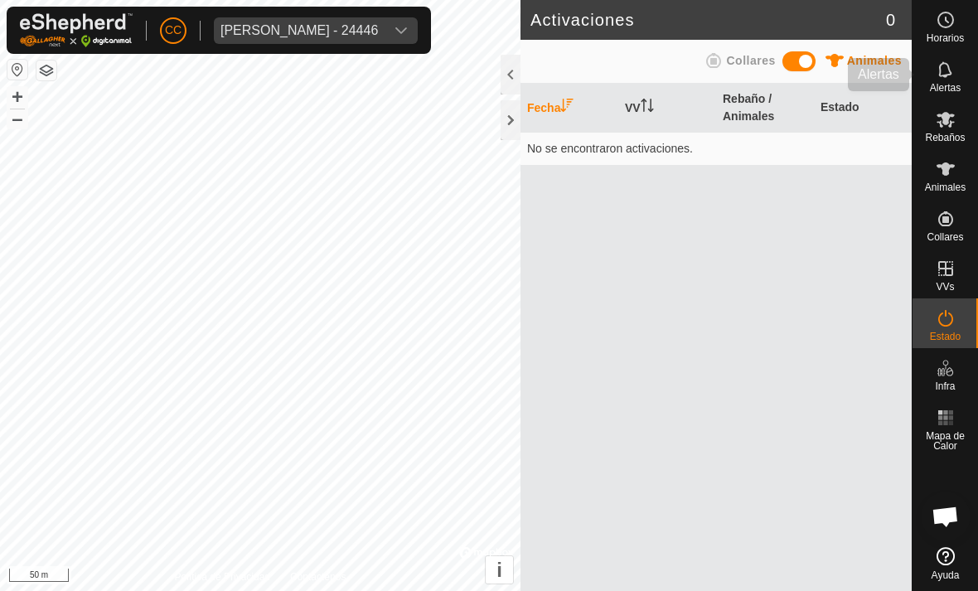
click at [679, 80] on es-notification-svg-icon at bounding box center [946, 69] width 30 height 27
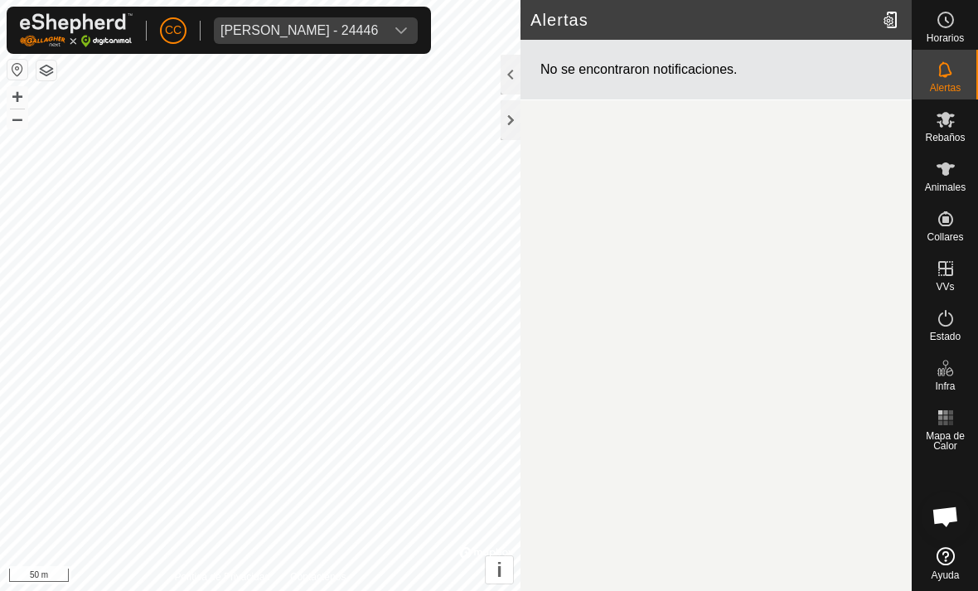
click at [357, 41] on span "[PERSON_NAME] - 24446" at bounding box center [299, 30] width 171 height 27
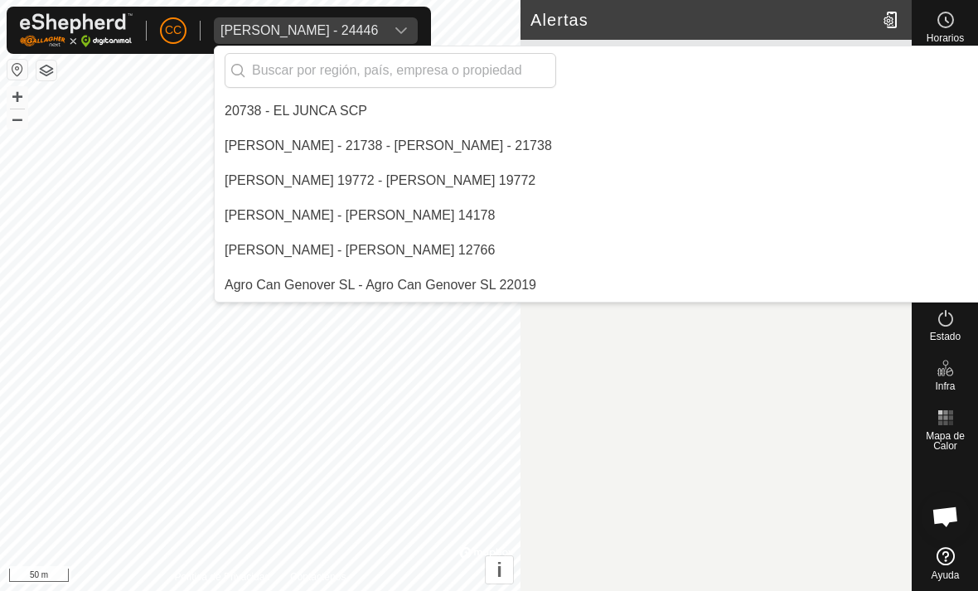
scroll to position [12634, 0]
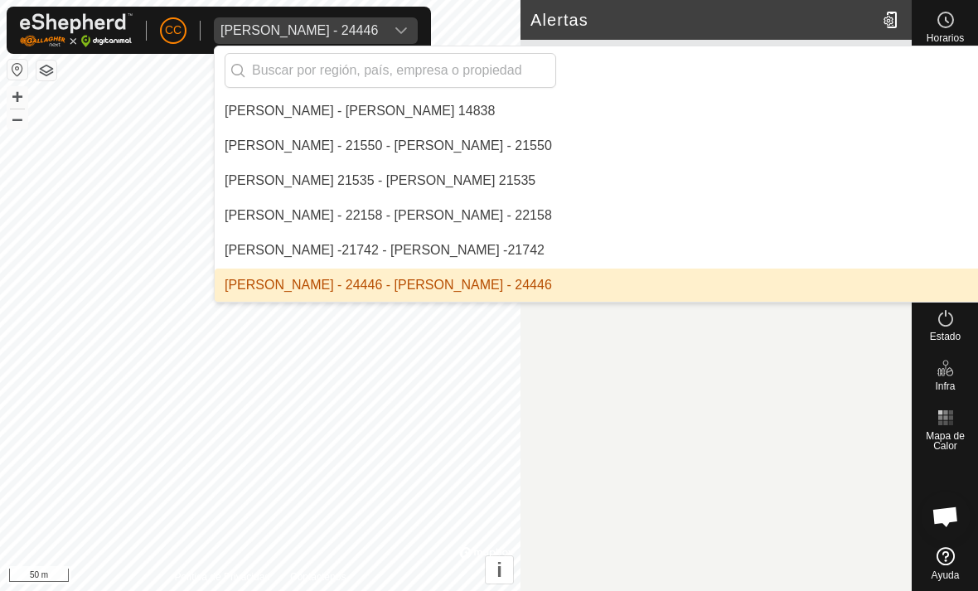
click at [383, 79] on input "text" at bounding box center [390, 70] width 331 height 35
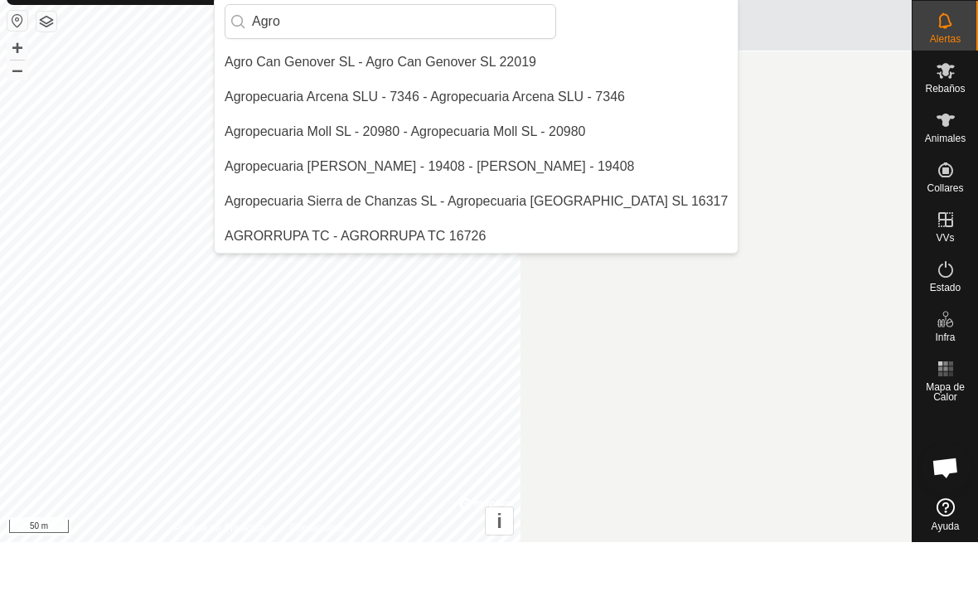
scroll to position [0, 0]
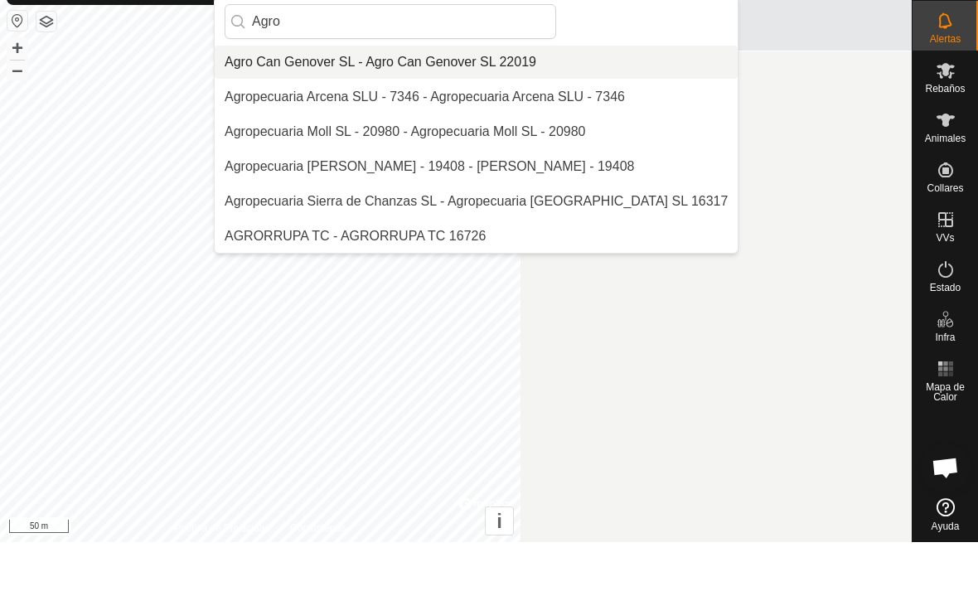
type input "Agro"
click at [439, 101] on div "Agro Can Genover SL - Agro Can Genover SL 22019" at bounding box center [381, 111] width 312 height 20
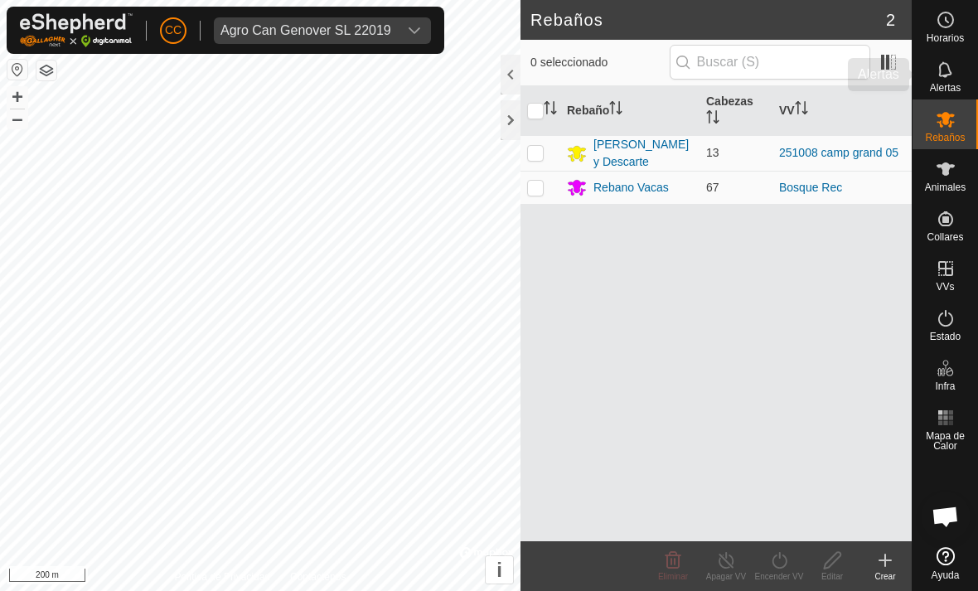
click at [679, 83] on span "Alertas" at bounding box center [945, 88] width 31 height 10
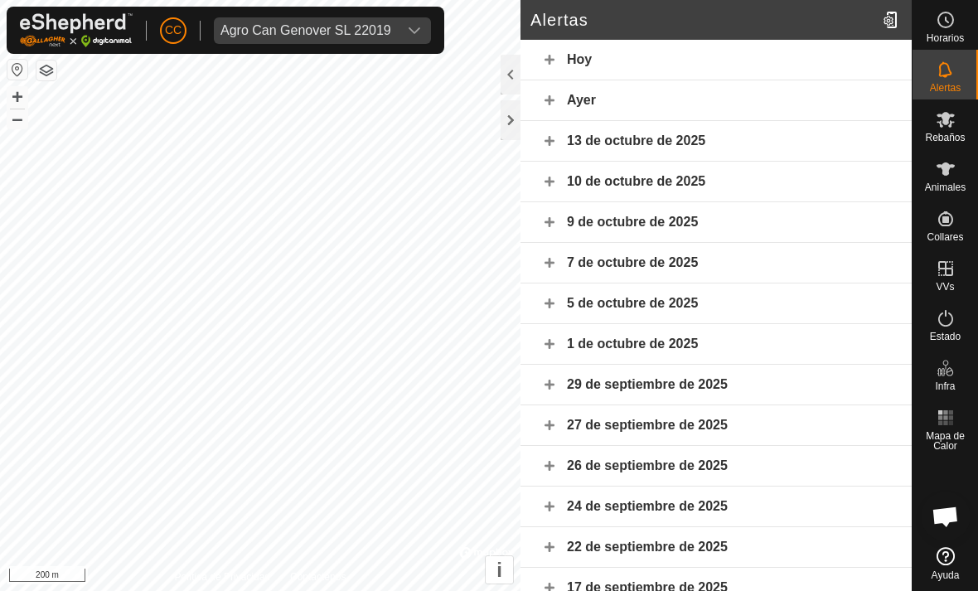
click at [561, 65] on div "Hoy" at bounding box center [715, 60] width 391 height 41
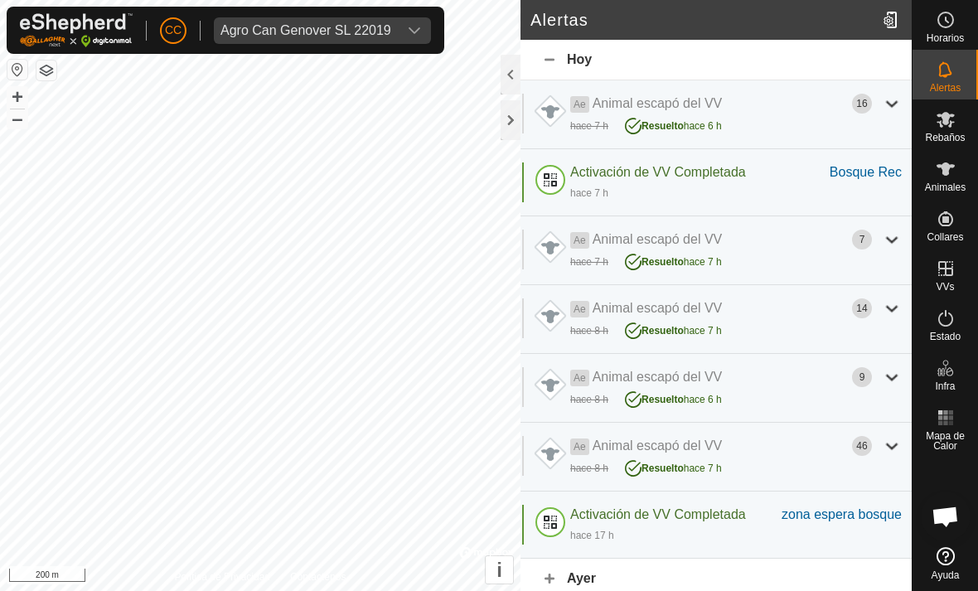
click at [549, 60] on div "Hoy" at bounding box center [715, 60] width 391 height 41
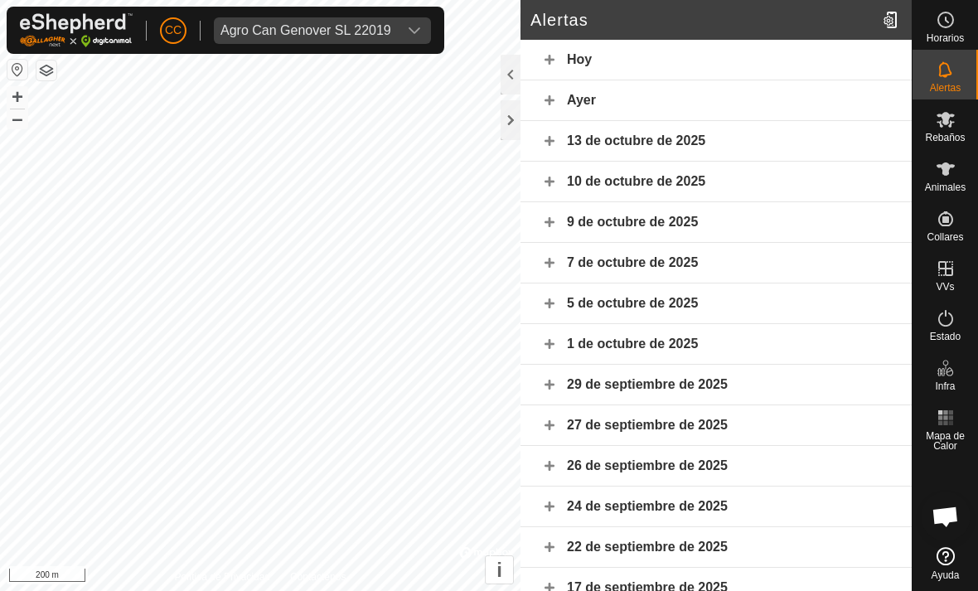
click at [554, 55] on div "Hoy" at bounding box center [715, 60] width 391 height 41
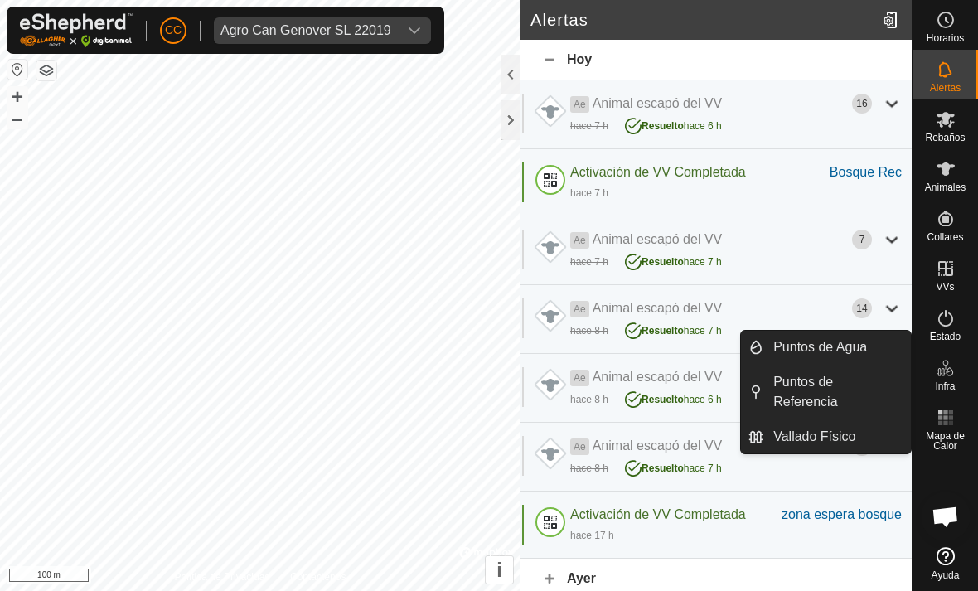
click at [679, 395] on span "Puntos de Referencia" at bounding box center [837, 392] width 128 height 40
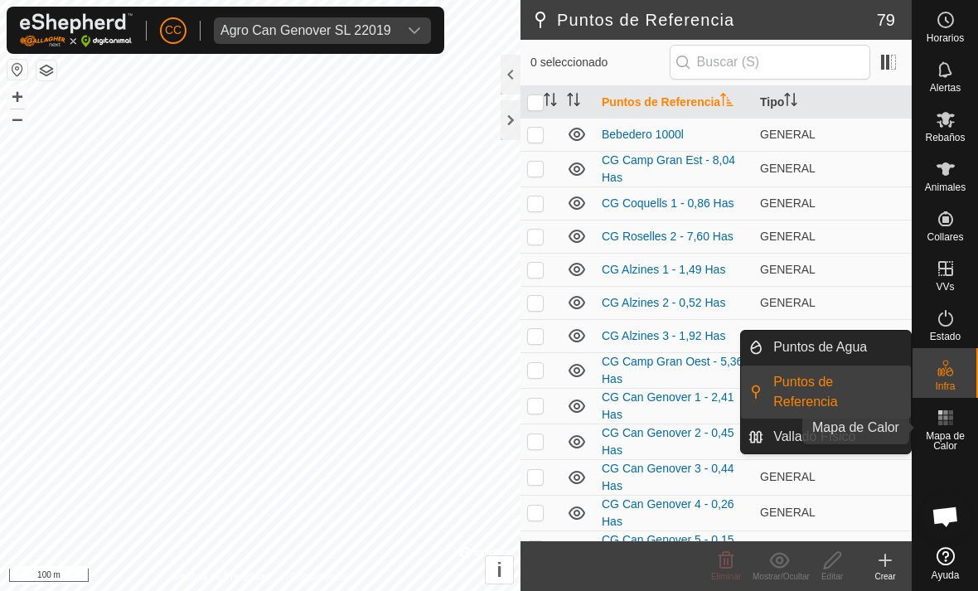
click at [679, 438] on span "Mapa de Calor" at bounding box center [945, 441] width 57 height 20
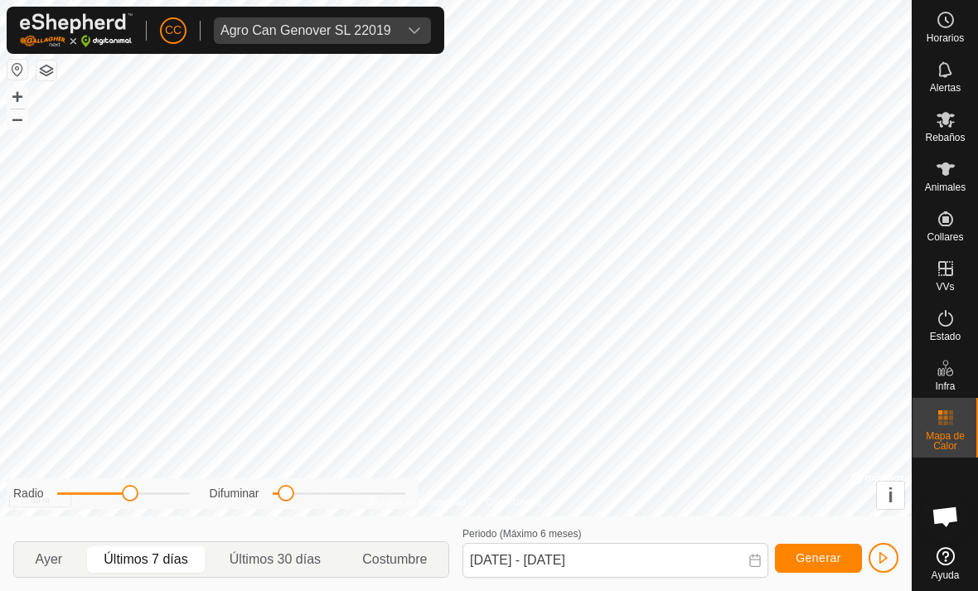
click at [53, 557] on span "Ayer" at bounding box center [49, 559] width 27 height 20
click at [140, 565] on span "Últimos 7 días" at bounding box center [146, 559] width 84 height 20
click at [292, 554] on span "Últimos 30 días" at bounding box center [275, 559] width 91 height 20
click at [133, 557] on span "Últimos 7 días" at bounding box center [146, 559] width 84 height 20
type input "[DATE] - [DATE]"
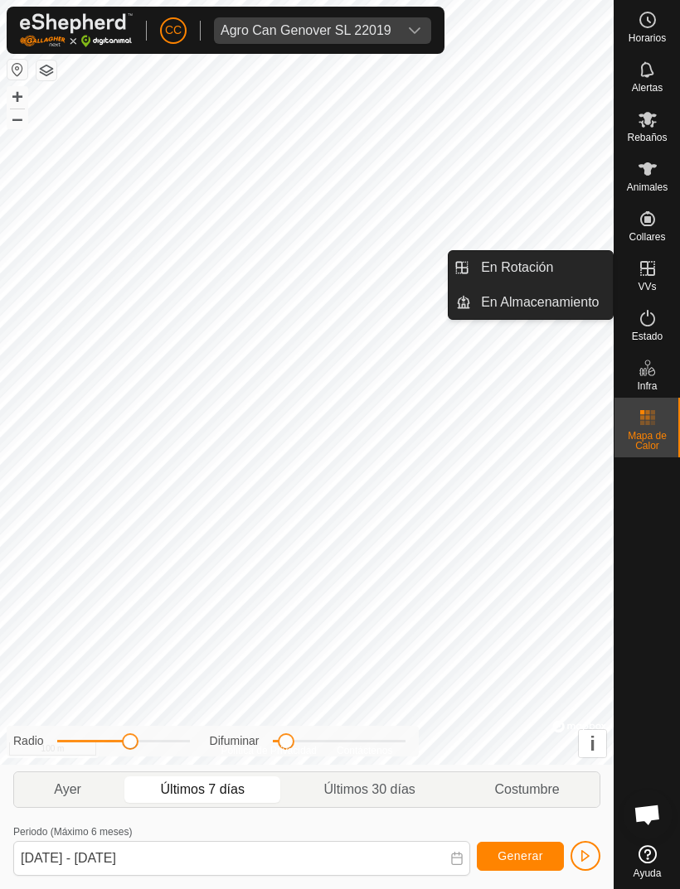
click at [559, 270] on link "En Rotación" at bounding box center [542, 267] width 142 height 33
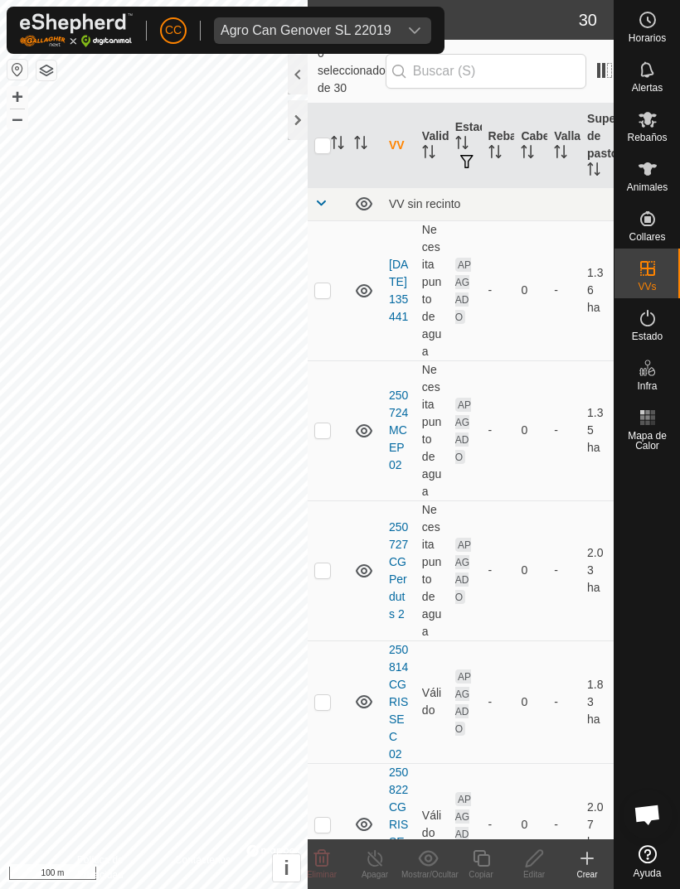
click at [296, 64] on div at bounding box center [298, 75] width 20 height 40
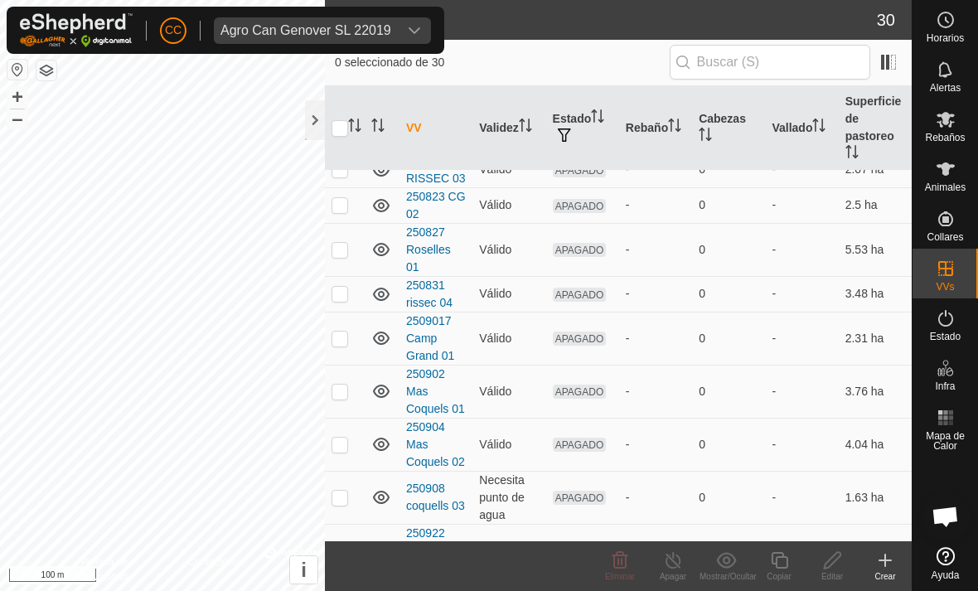
scroll to position [258, 0]
